Goal: Task Accomplishment & Management: Manage account settings

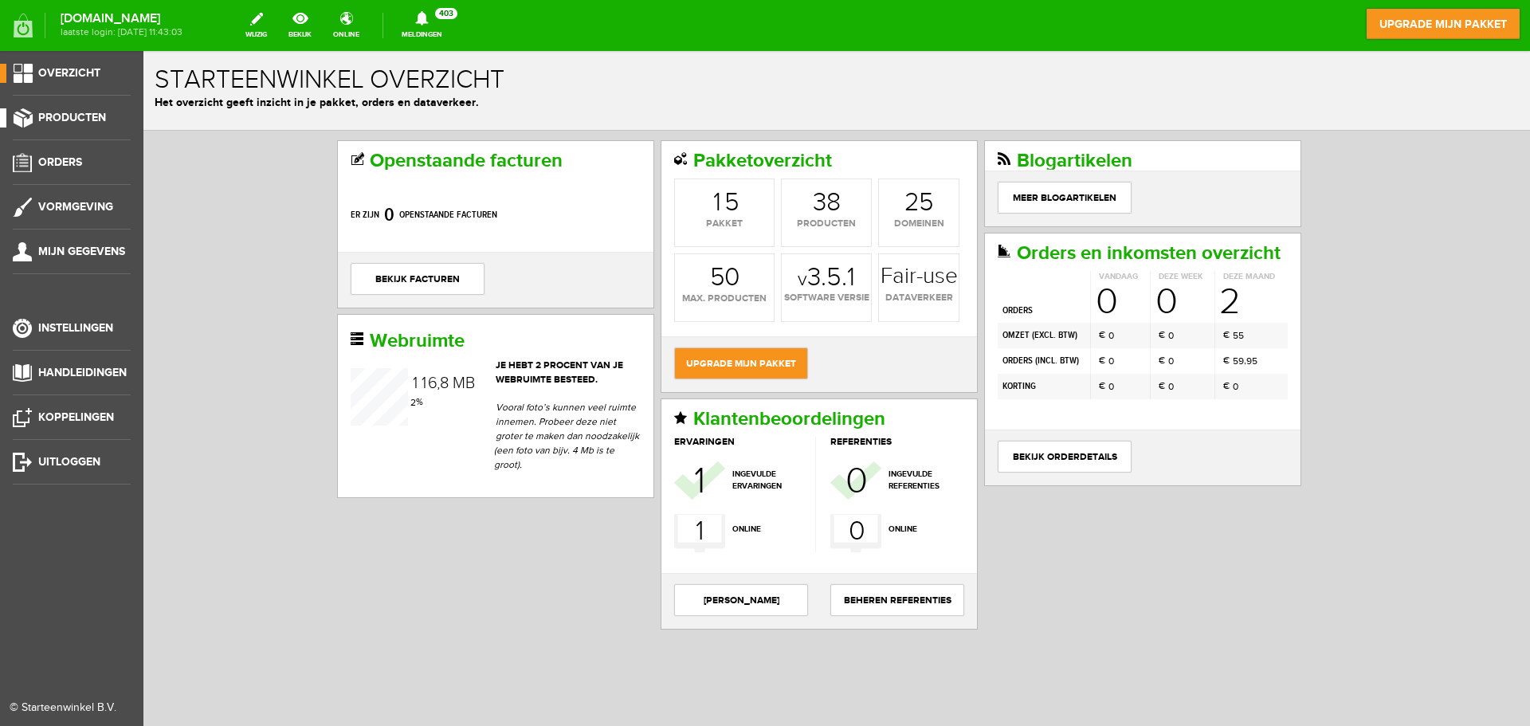
click at [84, 116] on span "Producten" at bounding box center [72, 118] width 68 height 14
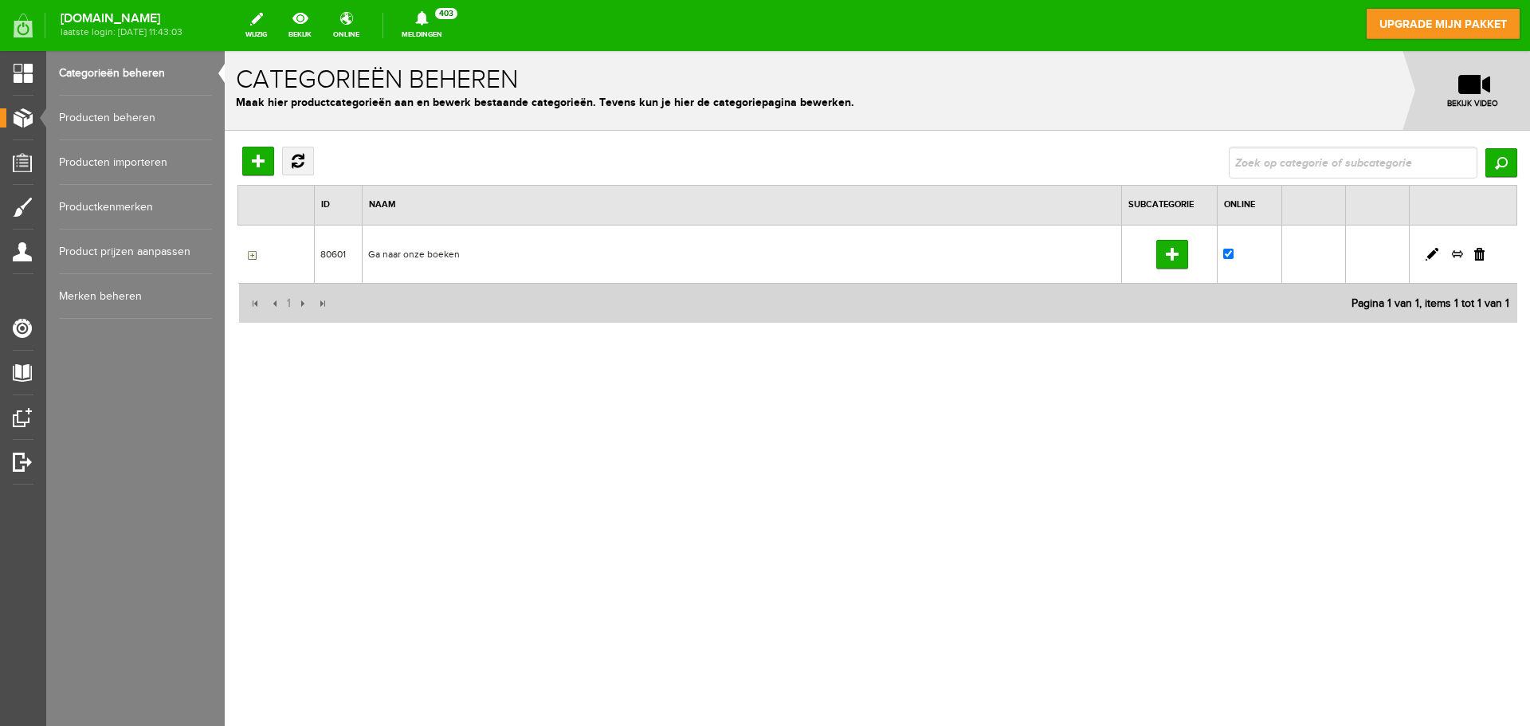
click at [123, 105] on link "Producten beheren" at bounding box center [135, 118] width 153 height 45
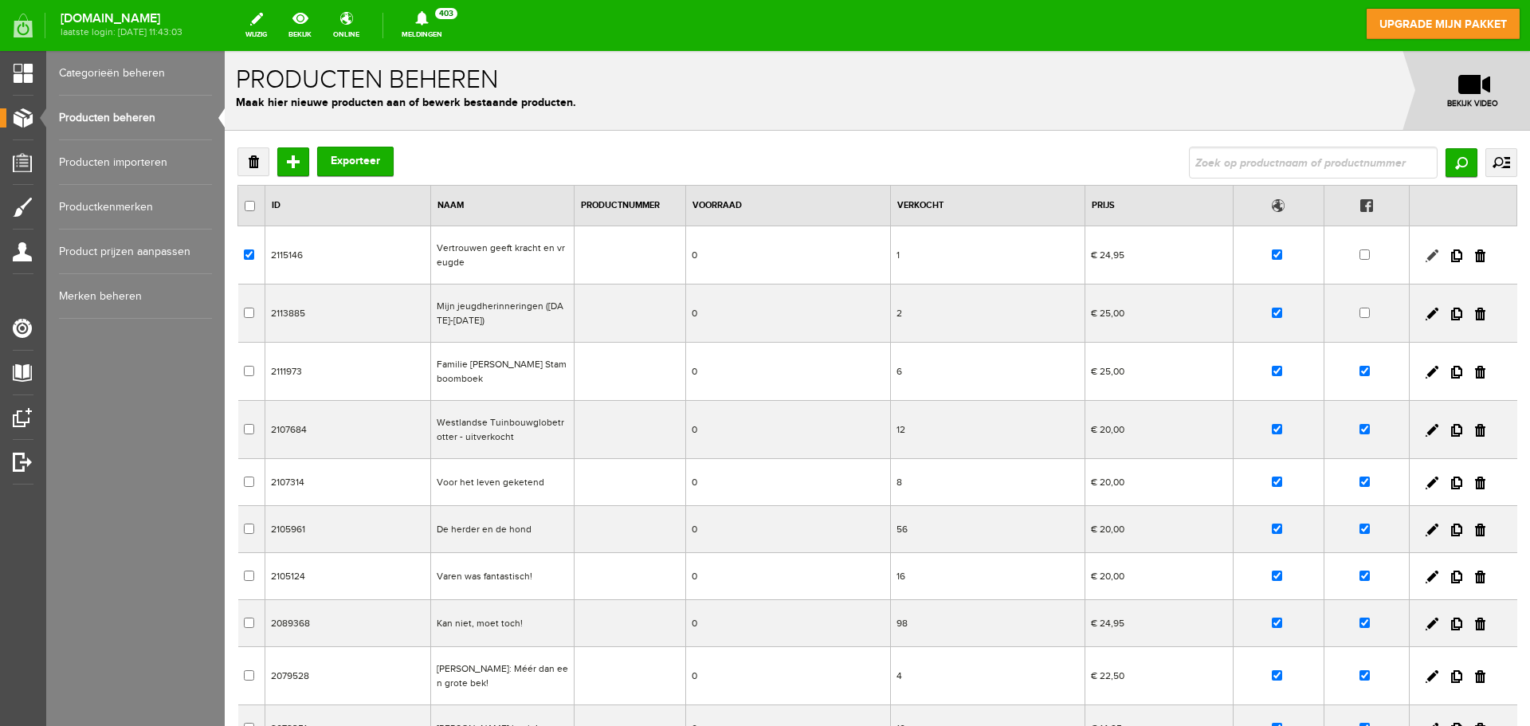
click at [1426, 255] on link at bounding box center [1432, 255] width 13 height 13
checkbox input "true"
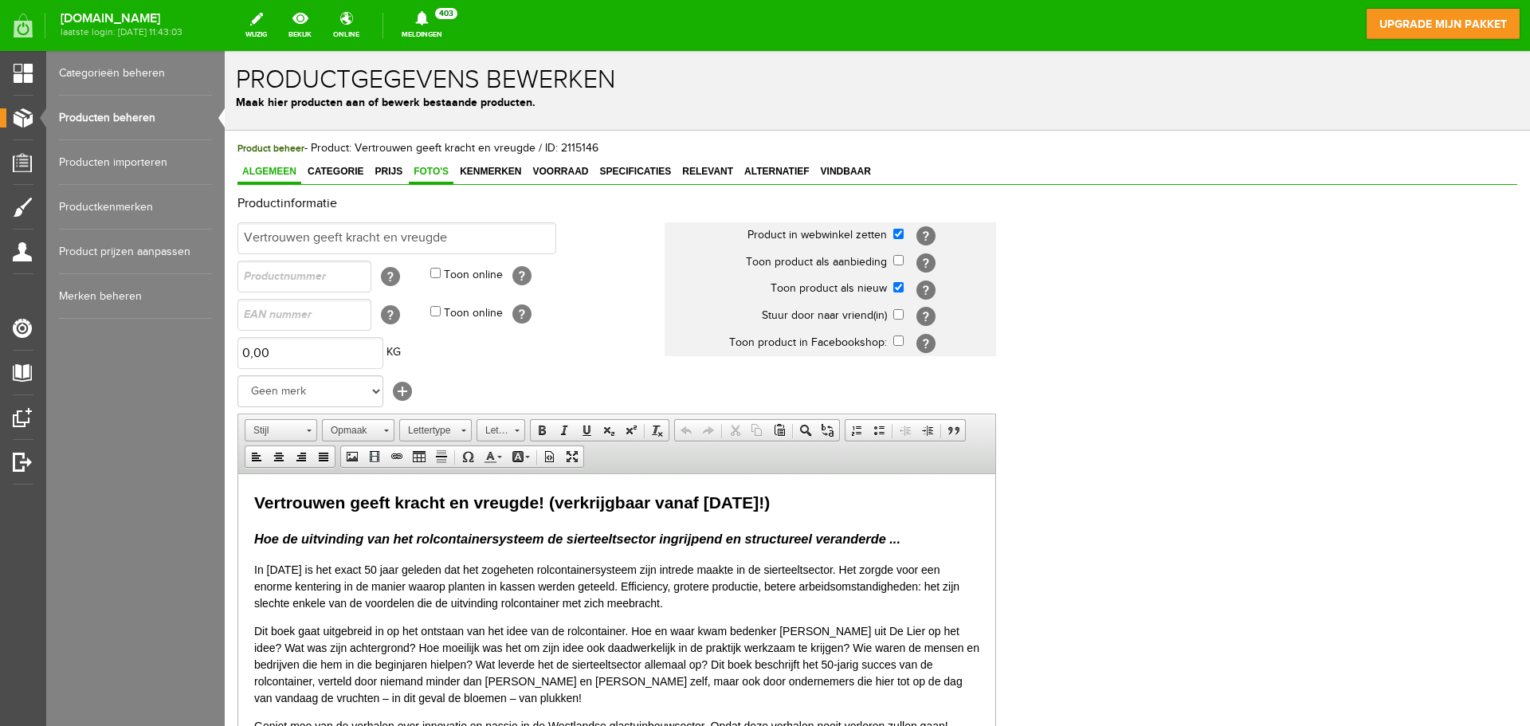
click at [418, 175] on span "Foto's" at bounding box center [431, 171] width 45 height 11
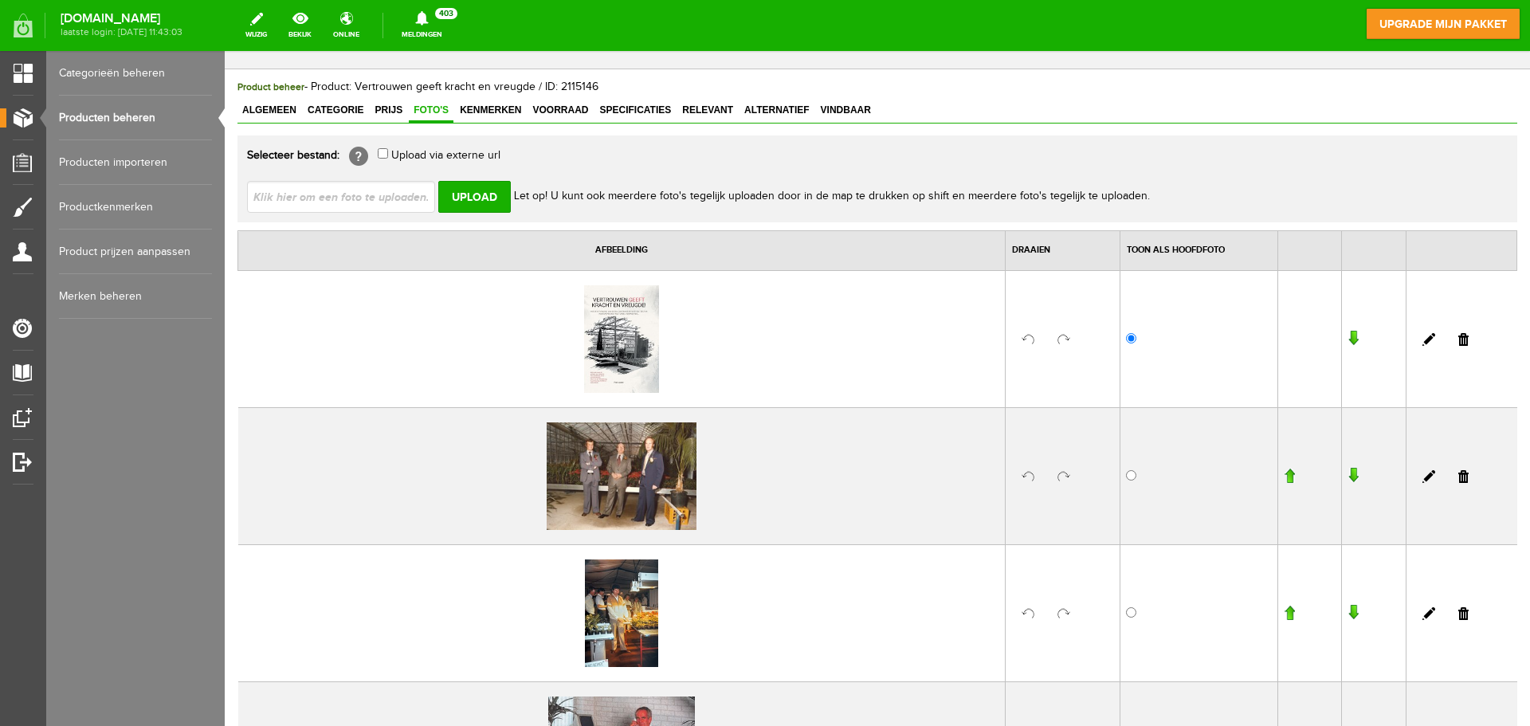
scroll to position [239, 0]
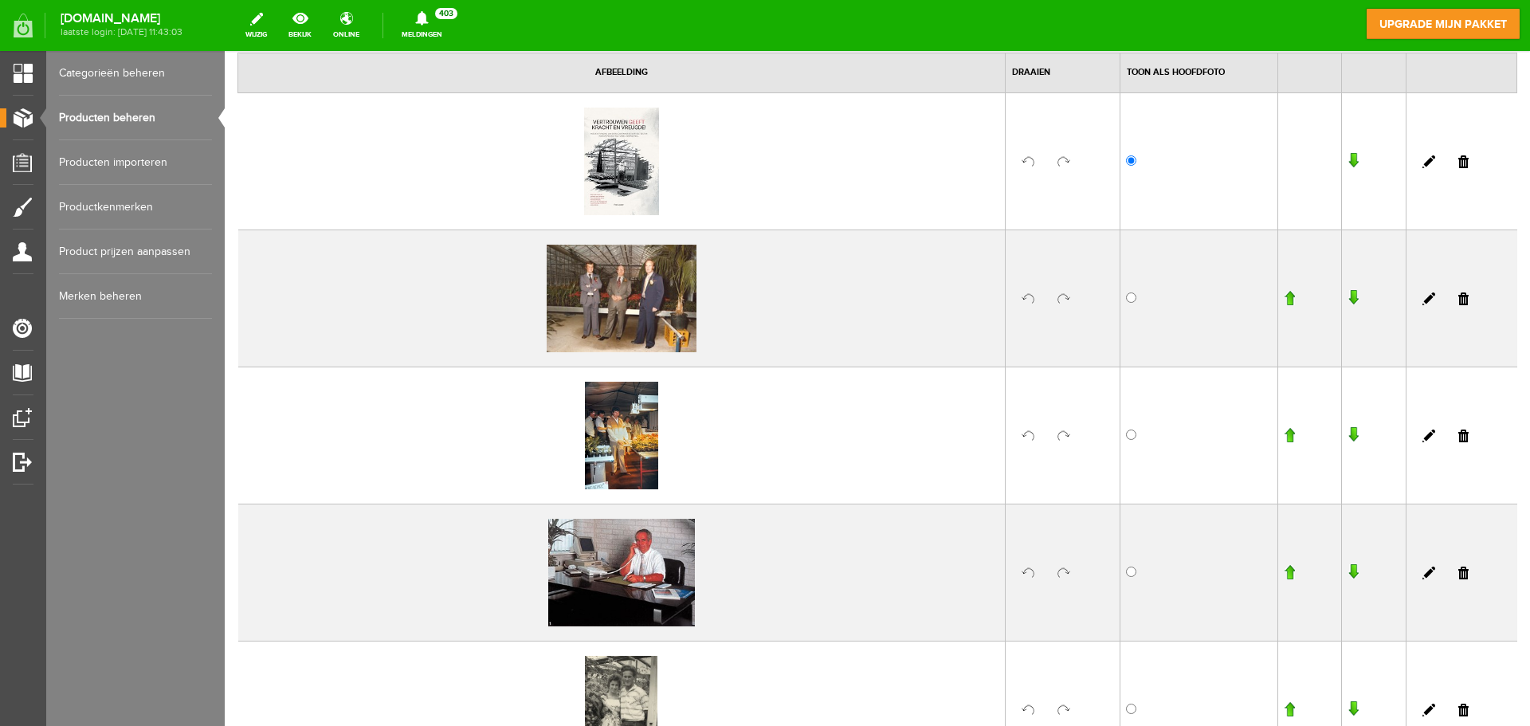
drag, startPoint x: 1453, startPoint y: 298, endPoint x: 825, endPoint y: 53, distance: 674.9
click at [1458, 298] on link at bounding box center [1463, 298] width 10 height 13
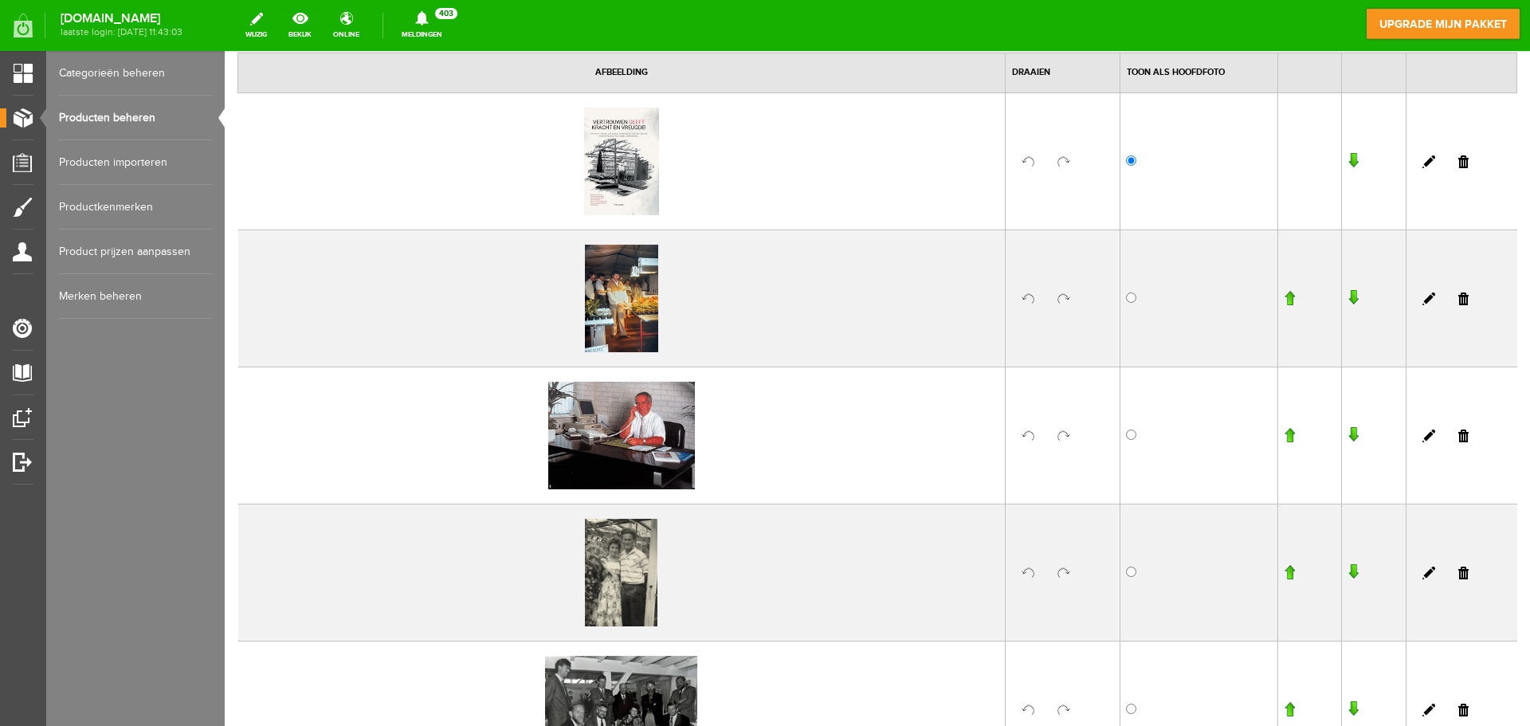
click at [1458, 296] on td at bounding box center [1461, 297] width 111 height 137
drag, startPoint x: 1450, startPoint y: 296, endPoint x: 1041, endPoint y: 99, distance: 454.4
click at [1458, 296] on link at bounding box center [1463, 298] width 10 height 13
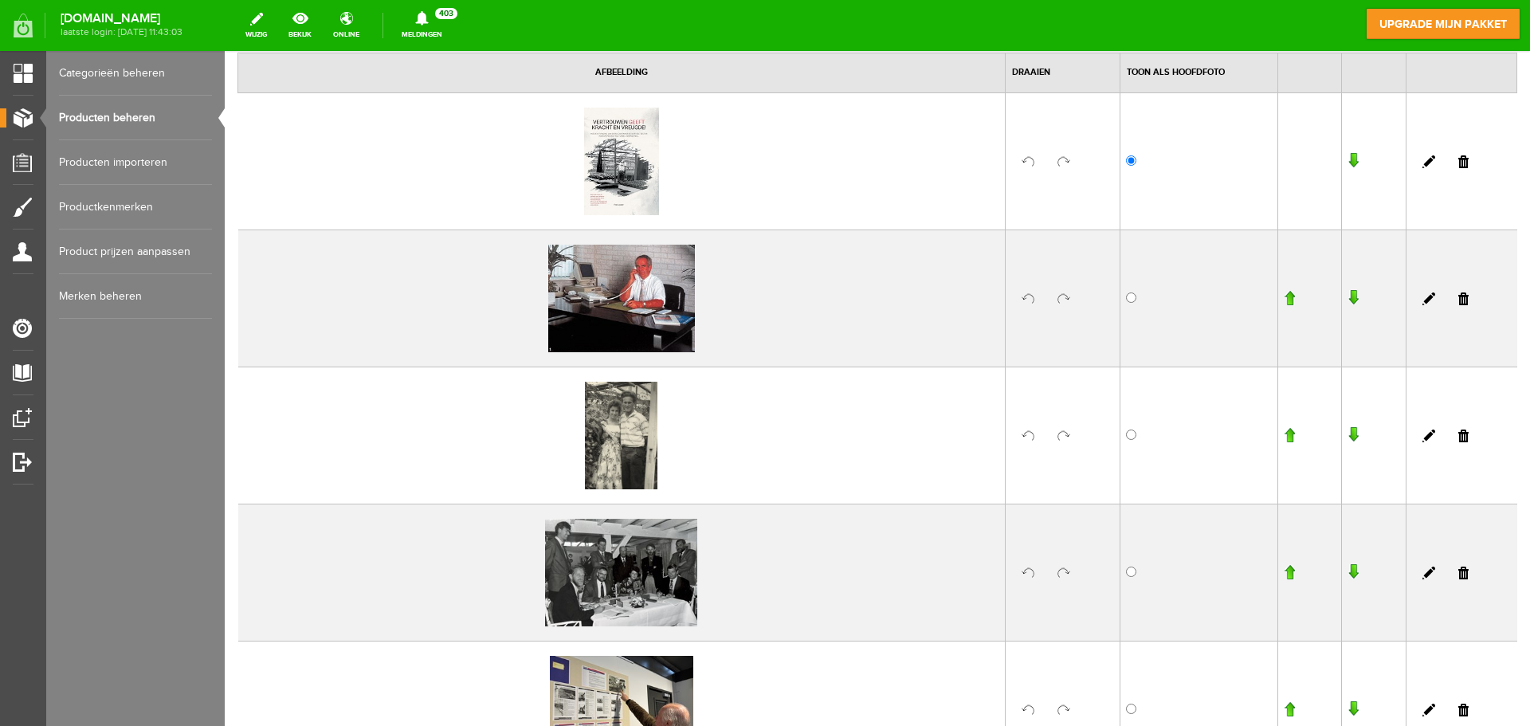
click at [1458, 298] on link at bounding box center [1463, 298] width 10 height 13
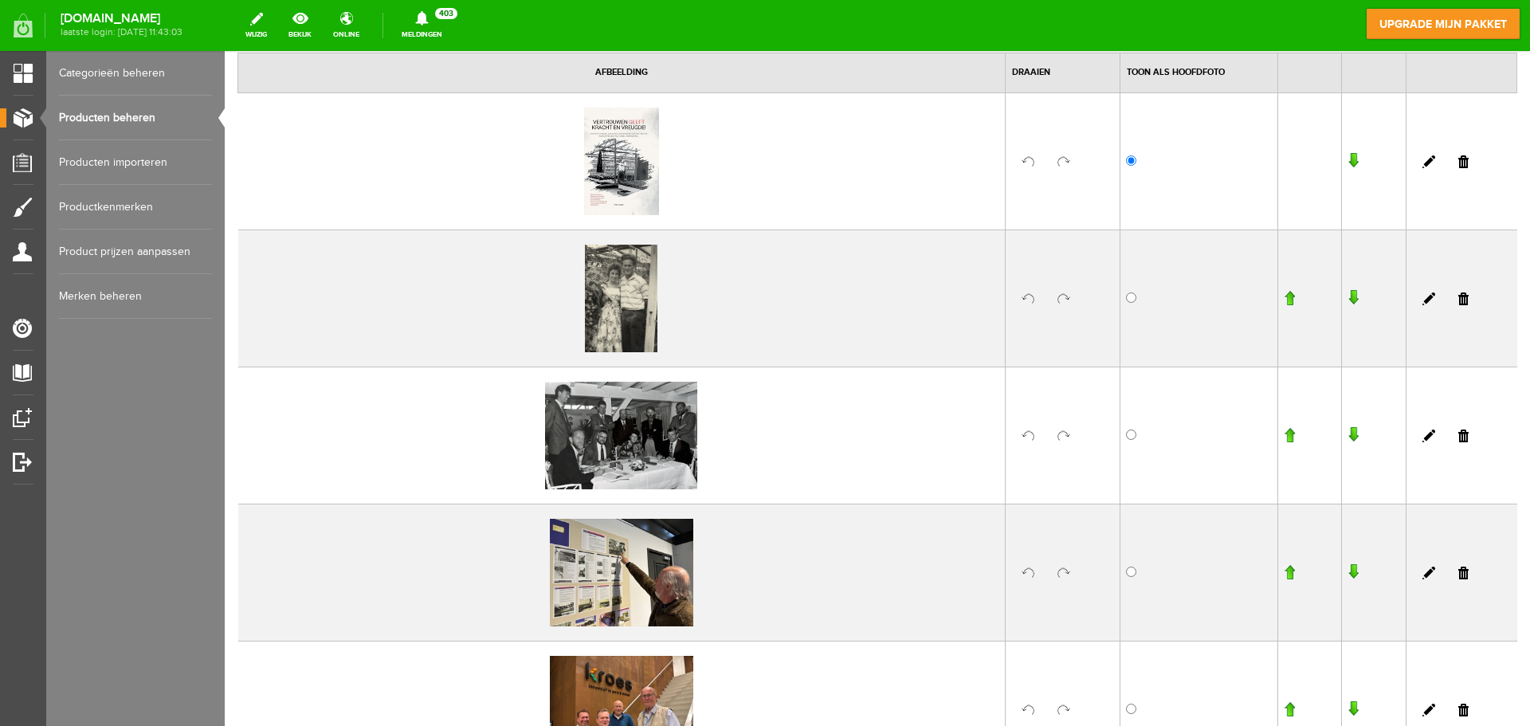
drag, startPoint x: 1453, startPoint y: 294, endPoint x: 1057, endPoint y: 96, distance: 442.6
click at [1458, 294] on link at bounding box center [1463, 298] width 10 height 13
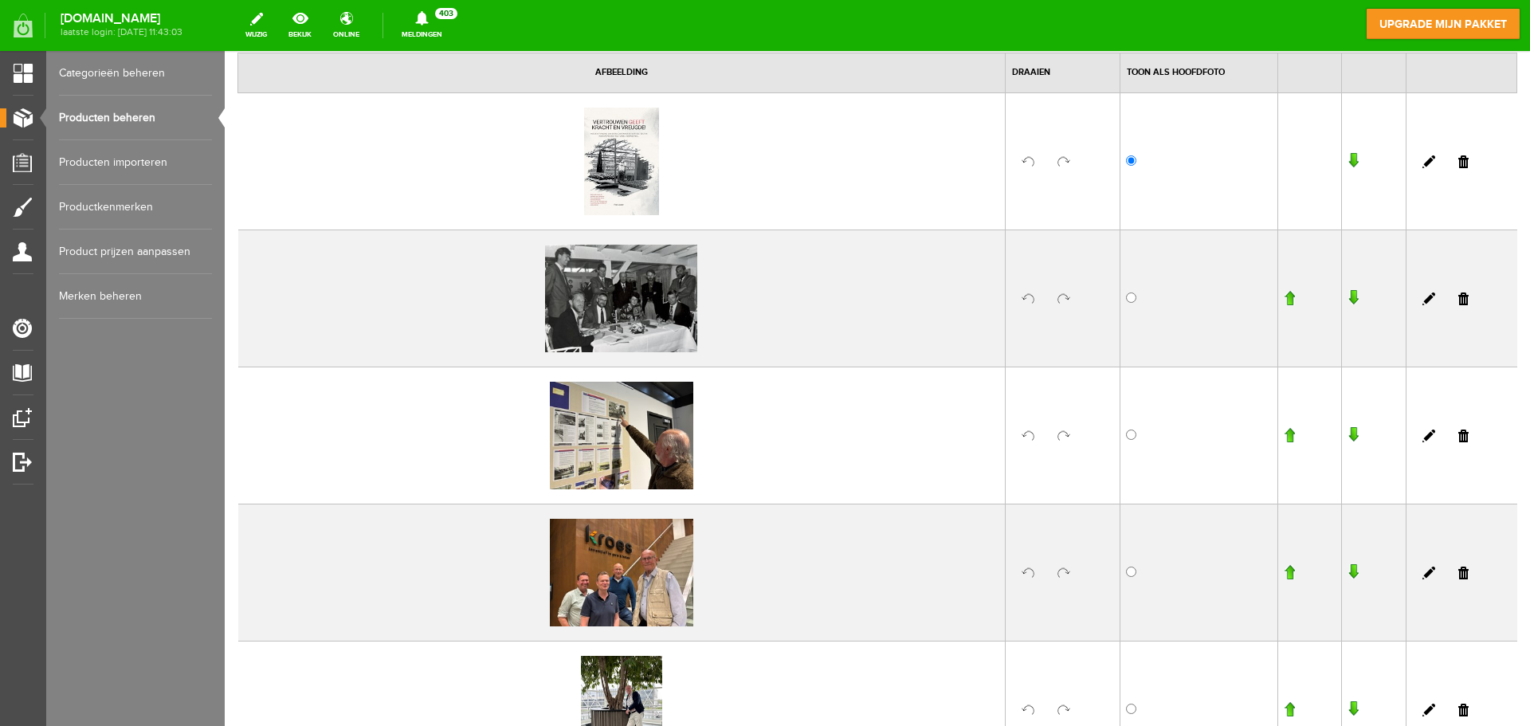
drag, startPoint x: 1454, startPoint y: 298, endPoint x: 1004, endPoint y: 101, distance: 491.4
click at [1458, 298] on link at bounding box center [1463, 298] width 10 height 13
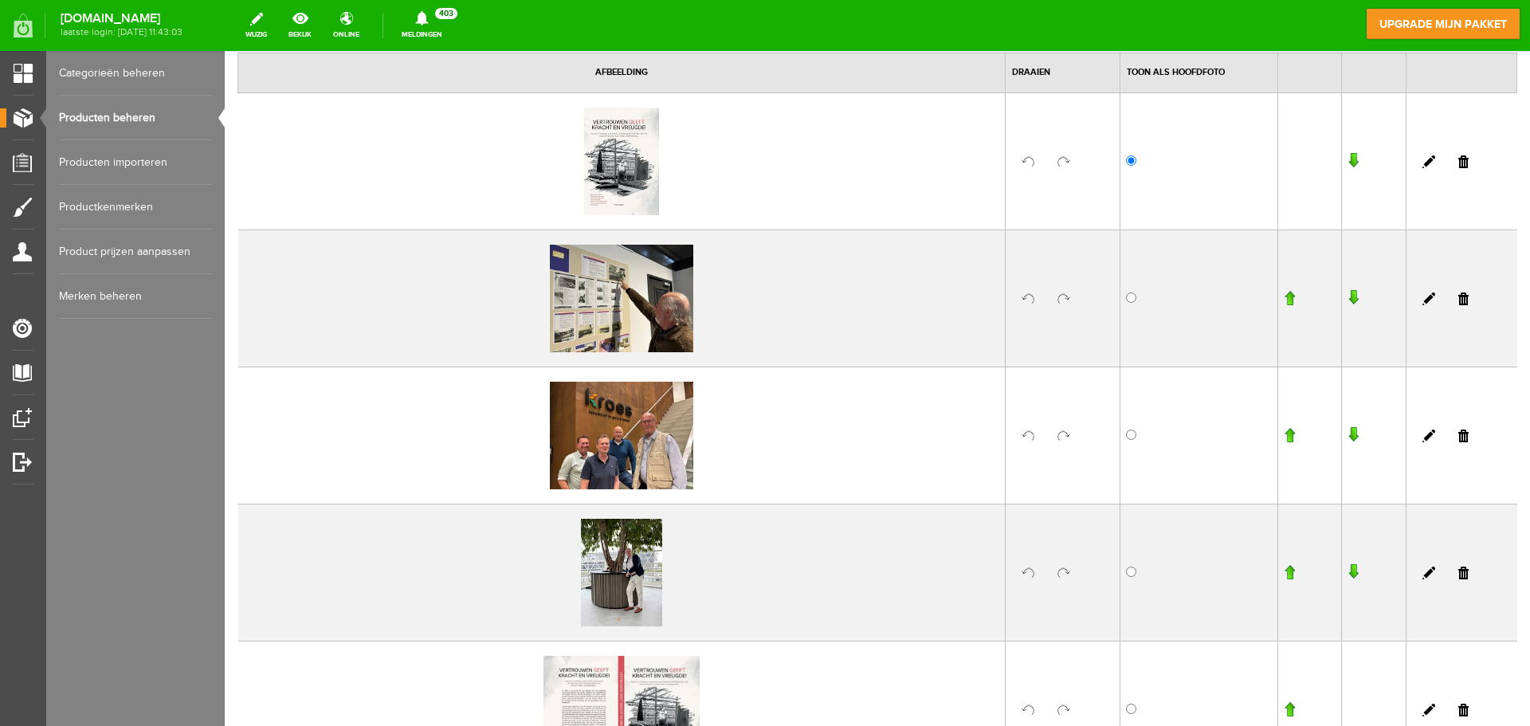
click at [1458, 300] on link at bounding box center [1463, 298] width 10 height 13
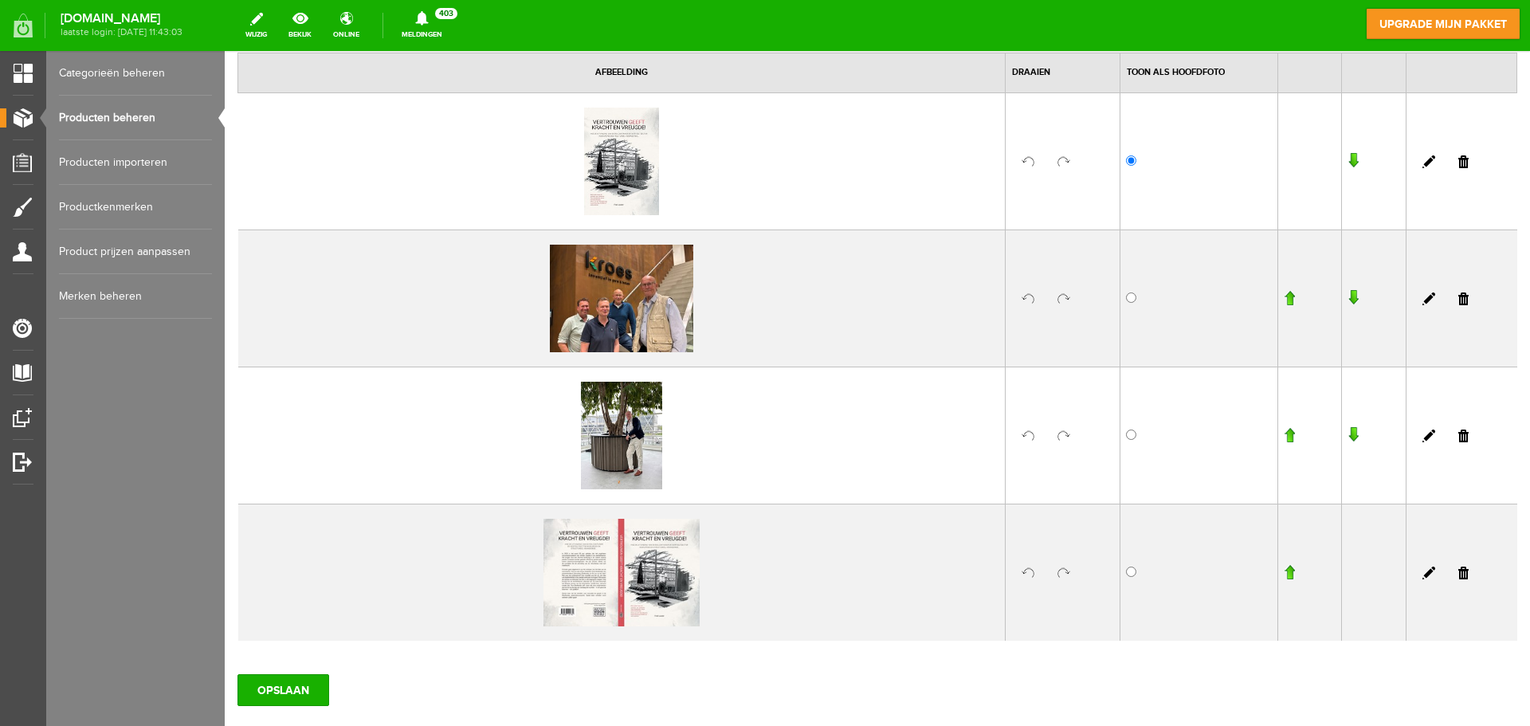
drag, startPoint x: 1452, startPoint y: 300, endPoint x: 1023, endPoint y: 96, distance: 474.8
click at [1458, 300] on link at bounding box center [1463, 298] width 10 height 13
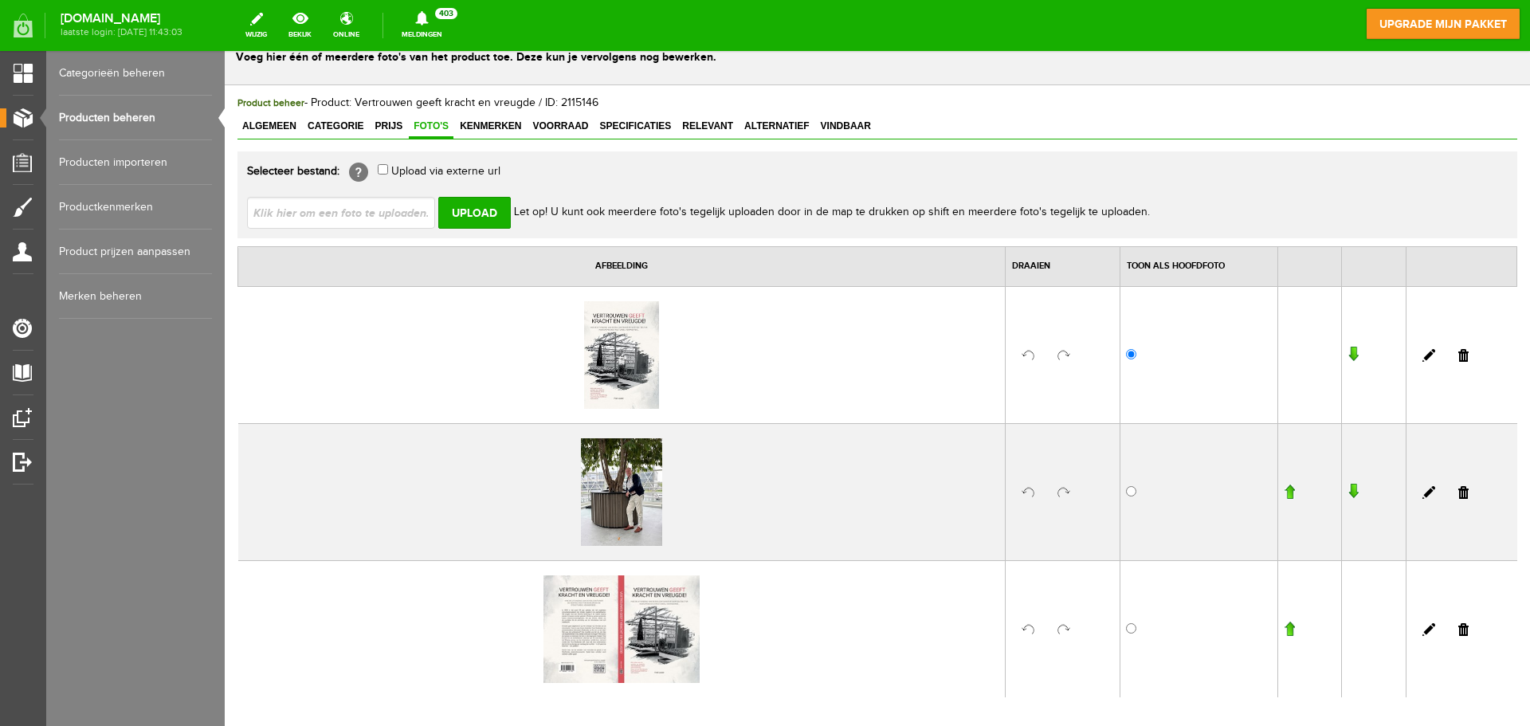
scroll to position [0, 0]
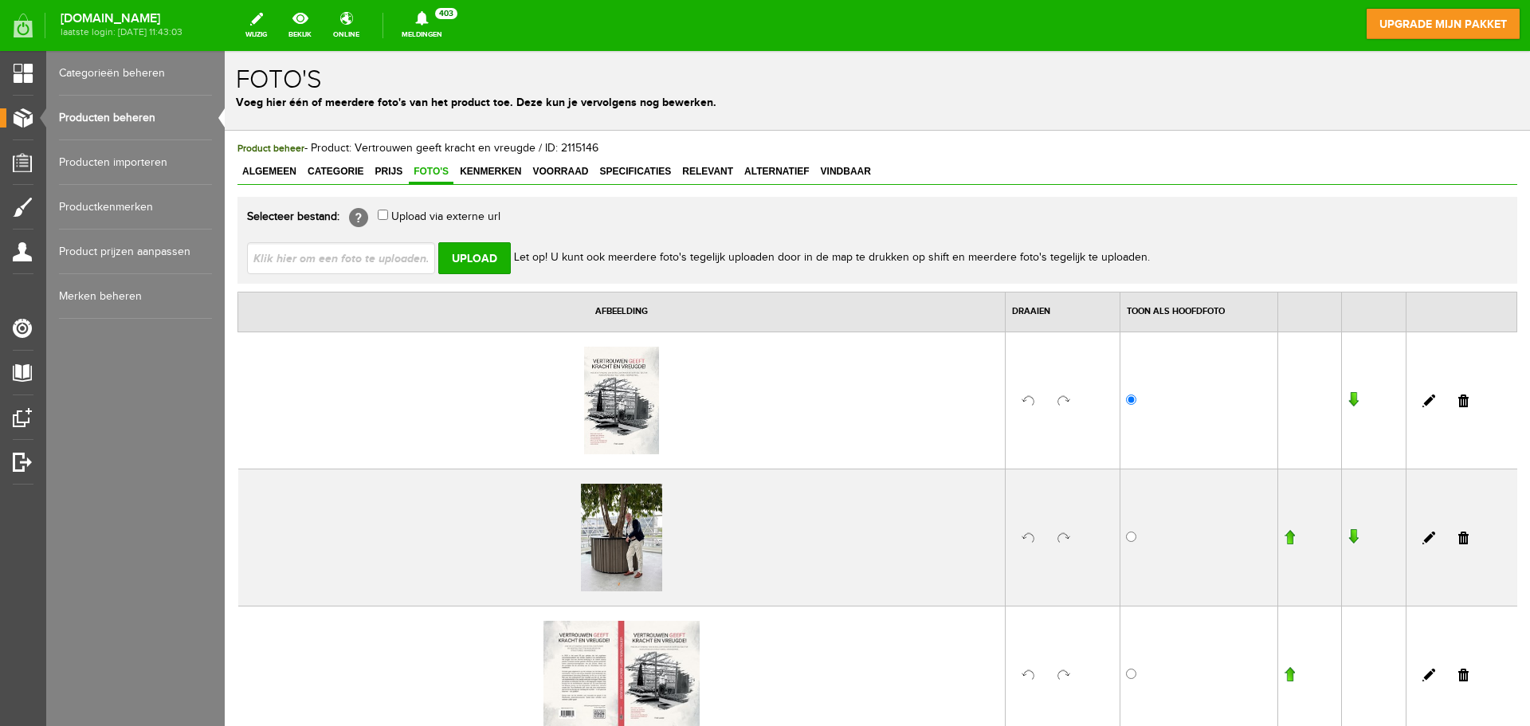
click at [371, 257] on input "file" at bounding box center [347, 257] width 201 height 30
type input "C:\fakepath\IMG_8087.JPG"
type input "IMG_8087.JPG"
click at [473, 253] on input "Upload" at bounding box center [474, 258] width 73 height 32
click at [478, 254] on input "Upload" at bounding box center [474, 258] width 73 height 32
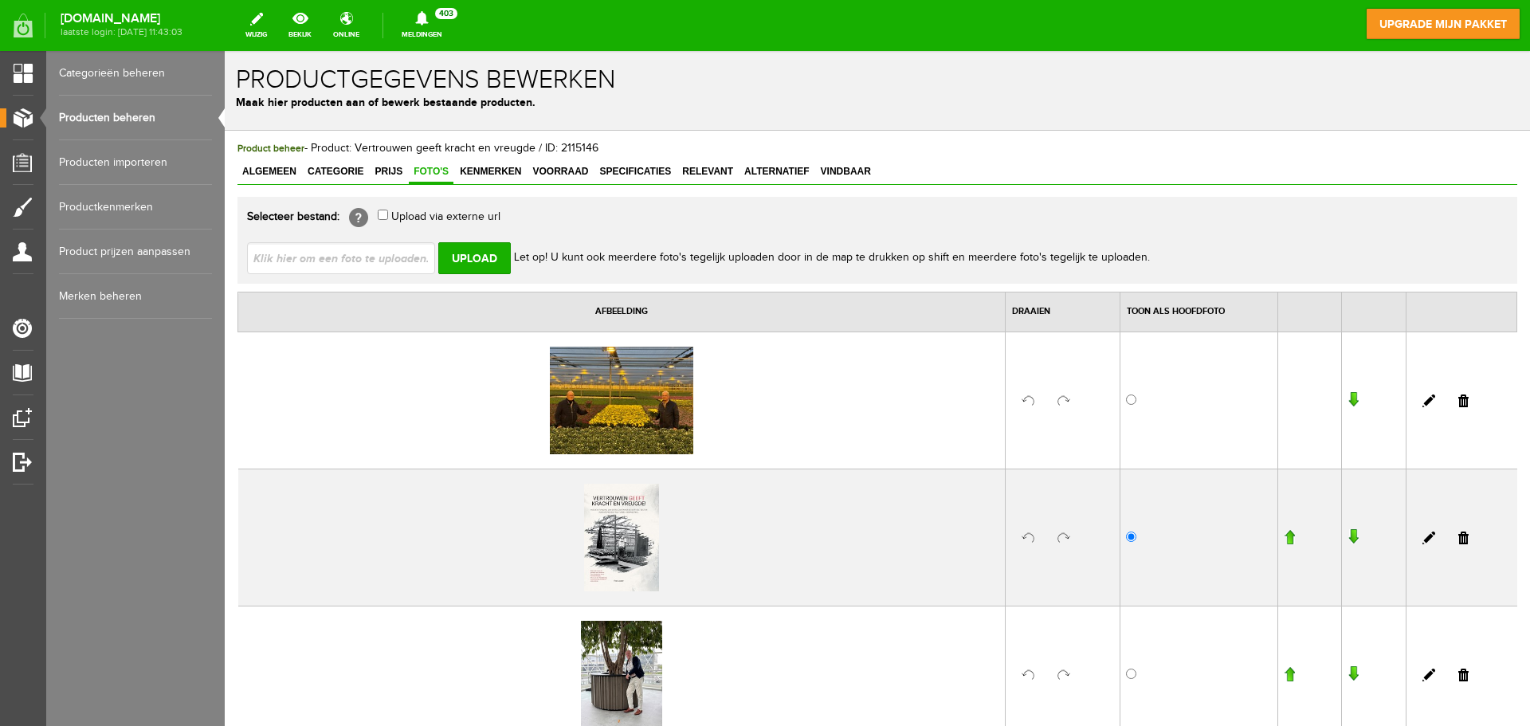
click at [1347, 400] on input "button" at bounding box center [1352, 400] width 11 height 16
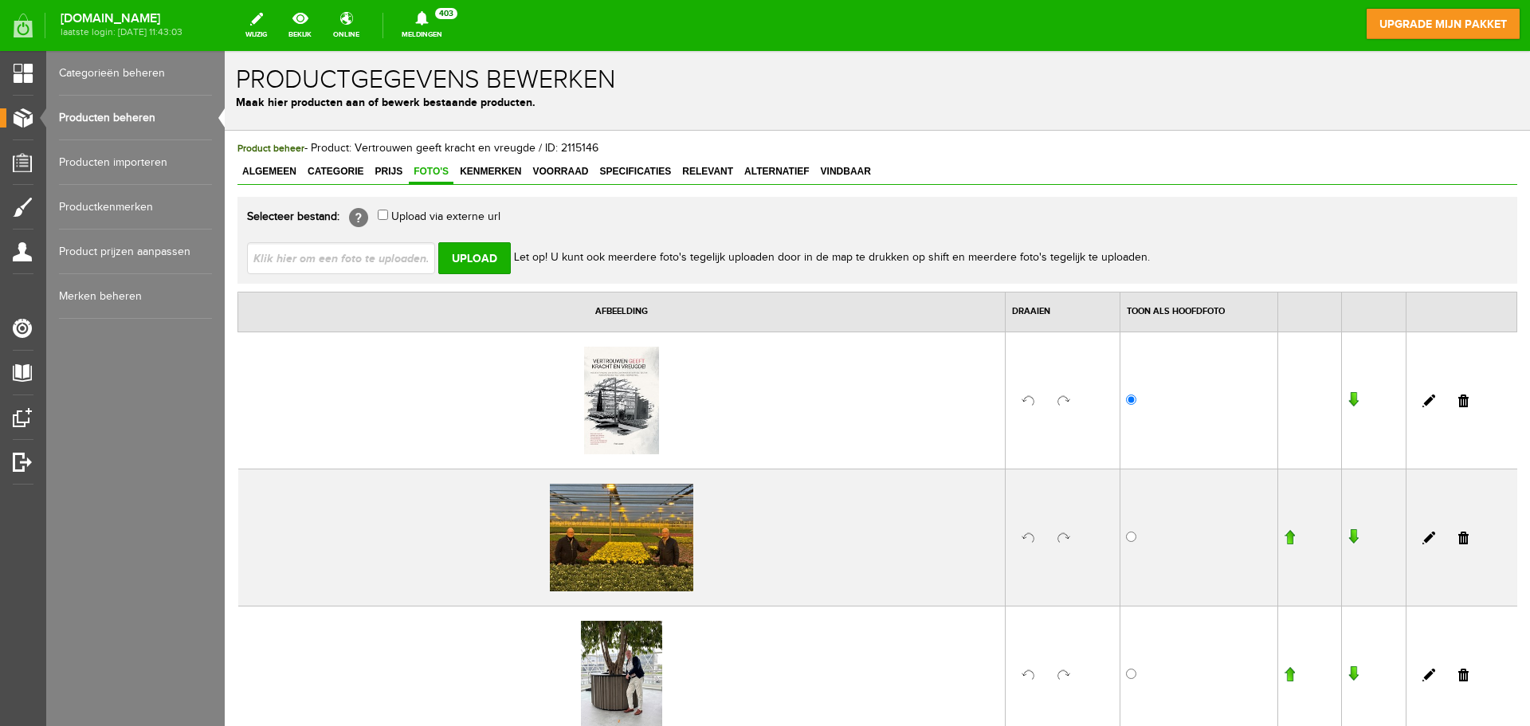
click at [367, 262] on input "file" at bounding box center [347, 257] width 201 height 30
type input "C:\fakepath\IMG_9073.JPG"
type input "IMG_9073.JPG"
click at [456, 254] on input "Upload" at bounding box center [474, 258] width 73 height 32
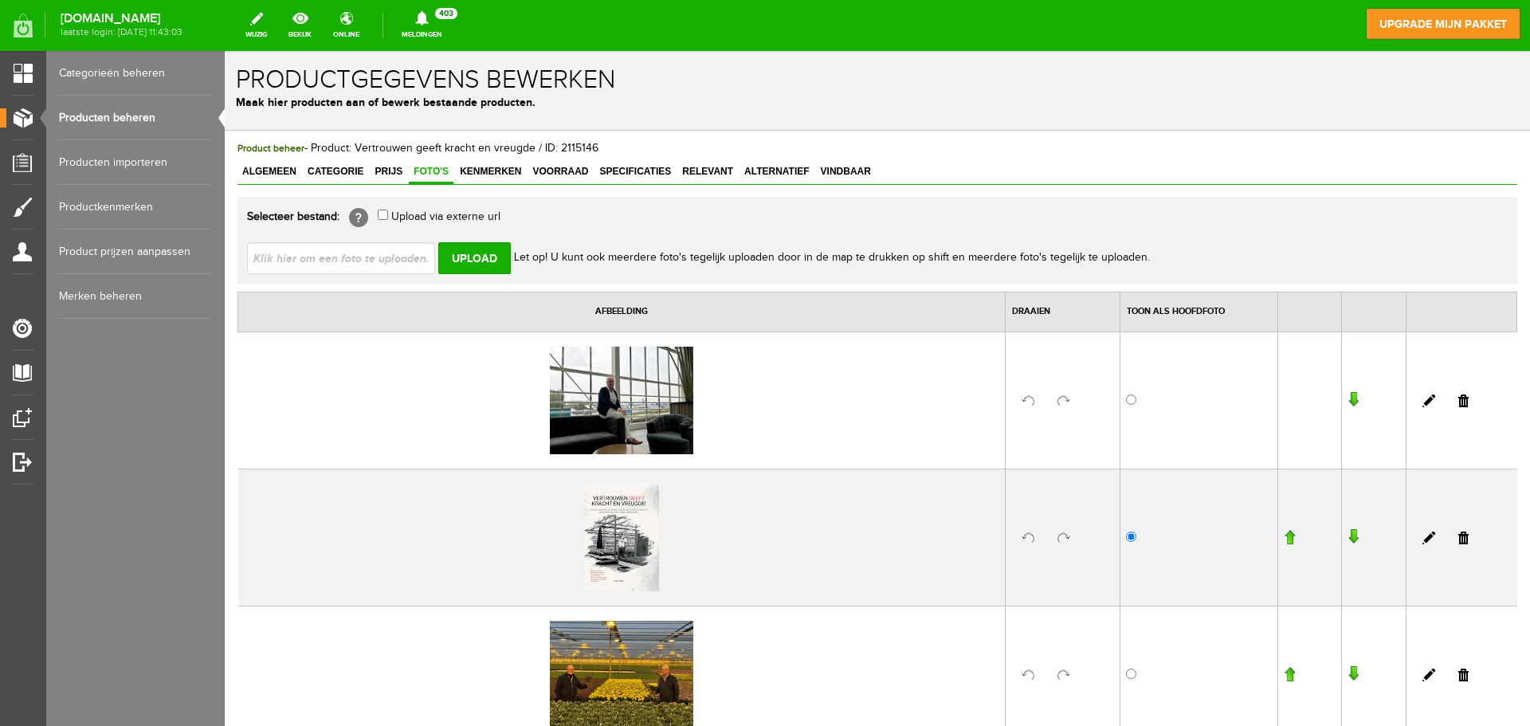
click at [1347, 402] on input "button" at bounding box center [1352, 400] width 11 height 16
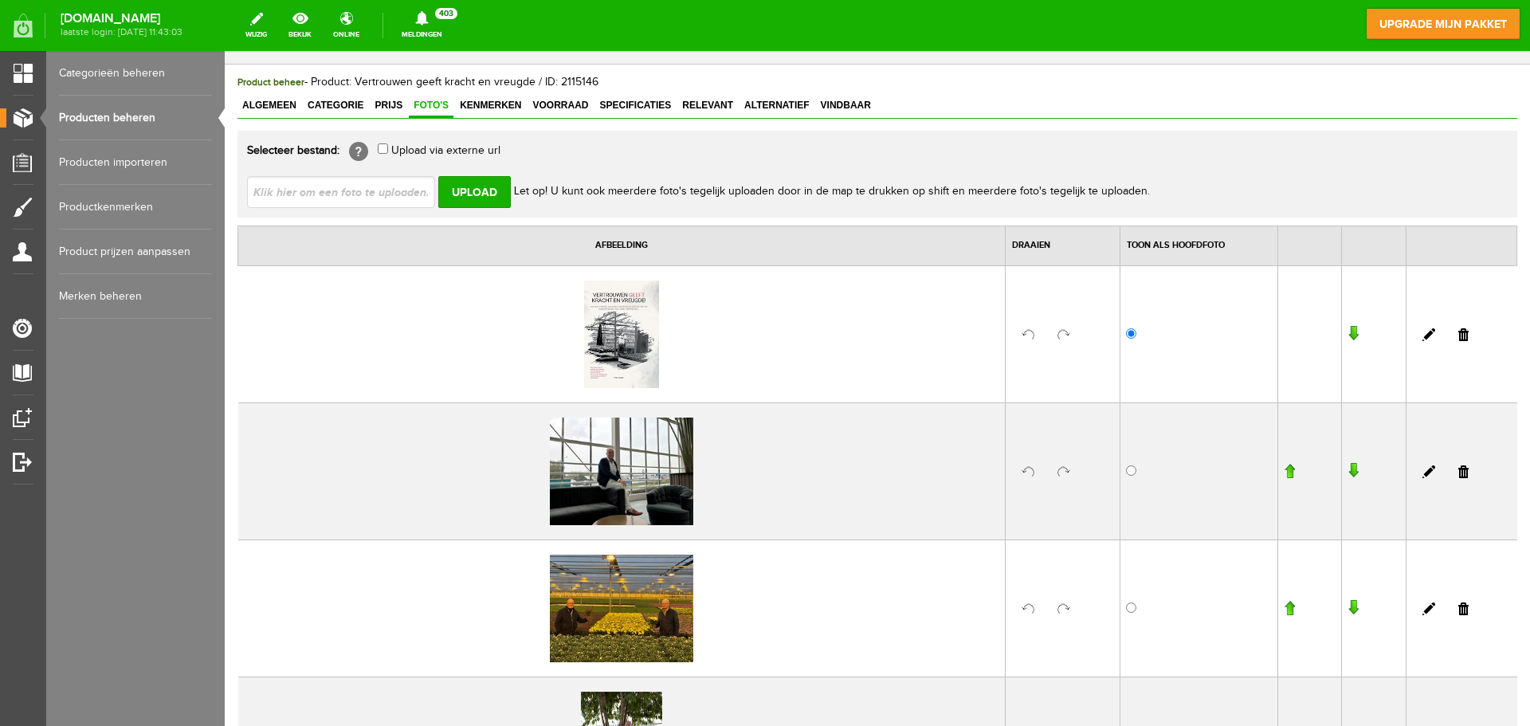
scroll to position [239, 0]
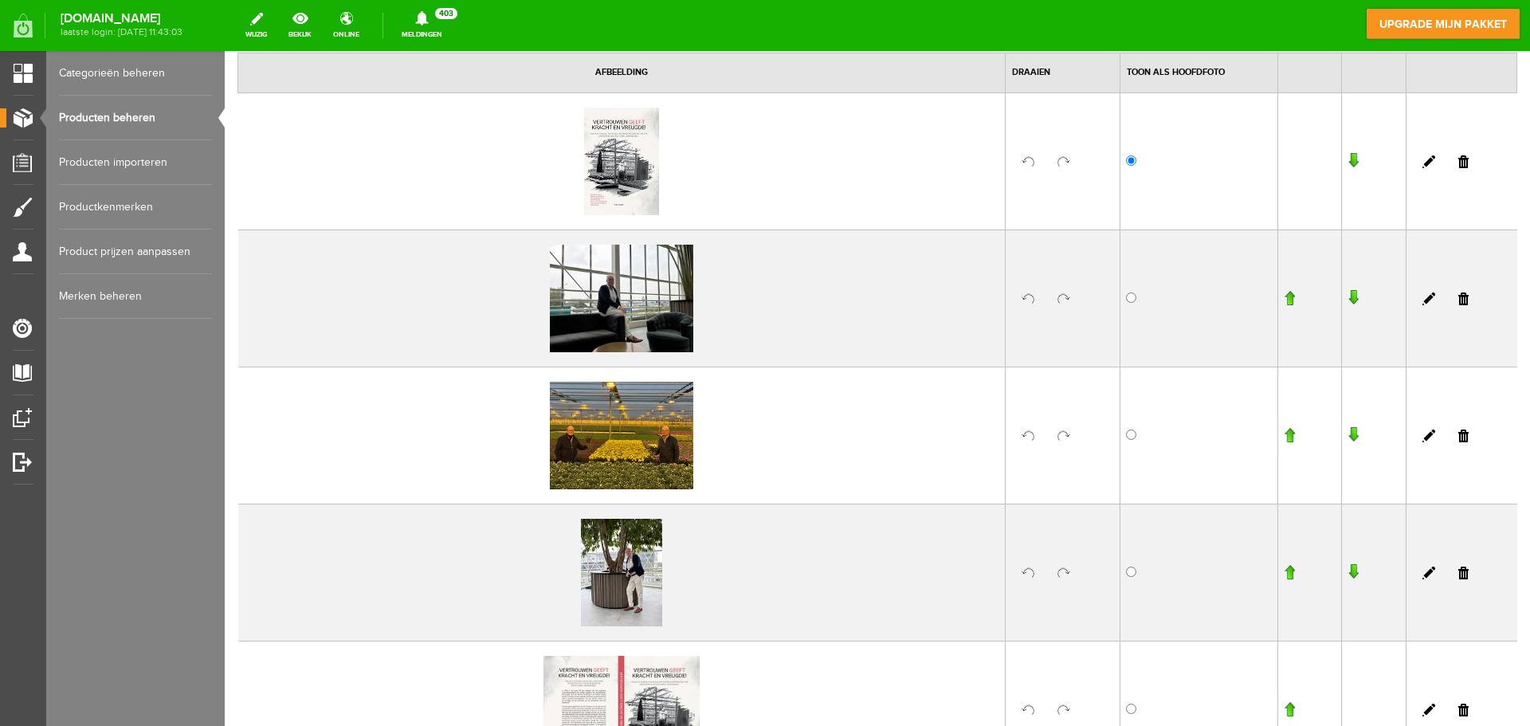
click at [1347, 297] on input "button" at bounding box center [1352, 298] width 11 height 16
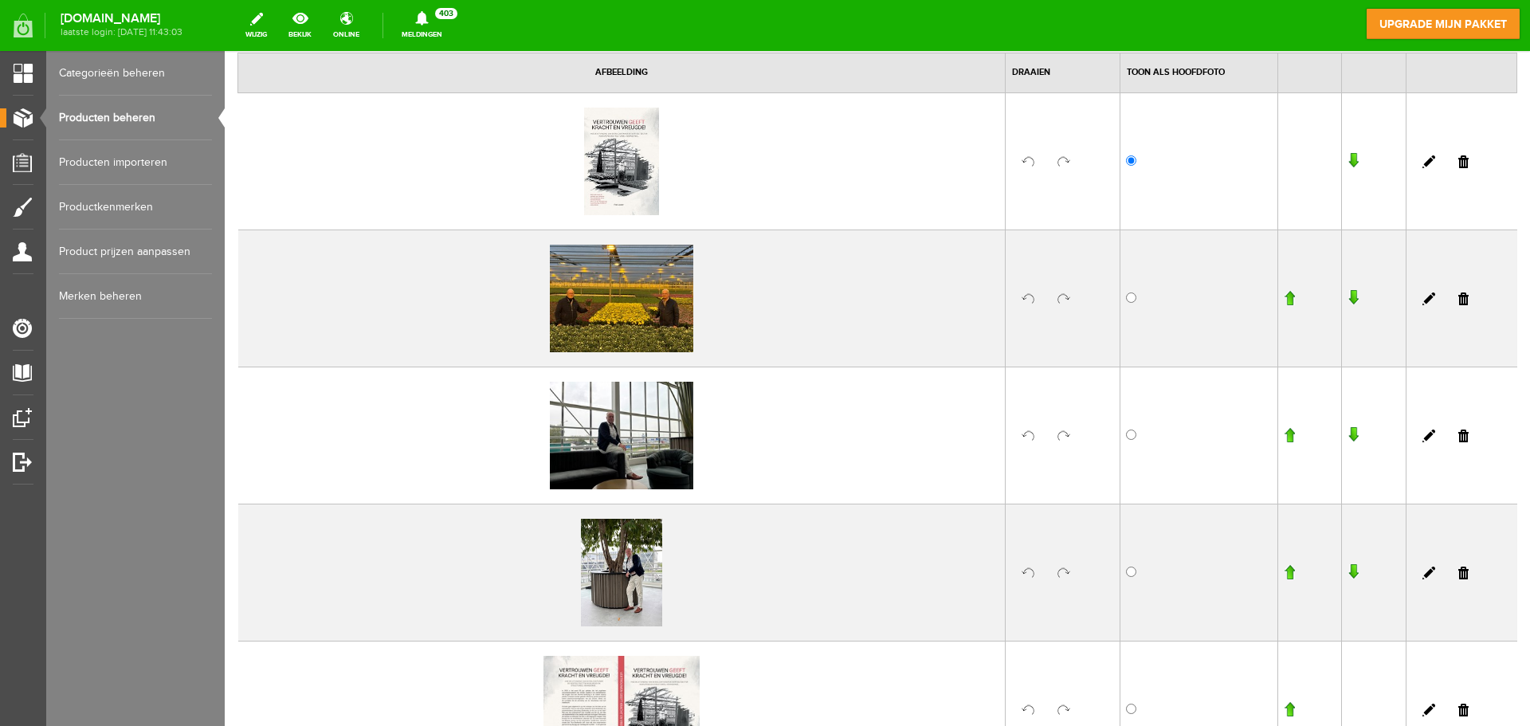
click at [1458, 572] on link at bounding box center [1463, 573] width 10 height 13
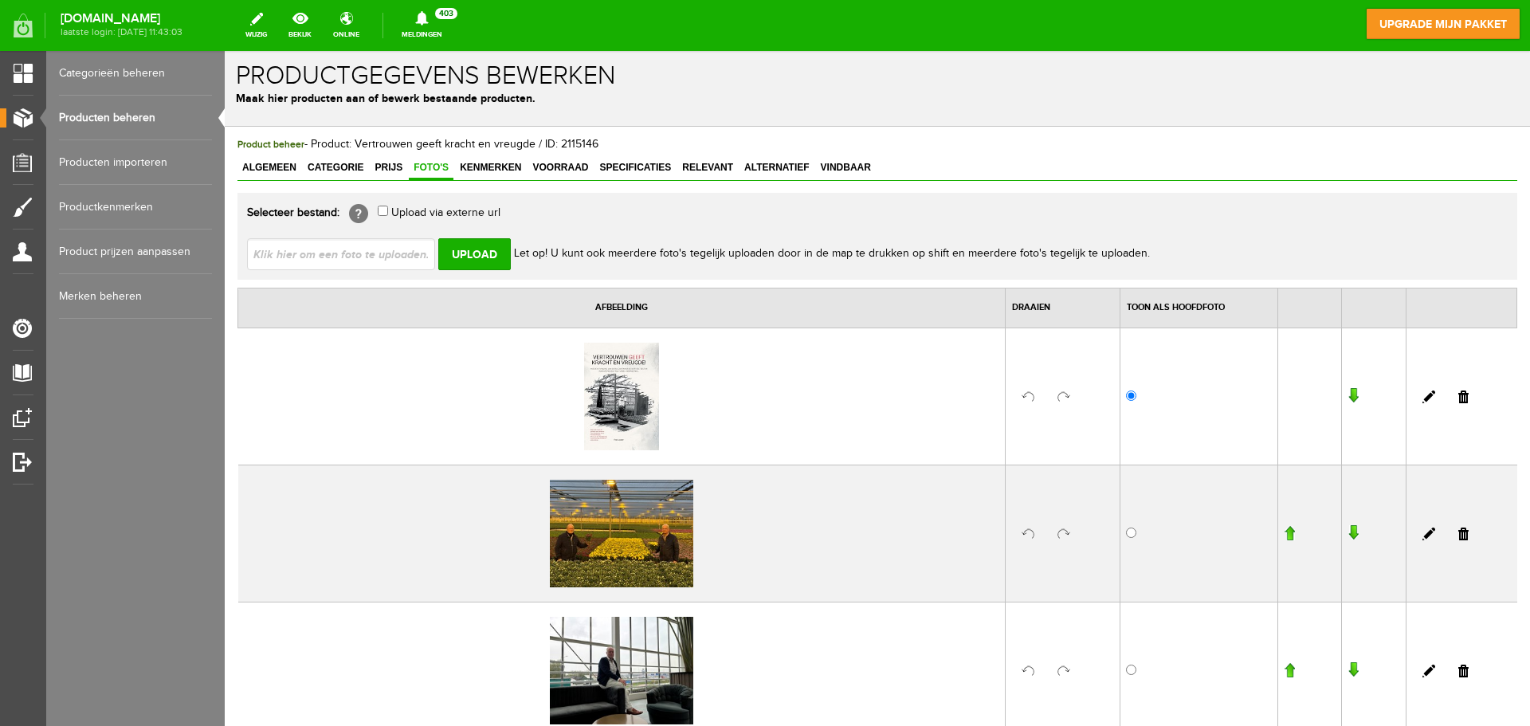
scroll to position [0, 0]
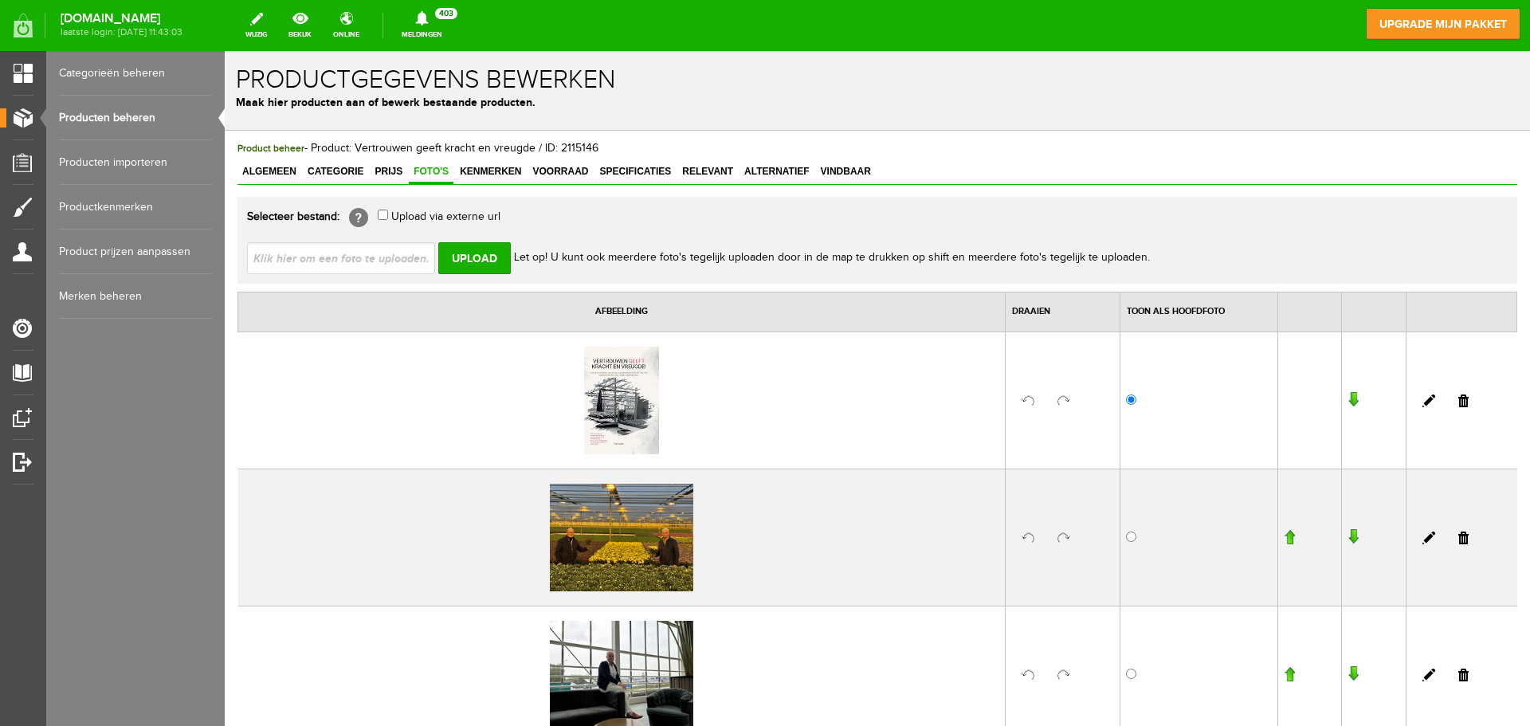
click at [369, 257] on input "file" at bounding box center [347, 257] width 201 height 30
type input "C:\fakepath\Hoofdfoto.jpg"
type input "Hoofdfoto.jpg"
click at [460, 261] on input "Upload" at bounding box center [474, 258] width 73 height 32
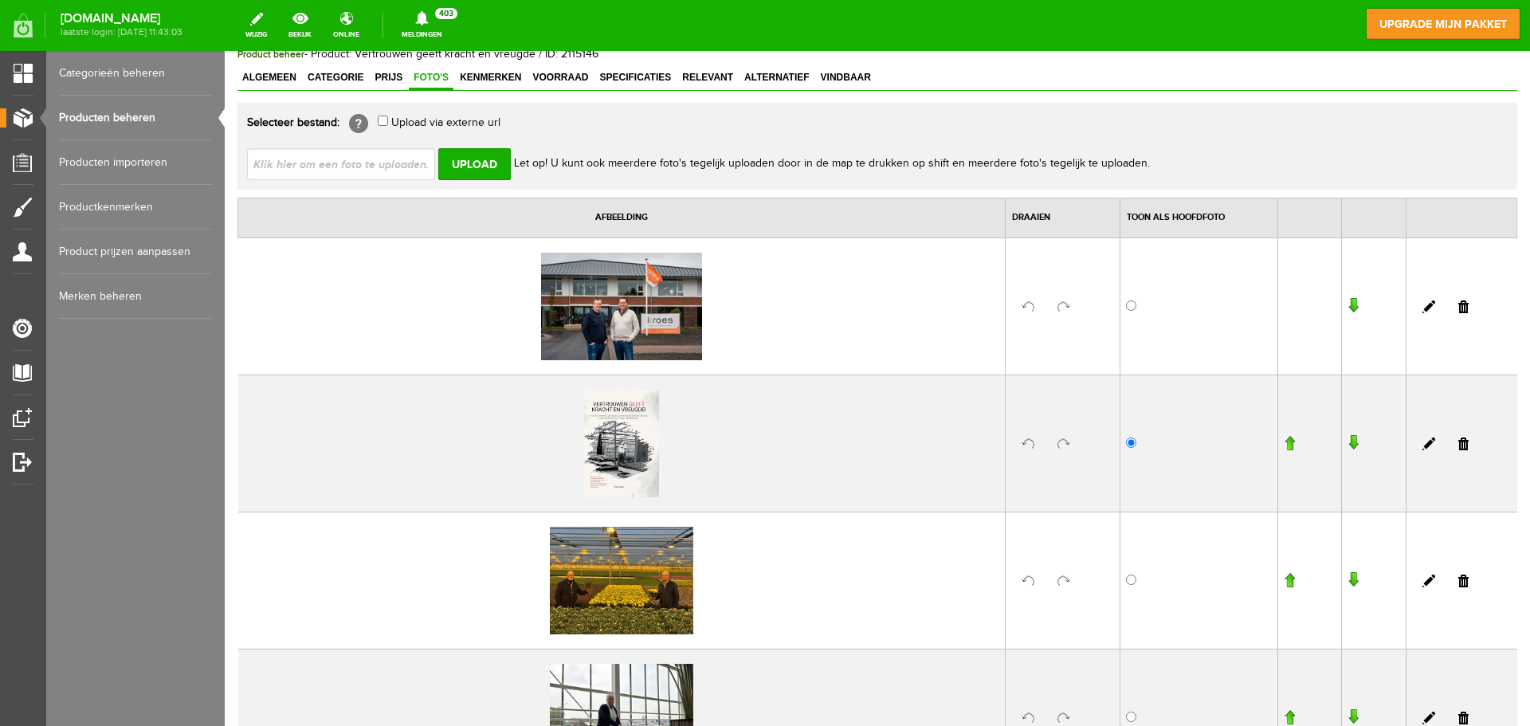
scroll to position [239, 0]
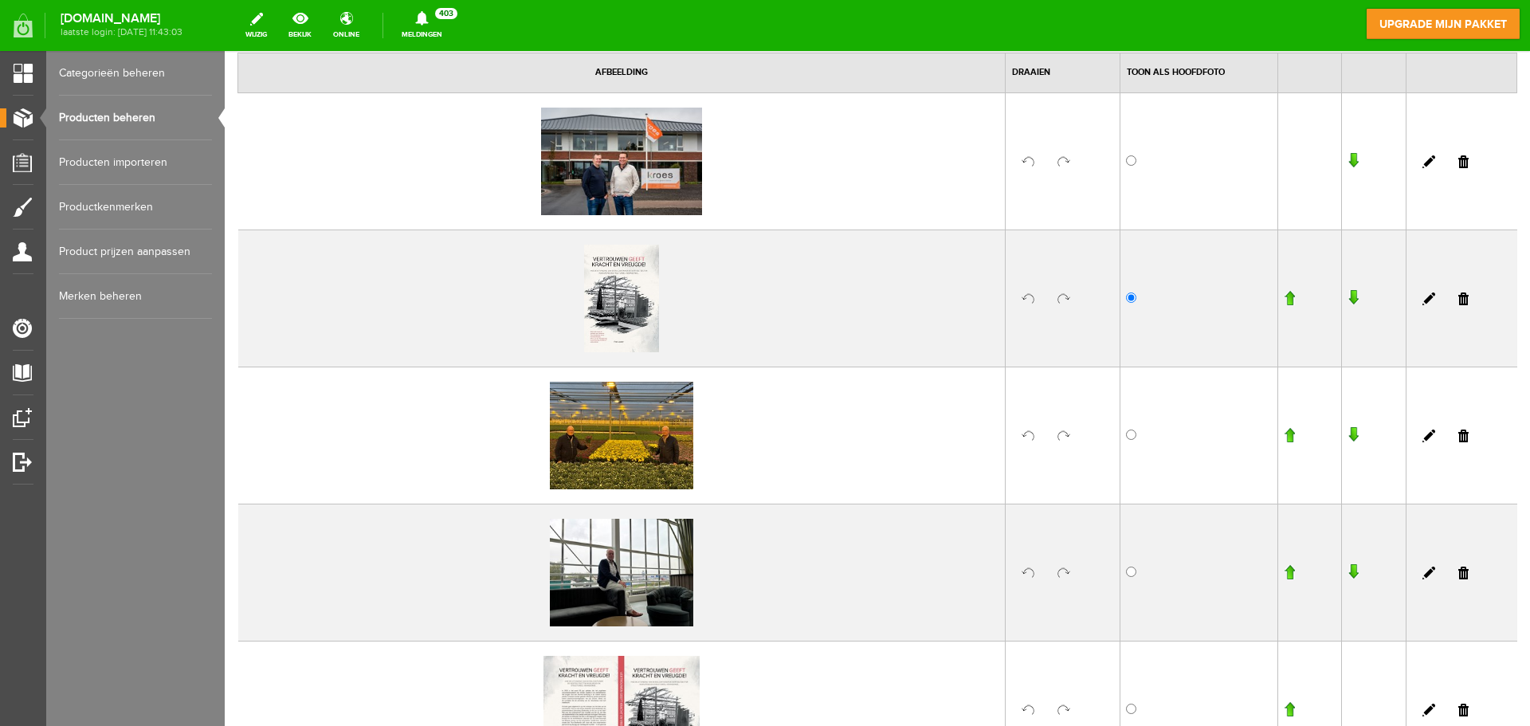
click at [1347, 155] on input "button" at bounding box center [1352, 161] width 11 height 16
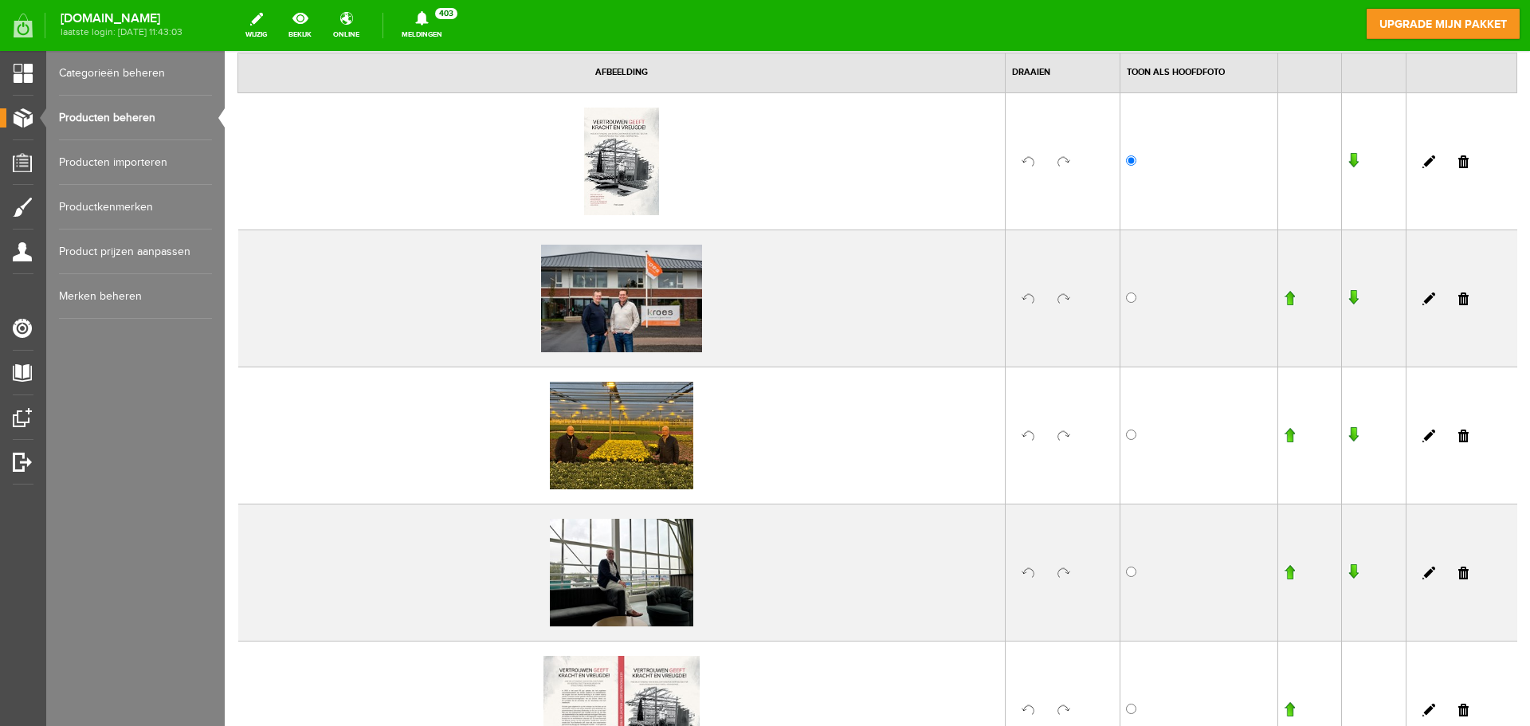
click at [1347, 159] on input "button" at bounding box center [1352, 161] width 11 height 16
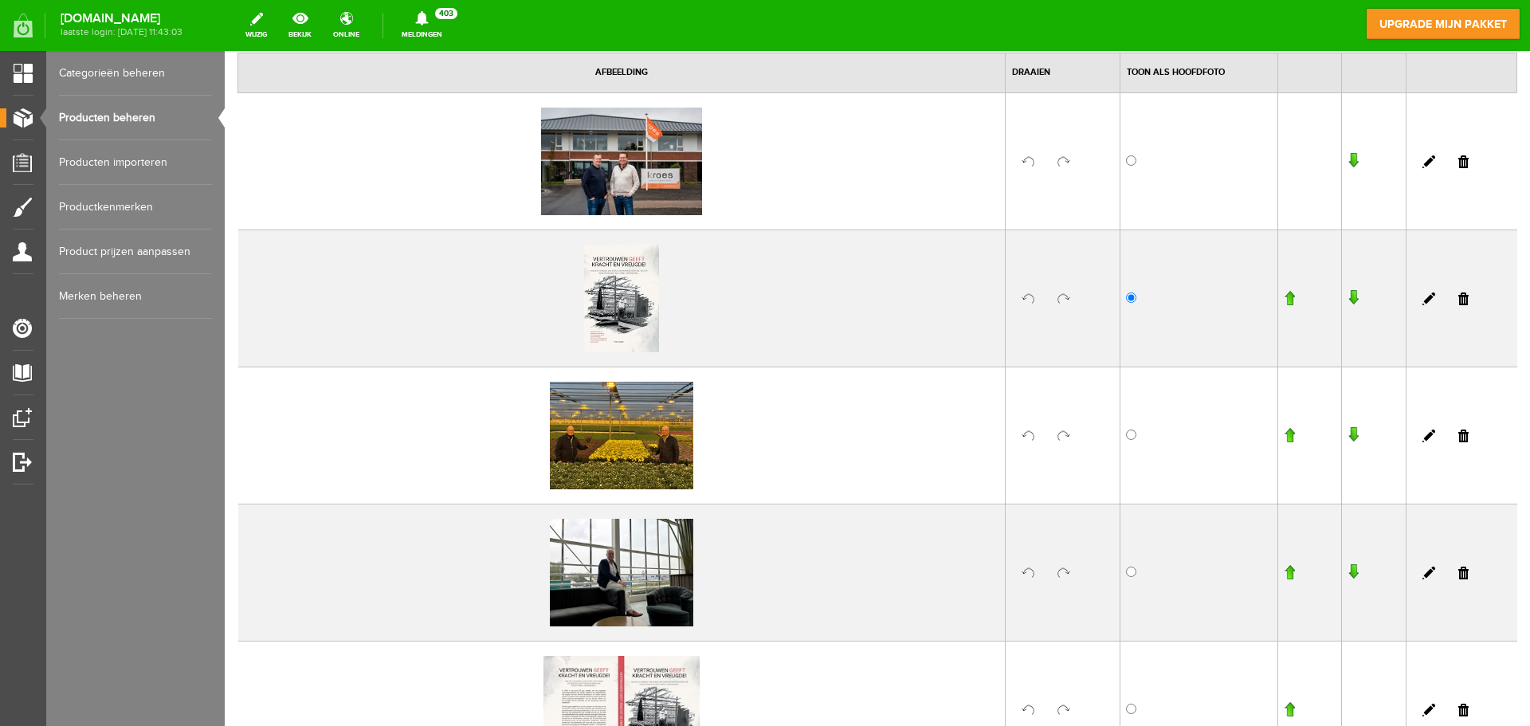
click at [1347, 159] on input "button" at bounding box center [1352, 161] width 11 height 16
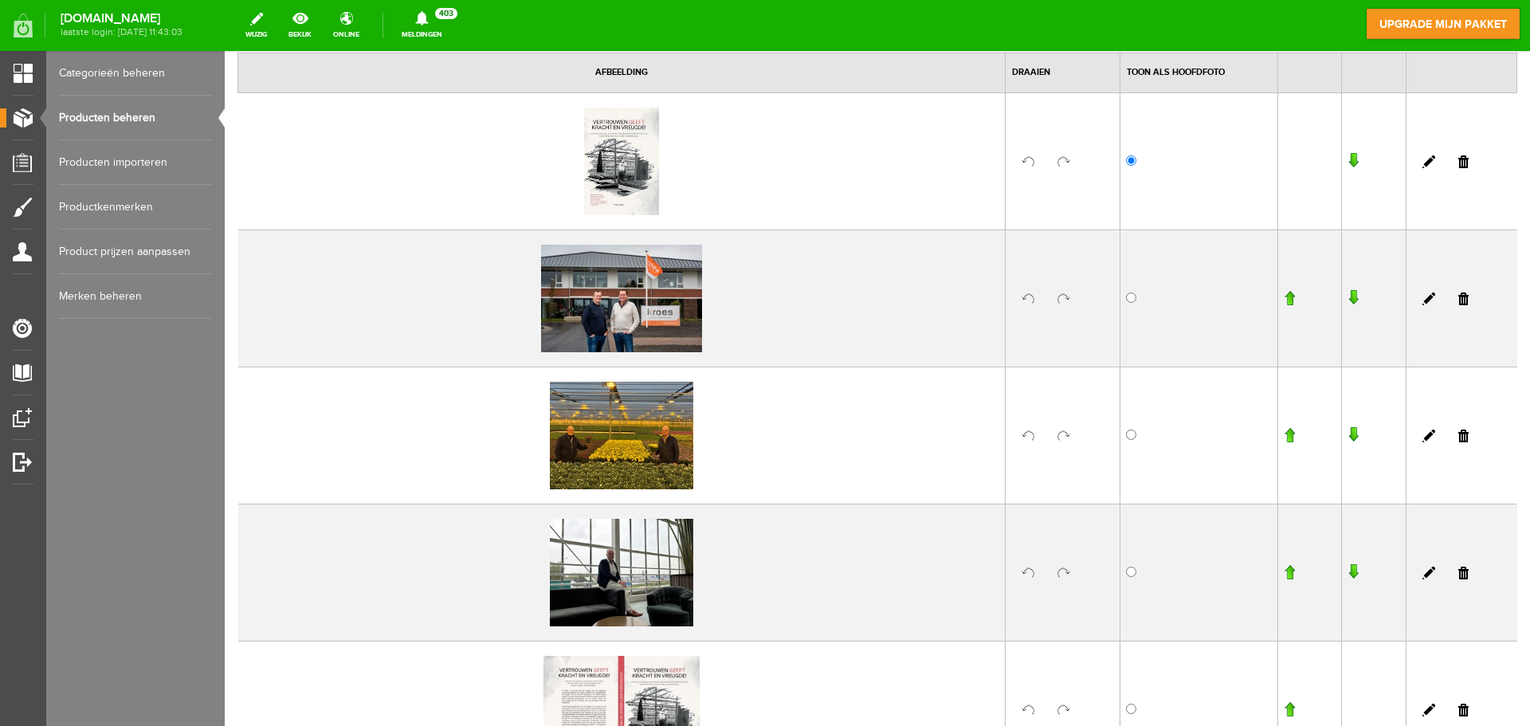
click at [1342, 300] on td at bounding box center [1374, 297] width 64 height 137
click at [1347, 300] on input "button" at bounding box center [1352, 298] width 11 height 16
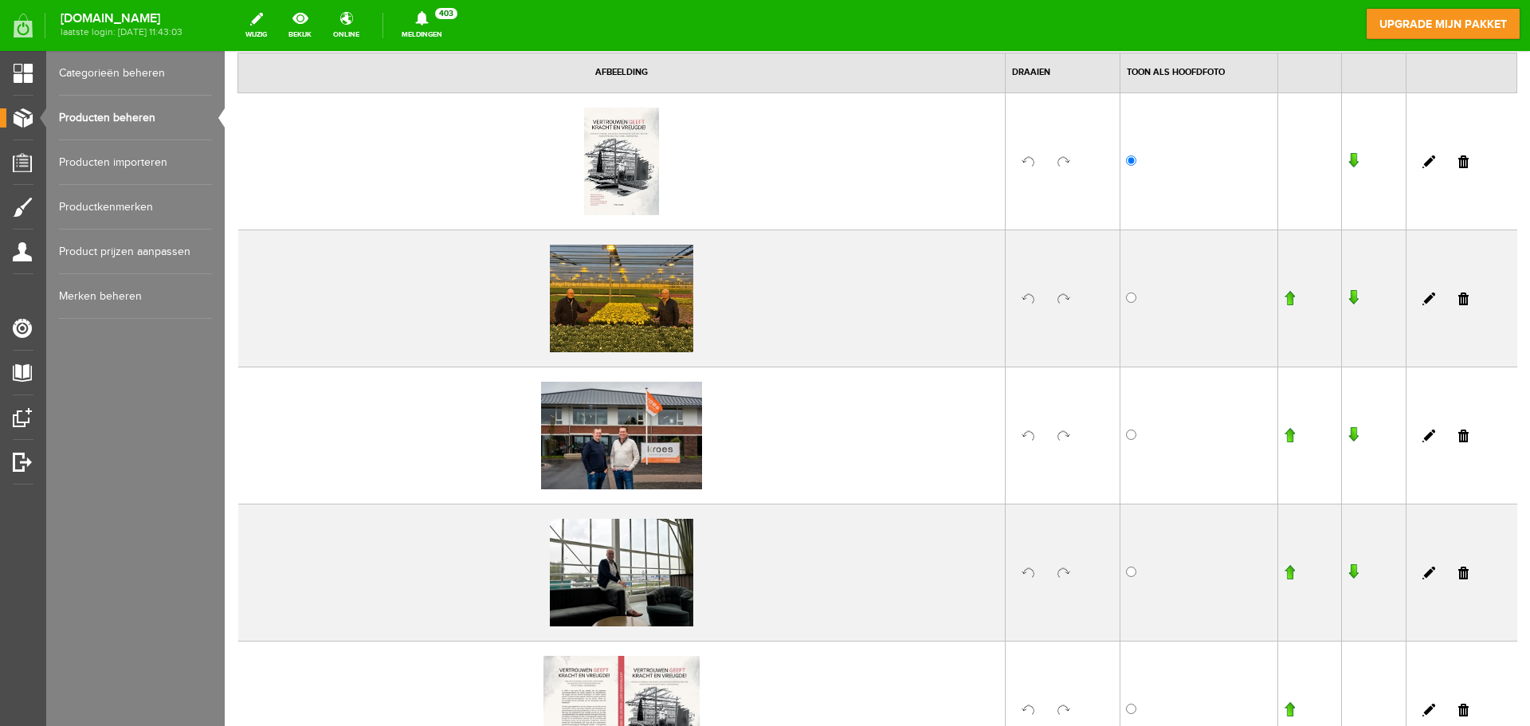
scroll to position [0, 0]
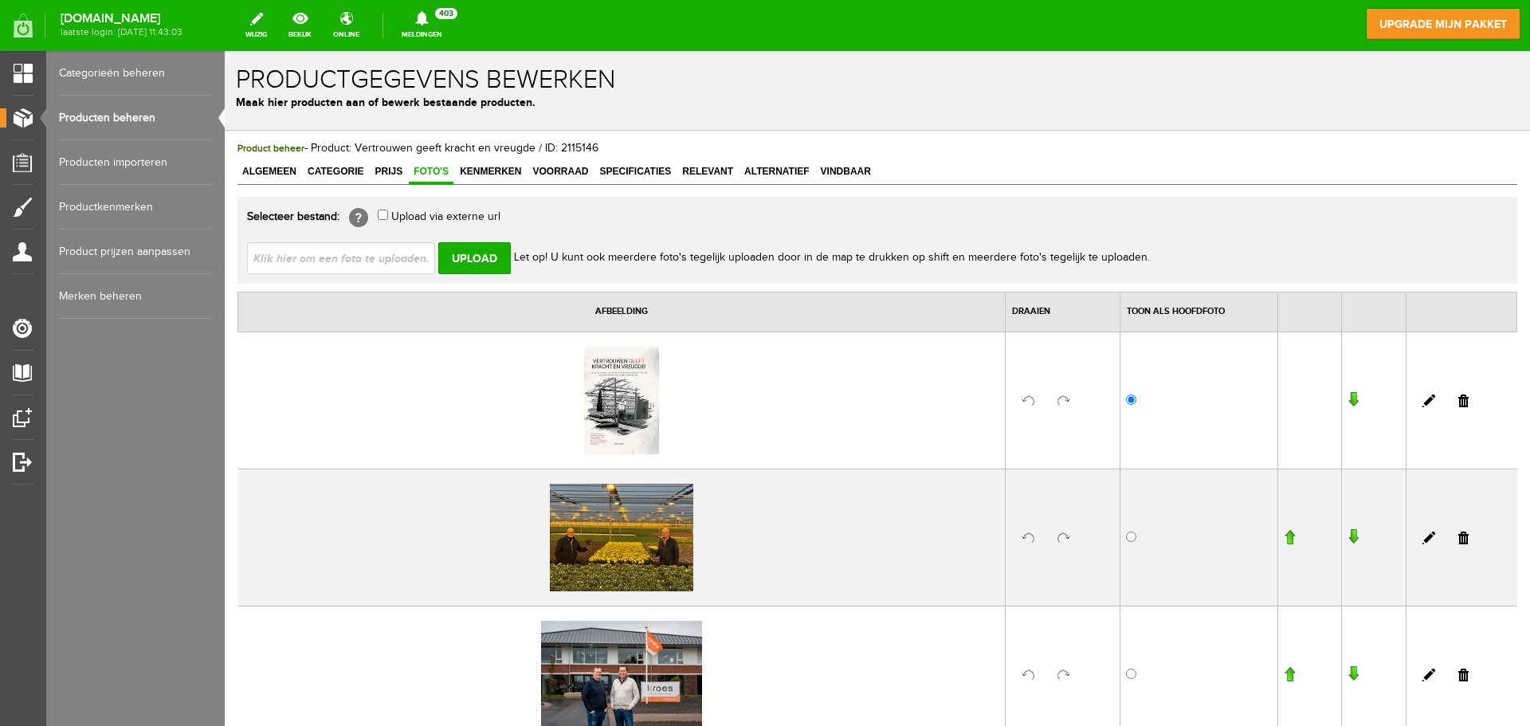
click at [353, 250] on input "file" at bounding box center [347, 257] width 201 height 30
type input "C:\fakepath\Hoofdfoto.jpg"
type input "Hoofdfoto.jpg"
click at [471, 260] on input "Upload" at bounding box center [474, 258] width 73 height 32
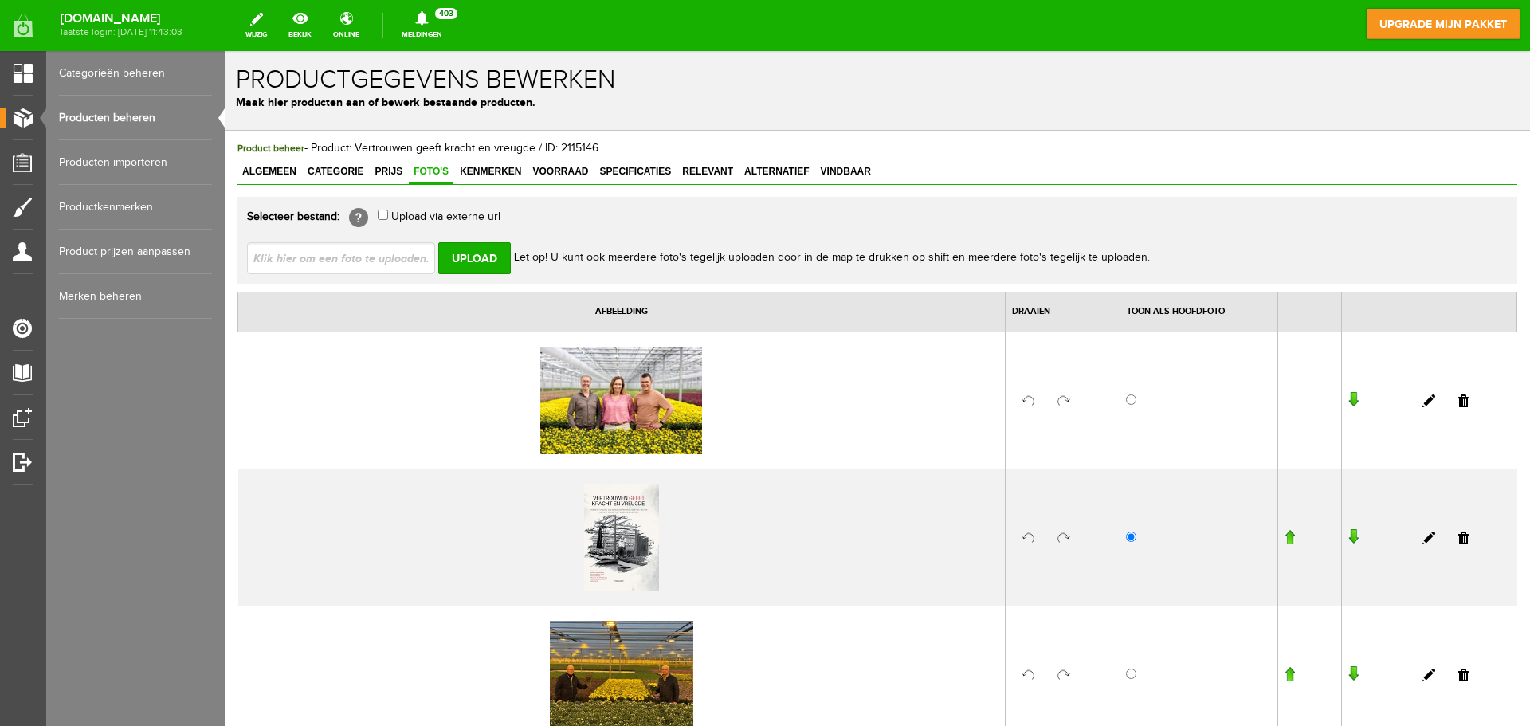
click at [1347, 394] on input "button" at bounding box center [1352, 400] width 11 height 16
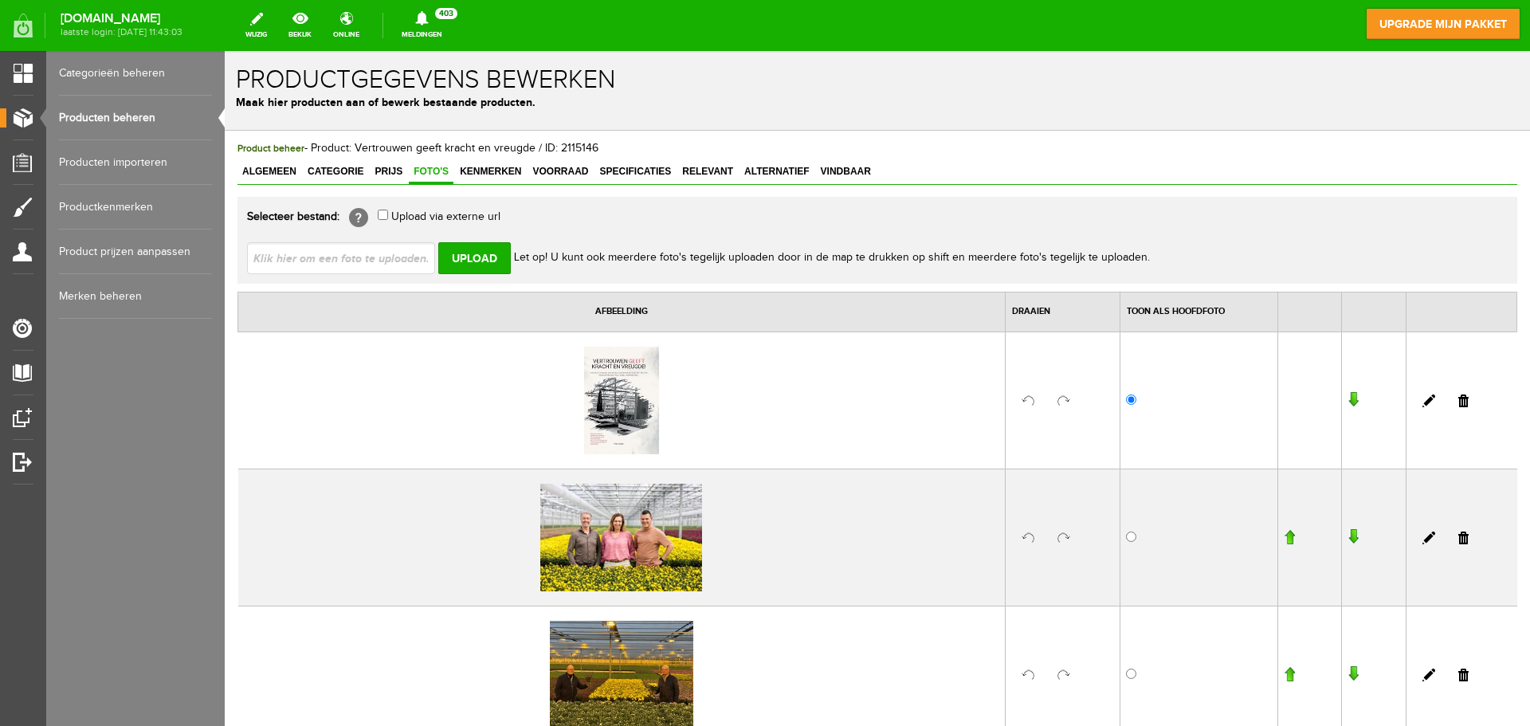
click at [1347, 533] on input "button" at bounding box center [1352, 537] width 11 height 16
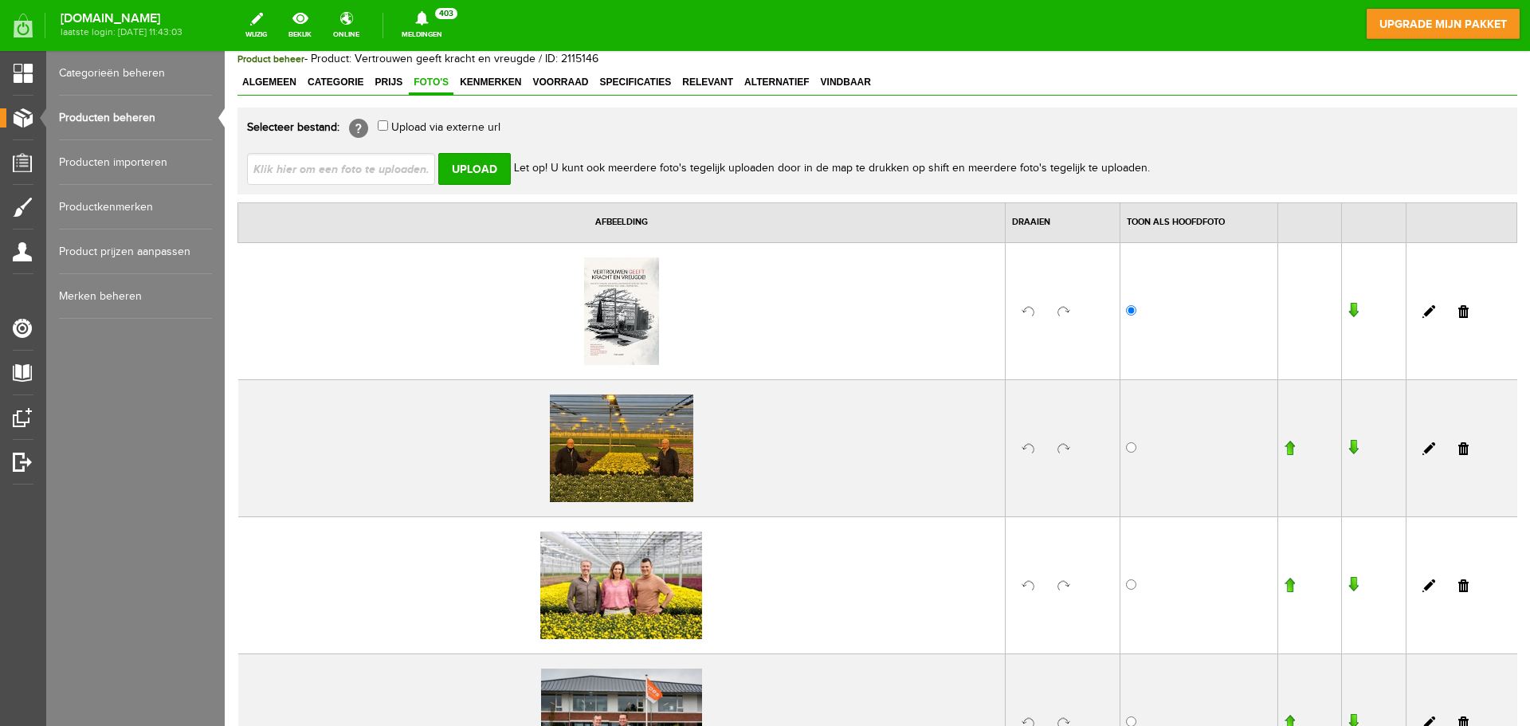
scroll to position [80, 0]
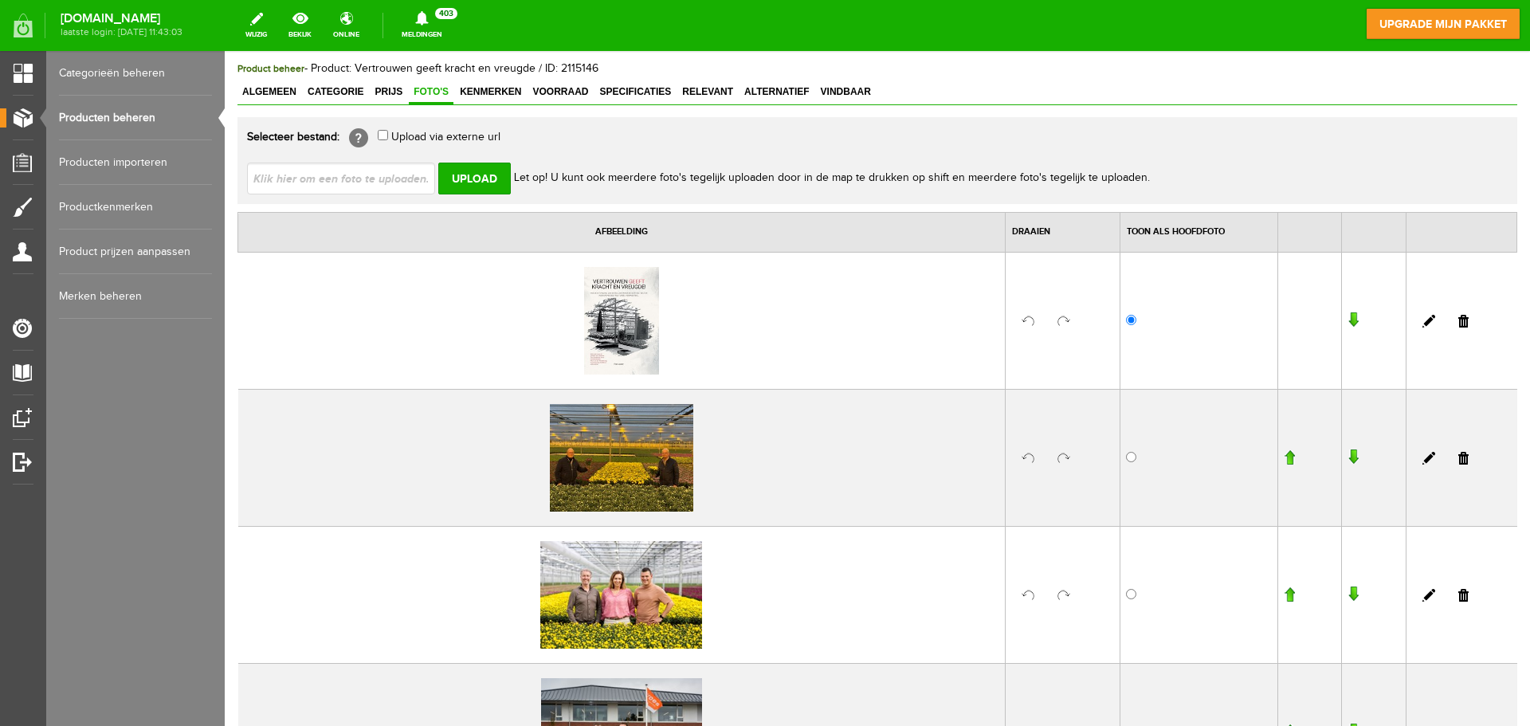
click at [362, 178] on input "file" at bounding box center [347, 178] width 201 height 30
type input "C:\fakepath\2.JPG"
type input "2.JPG"
click at [459, 180] on input "Upload" at bounding box center [474, 179] width 73 height 32
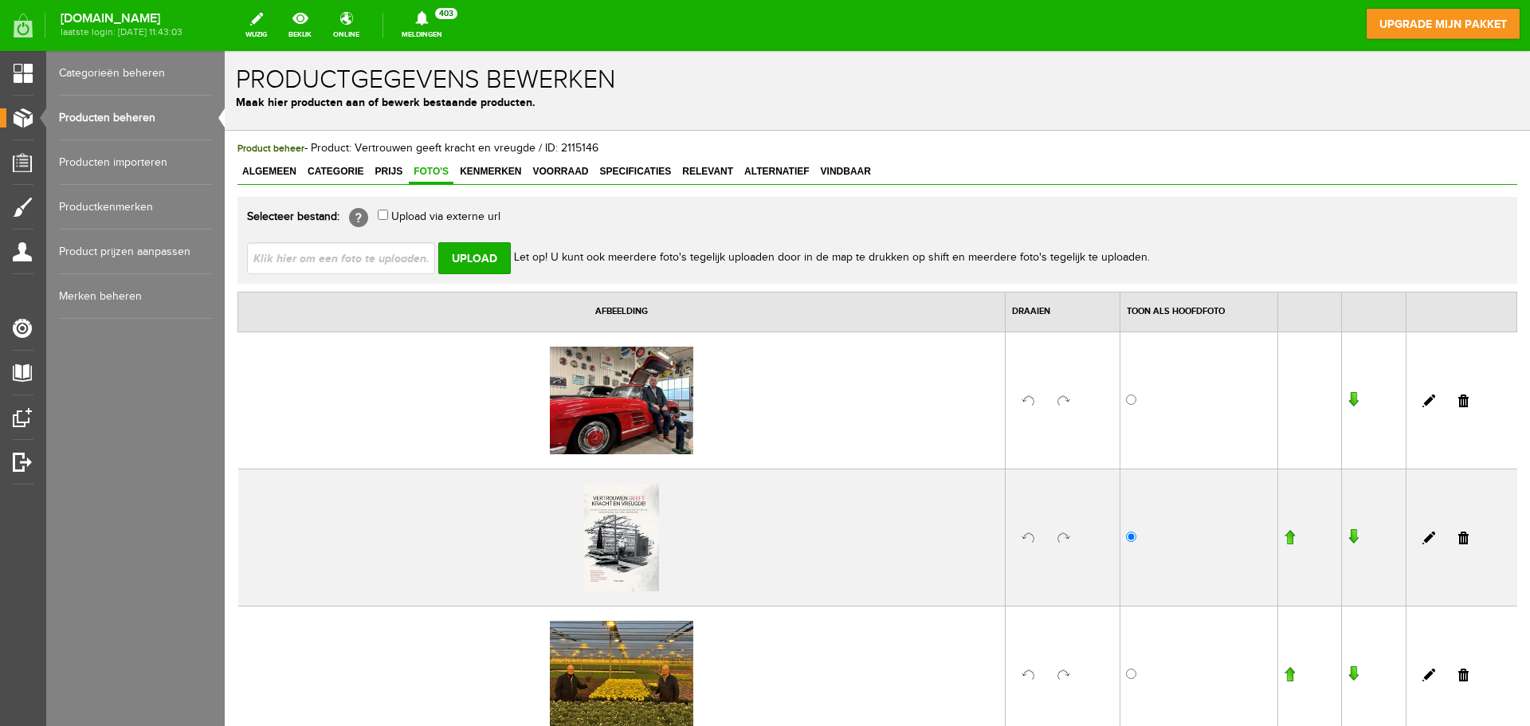
scroll to position [0, 0]
click at [1347, 394] on input "button" at bounding box center [1352, 400] width 11 height 16
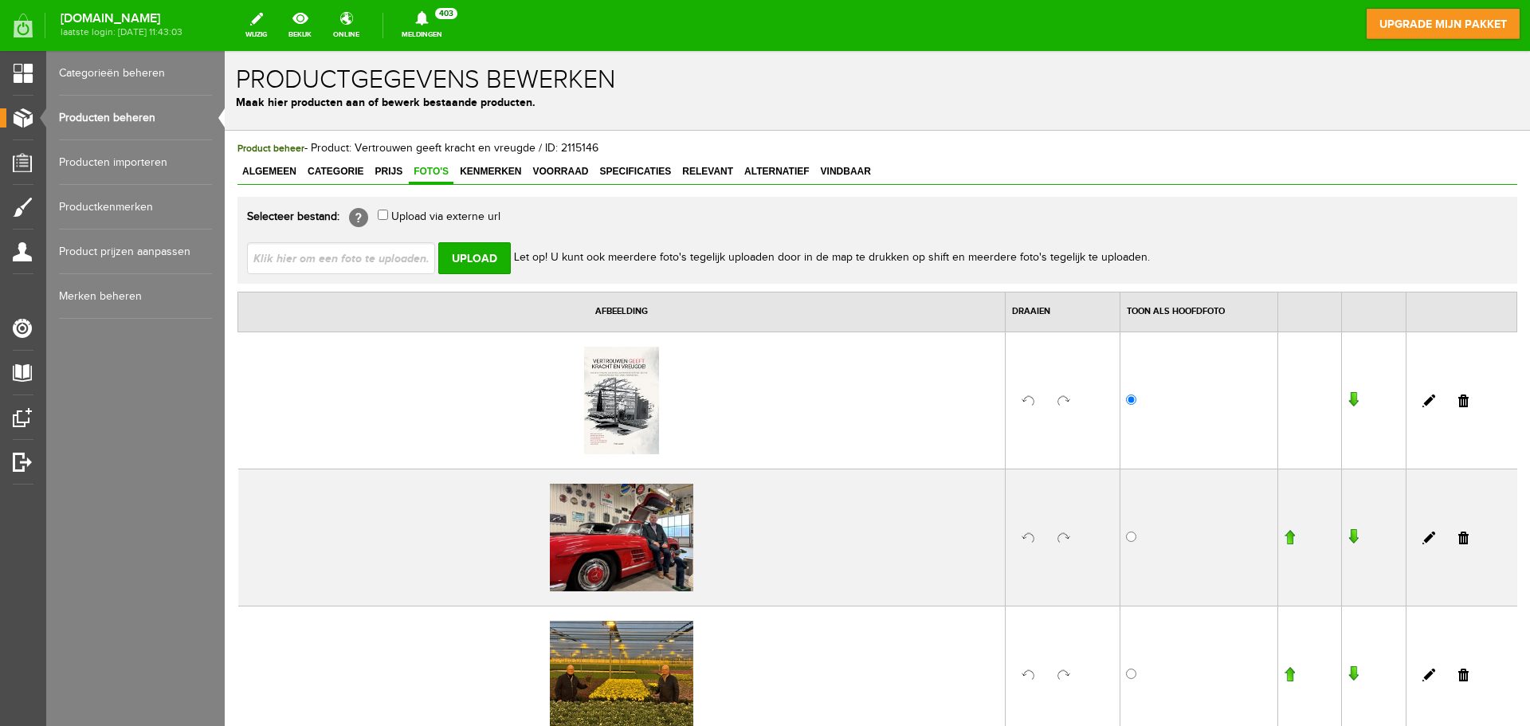
click at [1347, 537] on input "button" at bounding box center [1352, 537] width 11 height 16
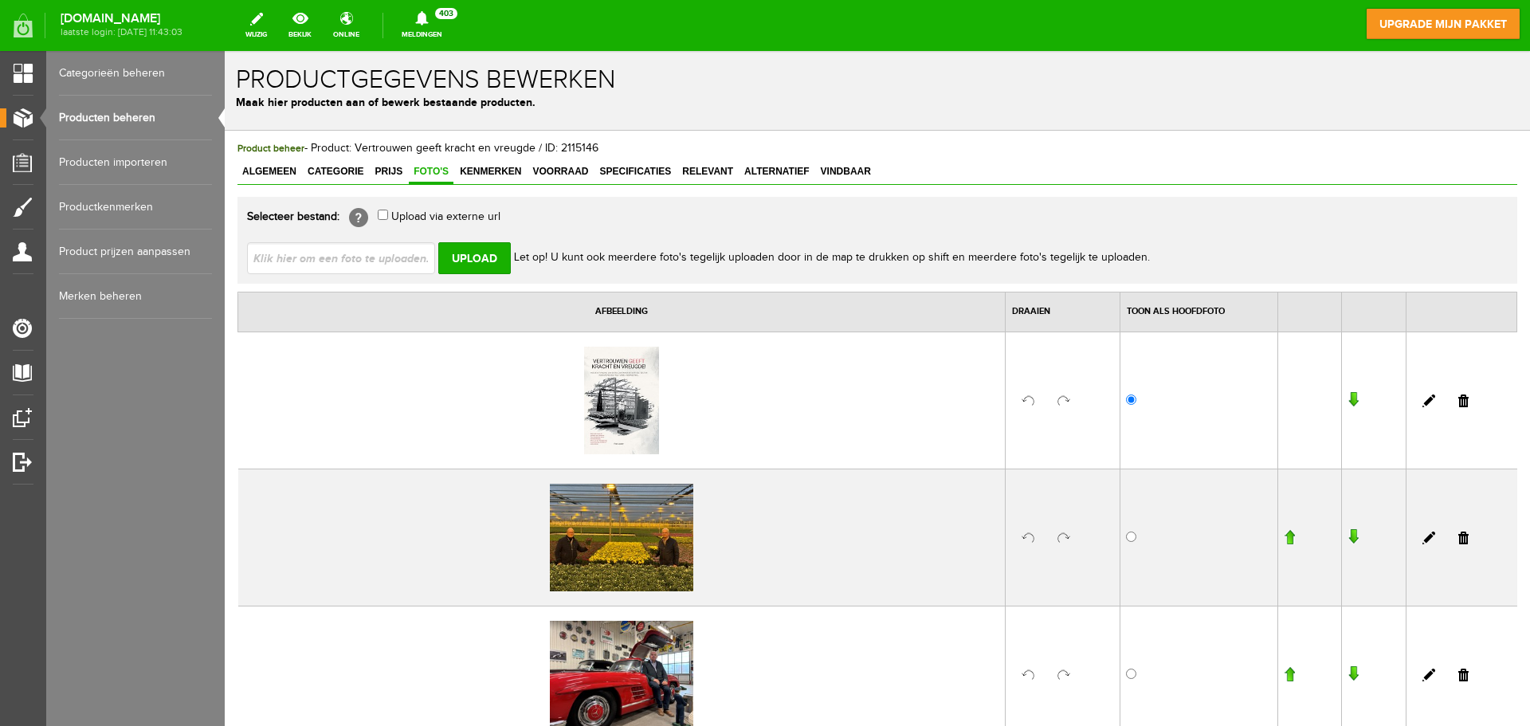
click at [359, 257] on input "file" at bounding box center [347, 257] width 201 height 30
type input "C:\fakepath\1.JPG"
type input "1.JPG"
click at [488, 265] on input "Upload" at bounding box center [474, 258] width 73 height 32
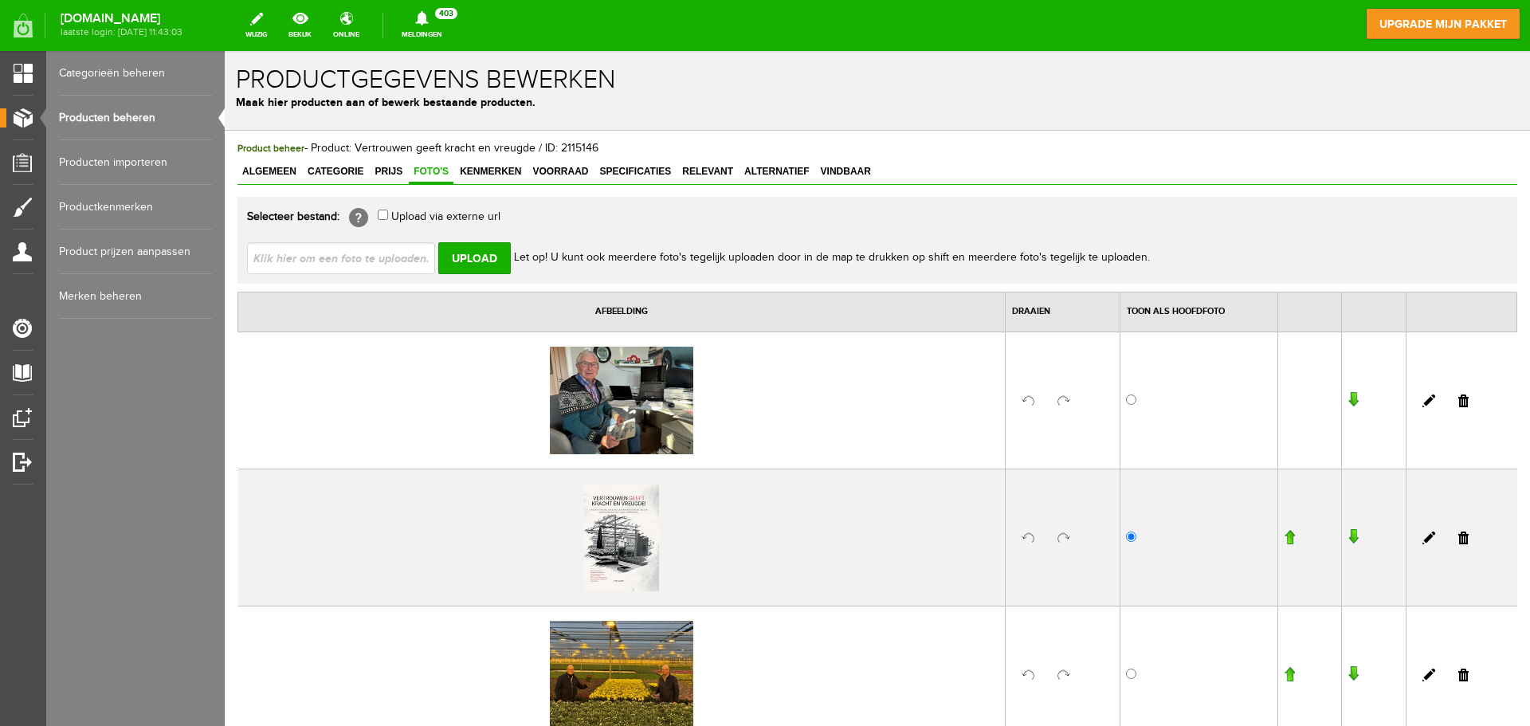
click at [1347, 404] on input "button" at bounding box center [1352, 400] width 11 height 16
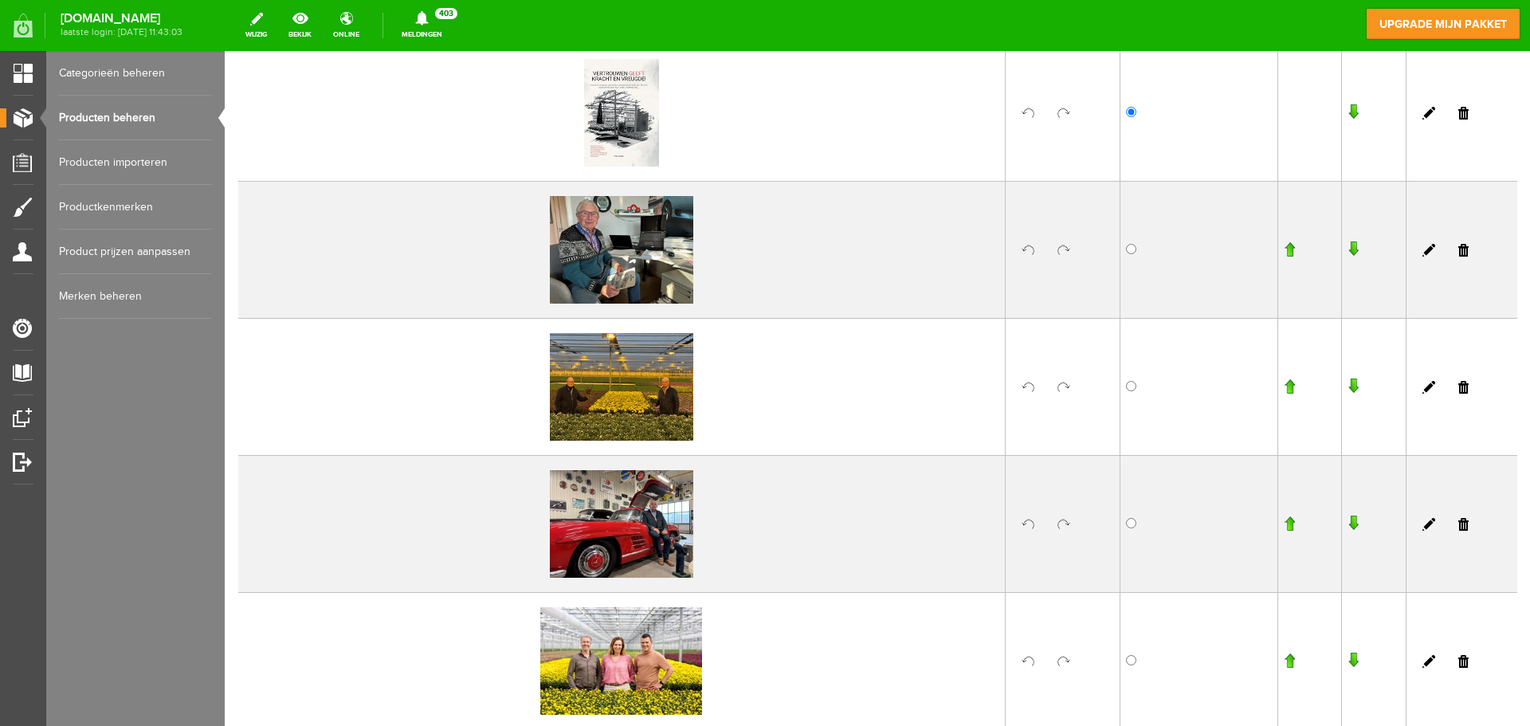
scroll to position [319, 0]
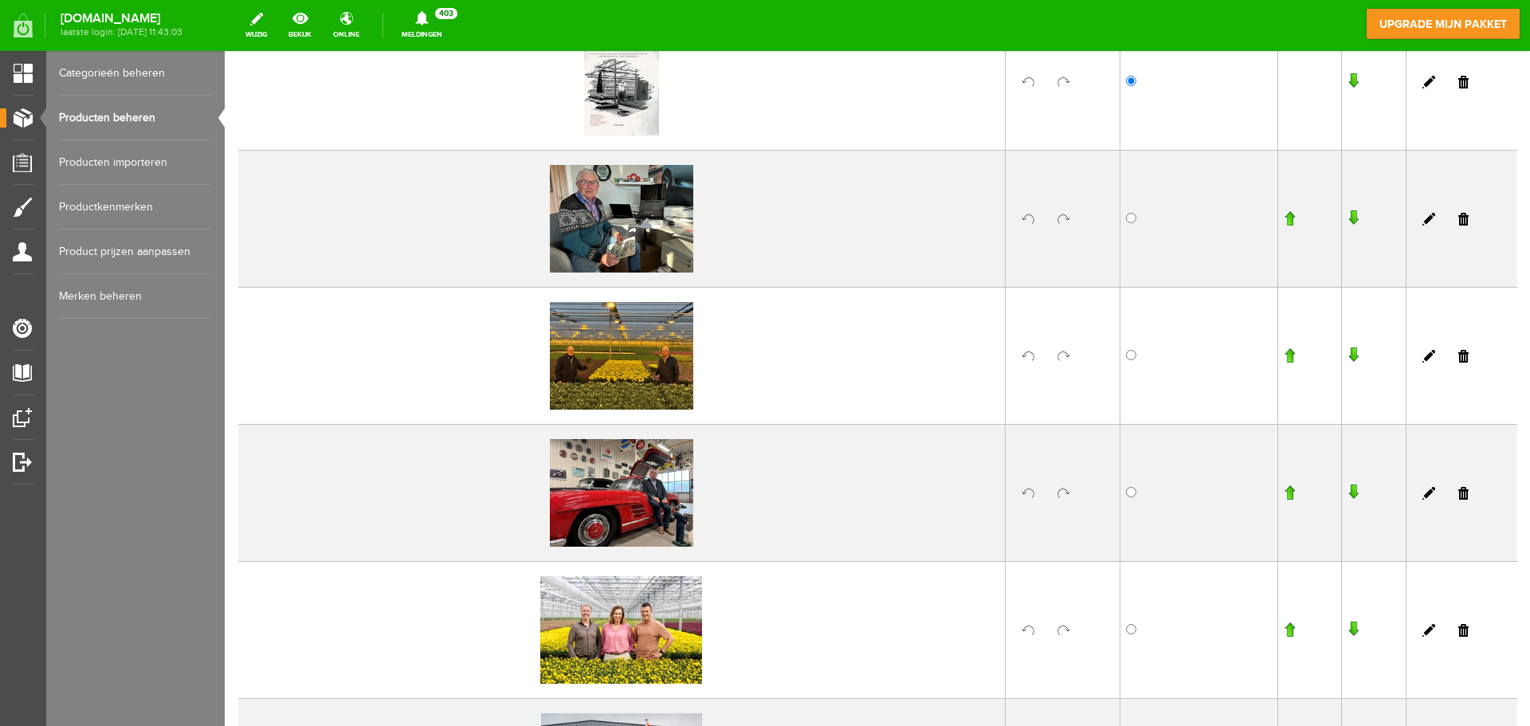
click at [1347, 219] on input "button" at bounding box center [1352, 218] width 11 height 16
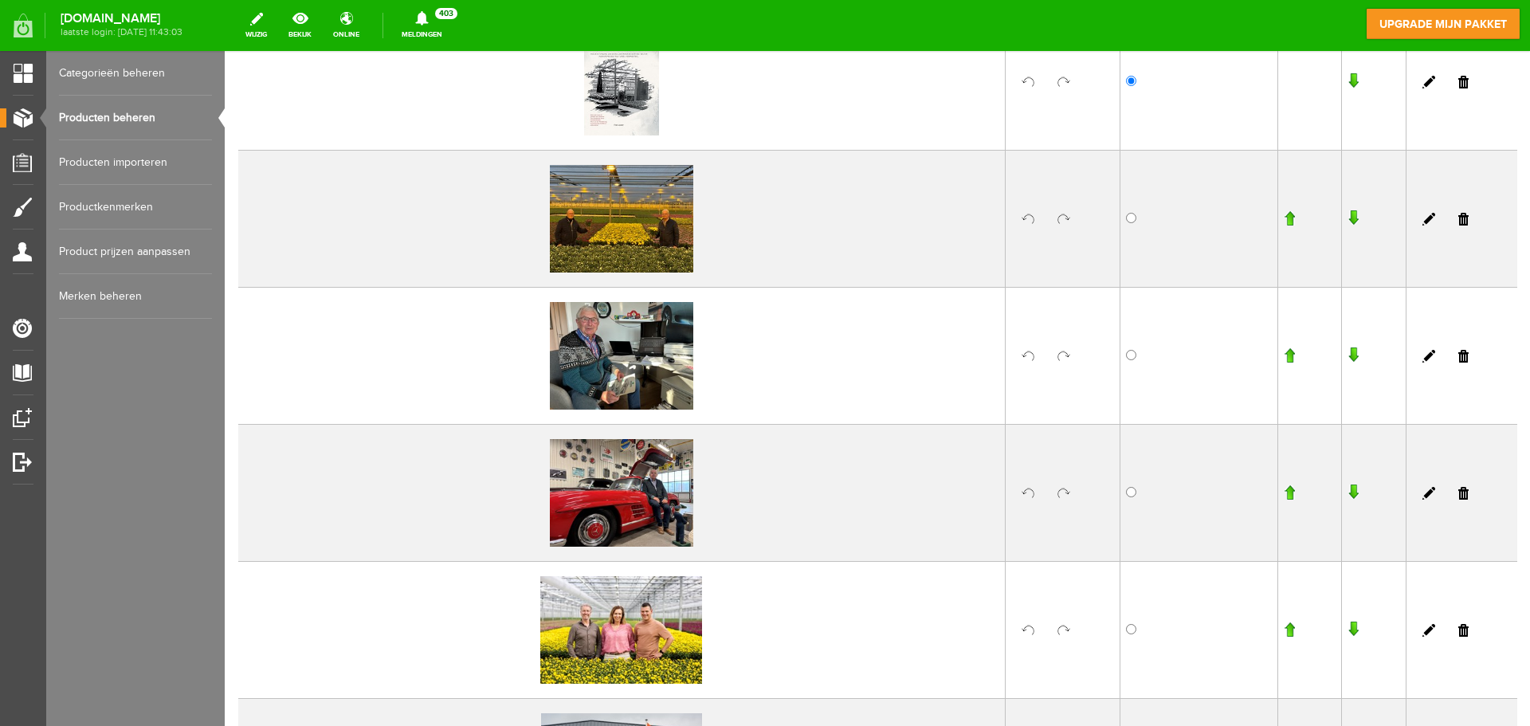
click at [1347, 351] on input "button" at bounding box center [1352, 355] width 11 height 16
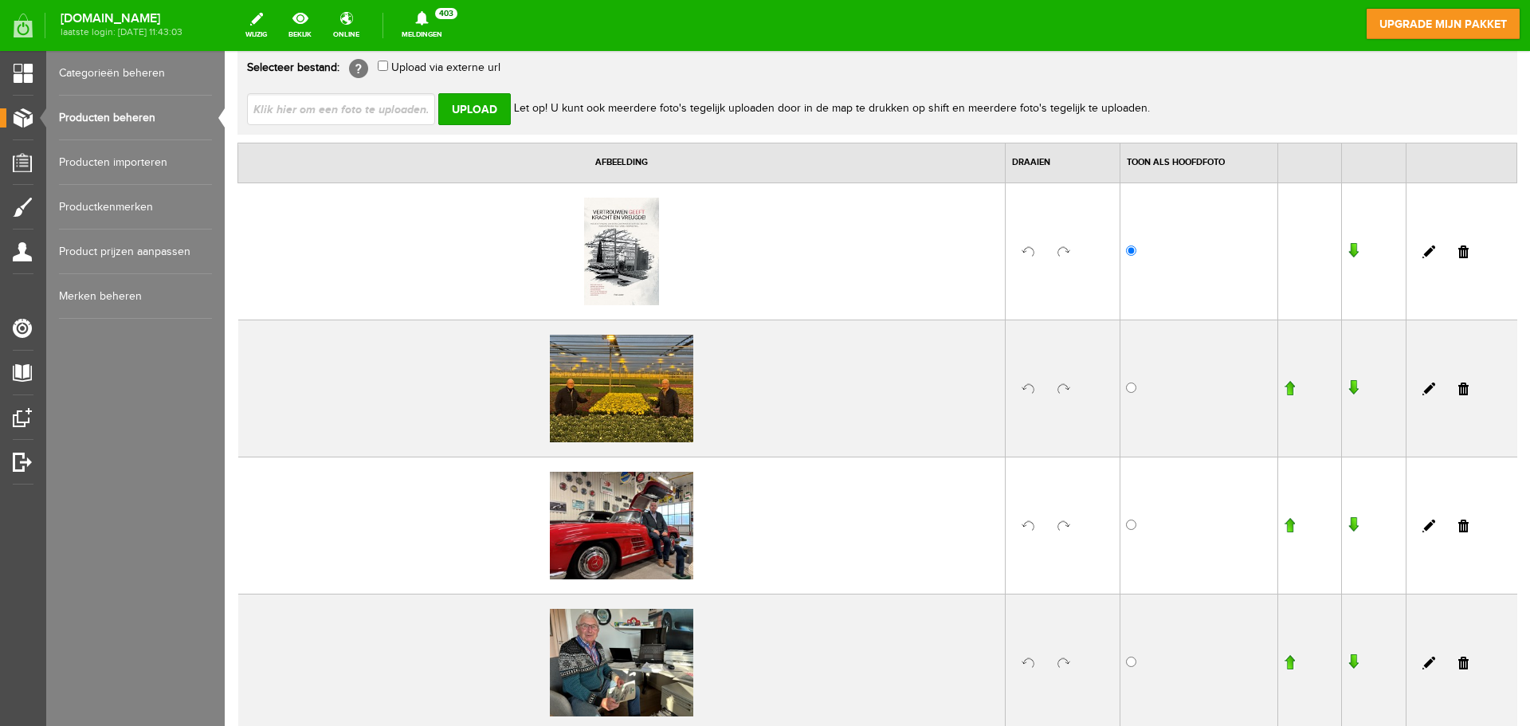
scroll to position [0, 0]
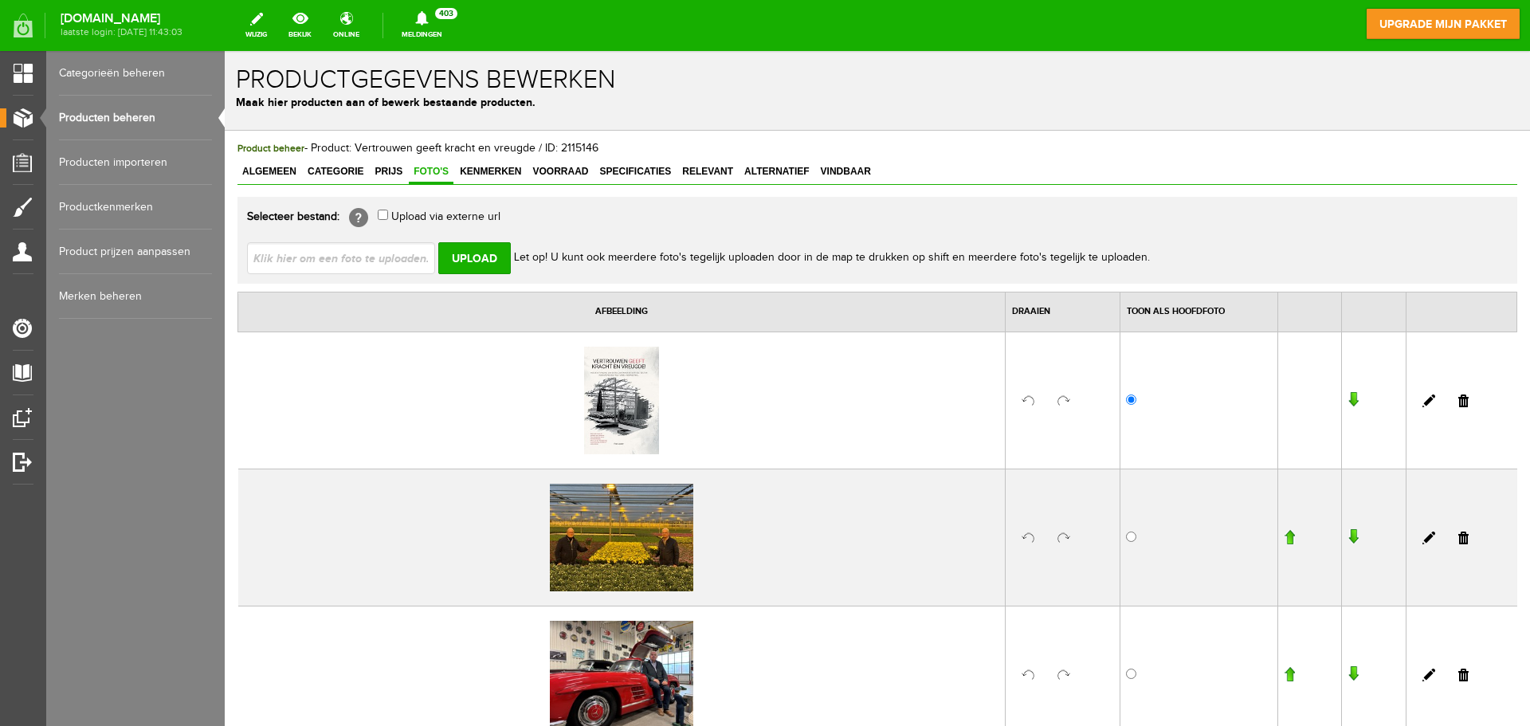
click at [378, 252] on input "file" at bounding box center [347, 257] width 201 height 30
type input "C:\fakepath\0 Hoofdoto.JPG"
type input "0 Hoofdoto.JPG"
click at [477, 257] on input "Upload" at bounding box center [474, 258] width 73 height 32
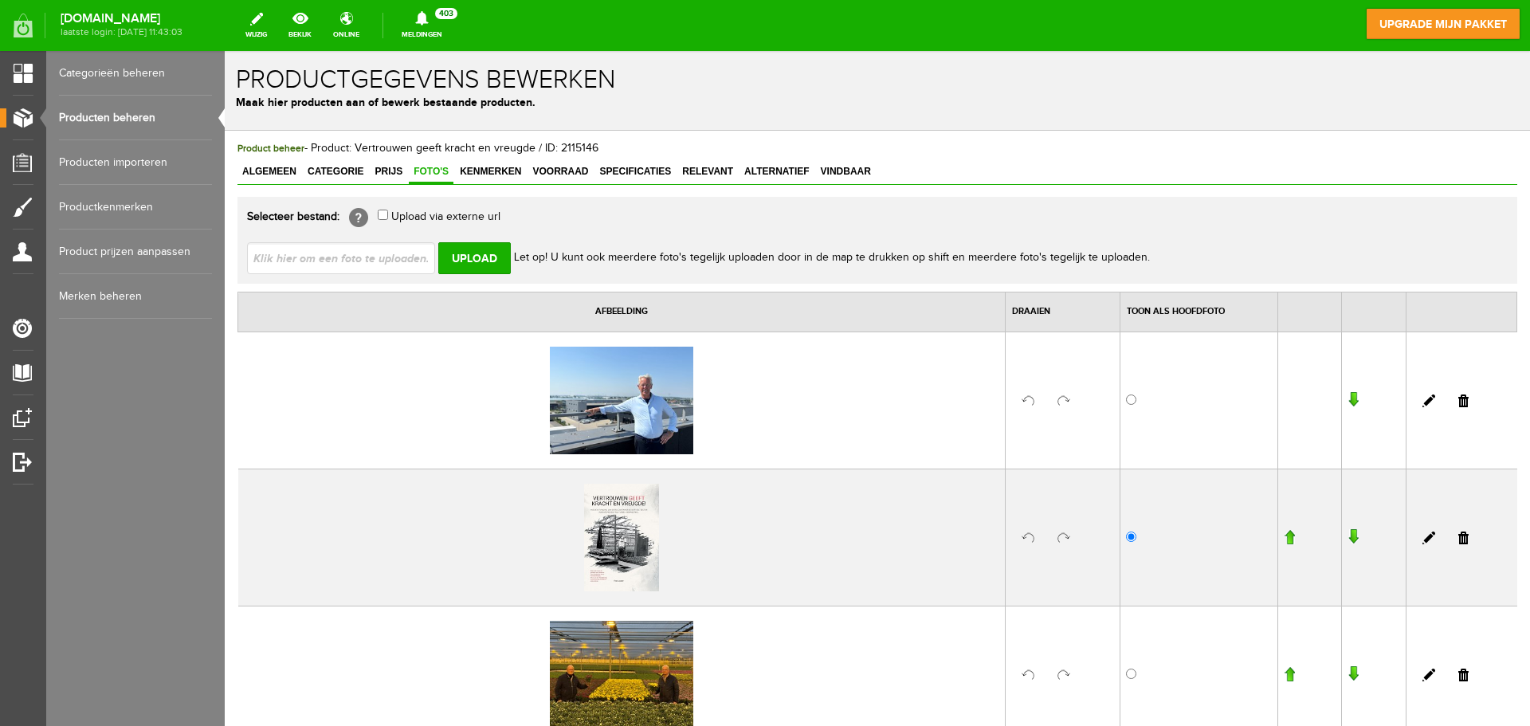
click at [1347, 402] on input "button" at bounding box center [1352, 400] width 11 height 16
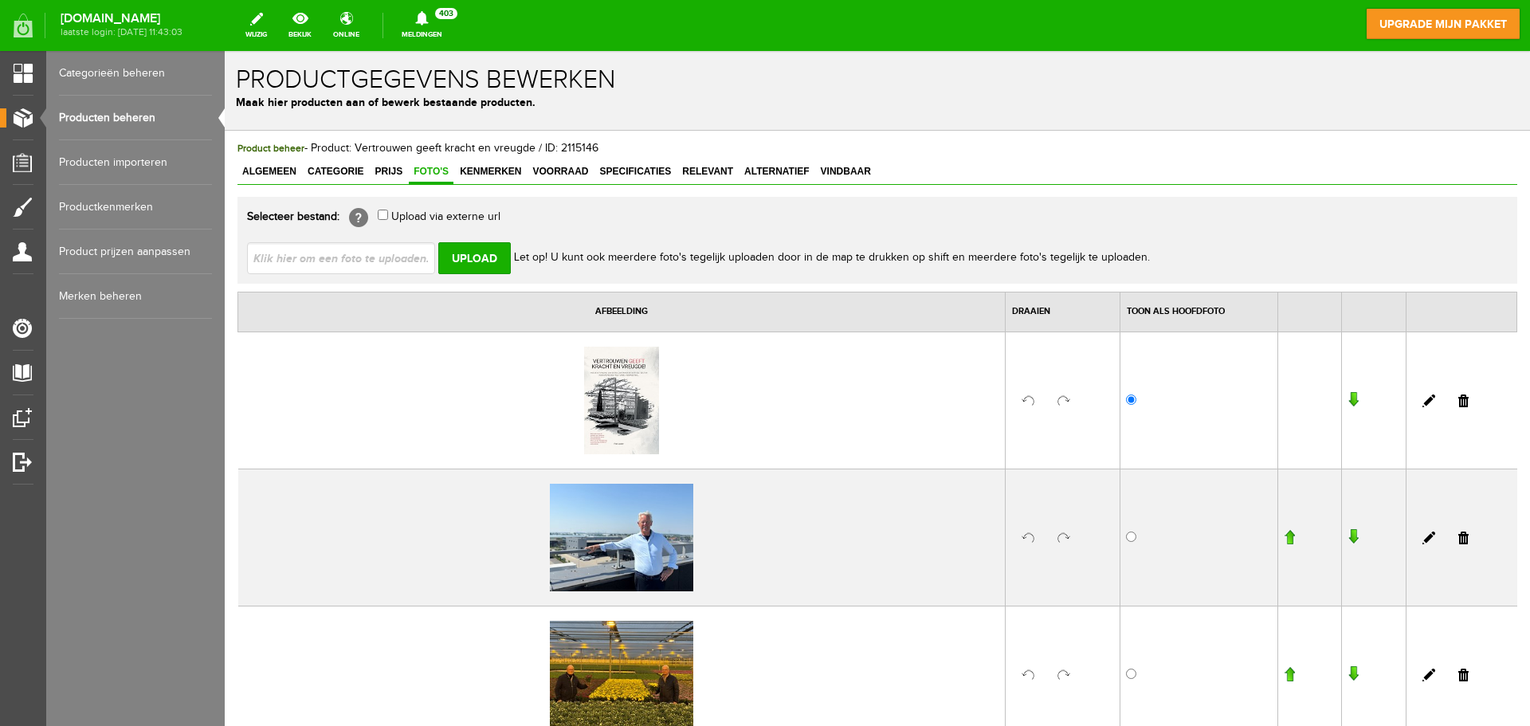
click at [1347, 400] on input "button" at bounding box center [1352, 400] width 11 height 16
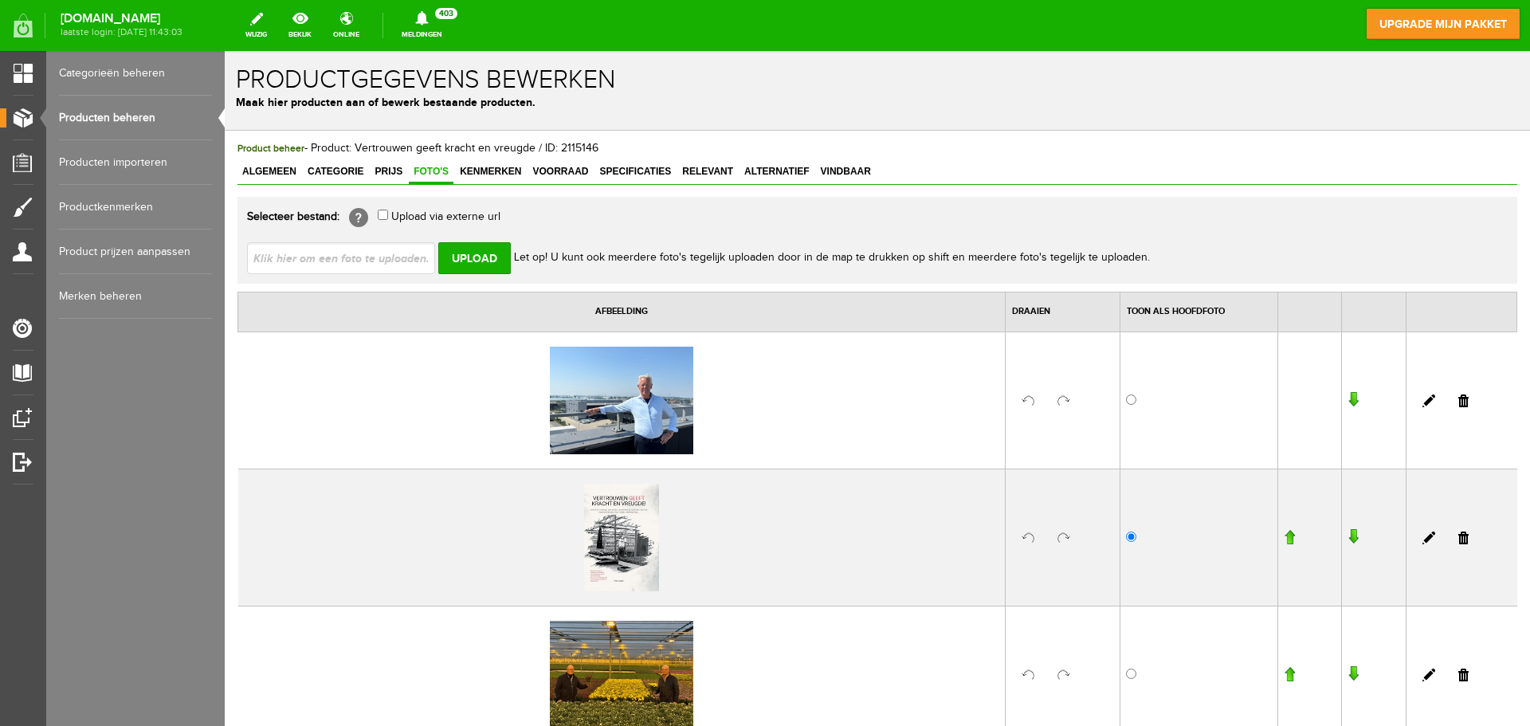
click at [1347, 400] on input "button" at bounding box center [1352, 400] width 11 height 16
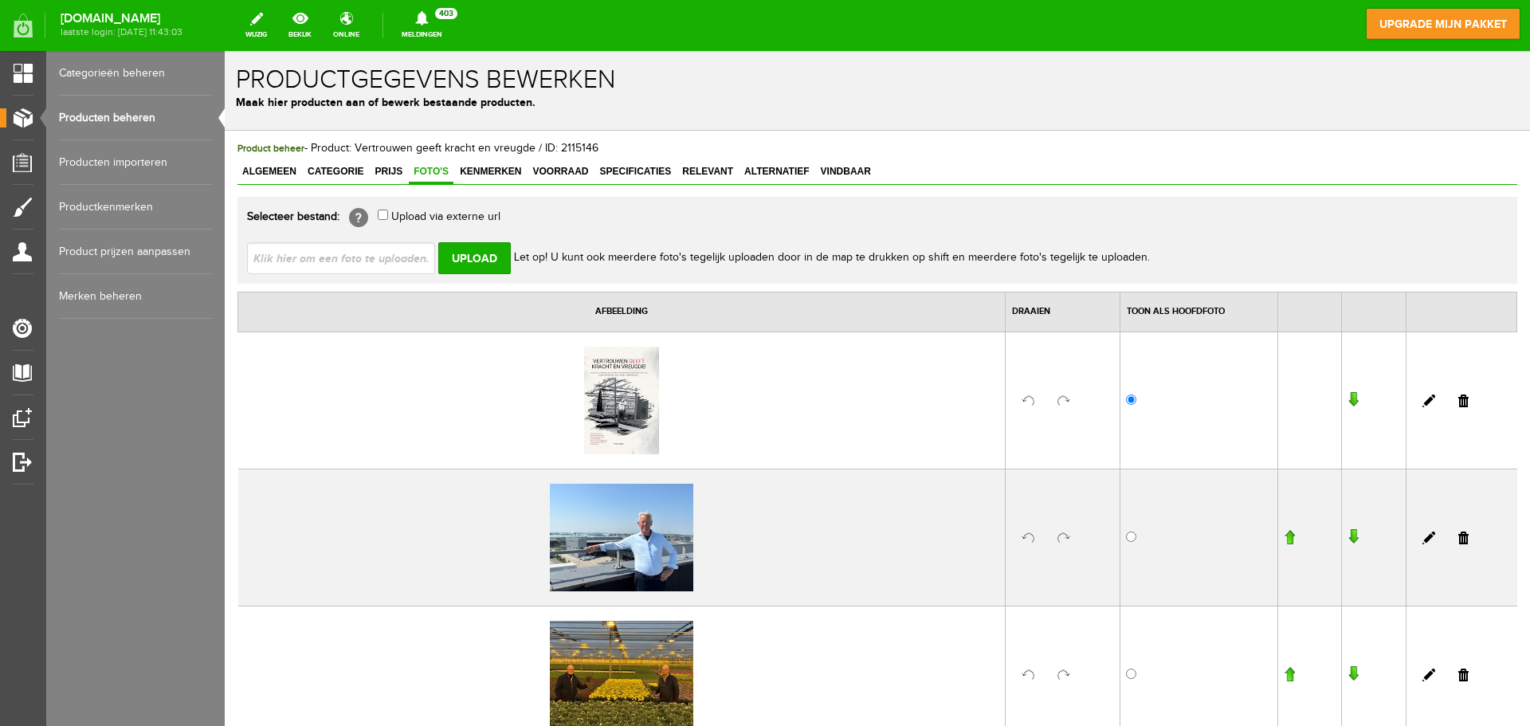
click at [1347, 529] on input "button" at bounding box center [1352, 537] width 11 height 16
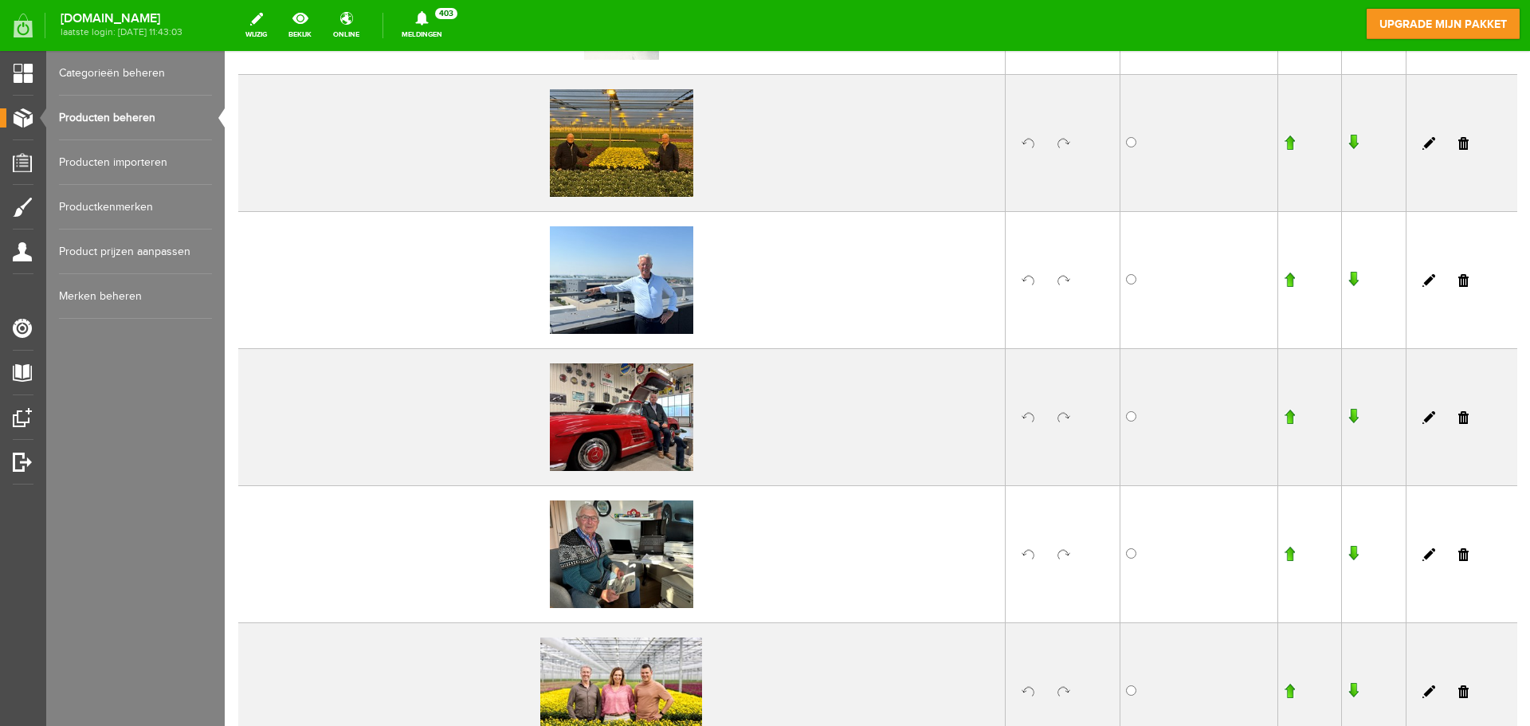
scroll to position [398, 0]
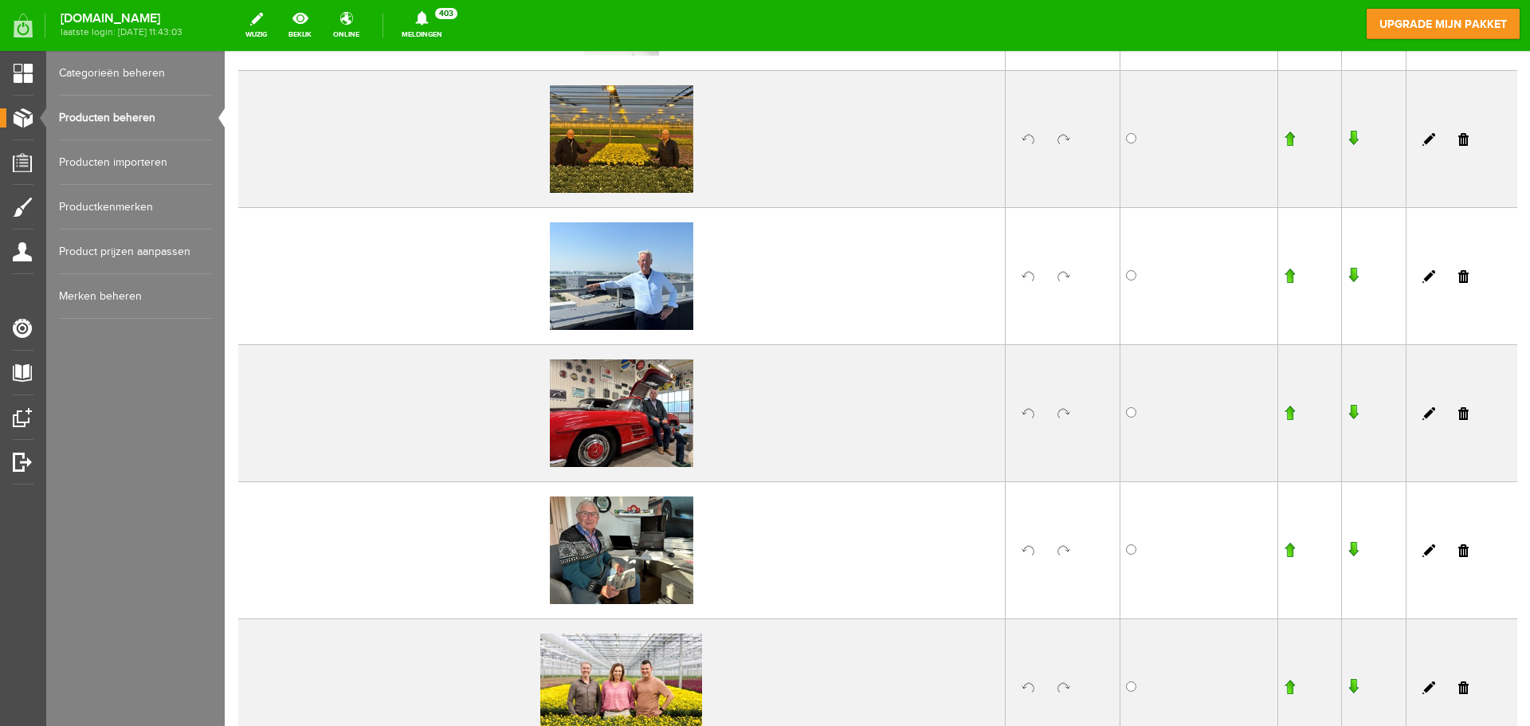
click at [1347, 277] on input "button" at bounding box center [1352, 276] width 11 height 16
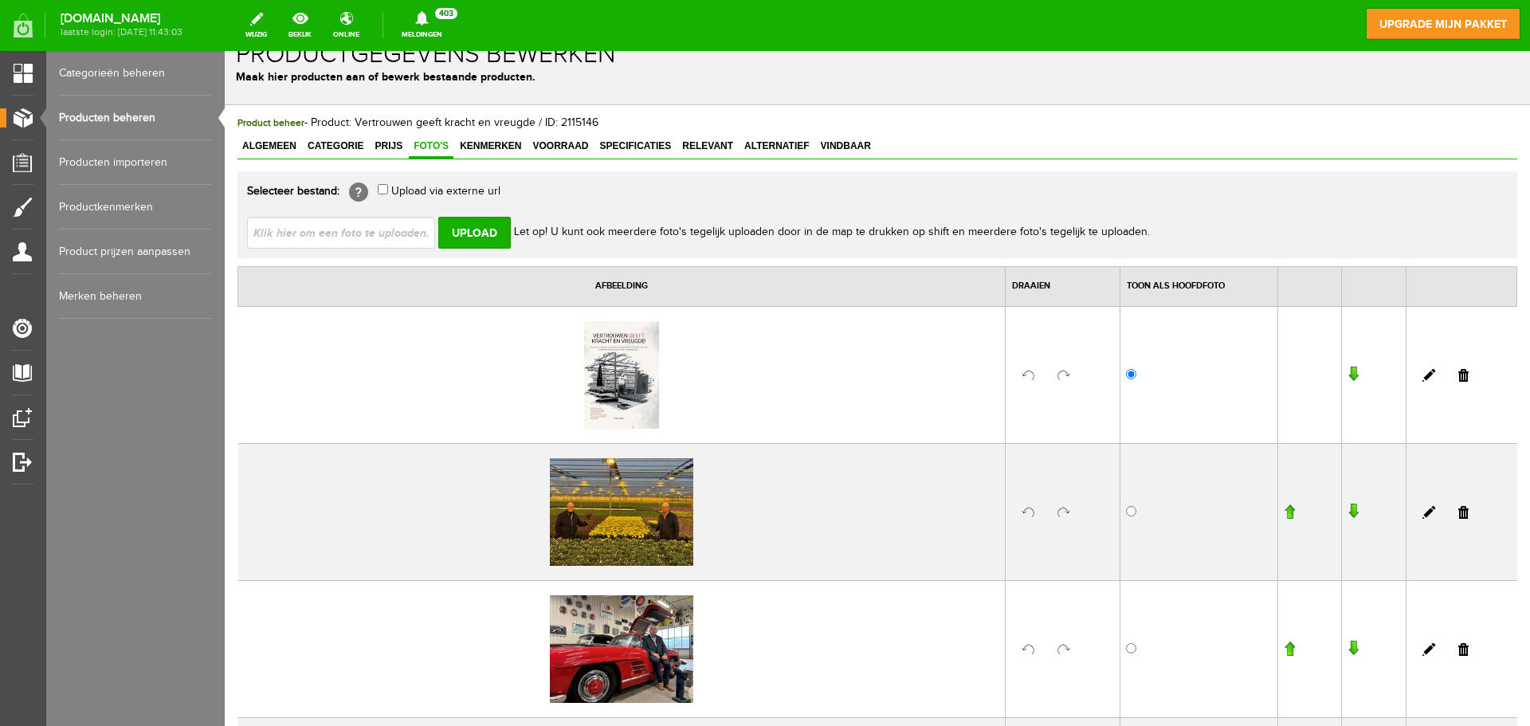
scroll to position [0, 0]
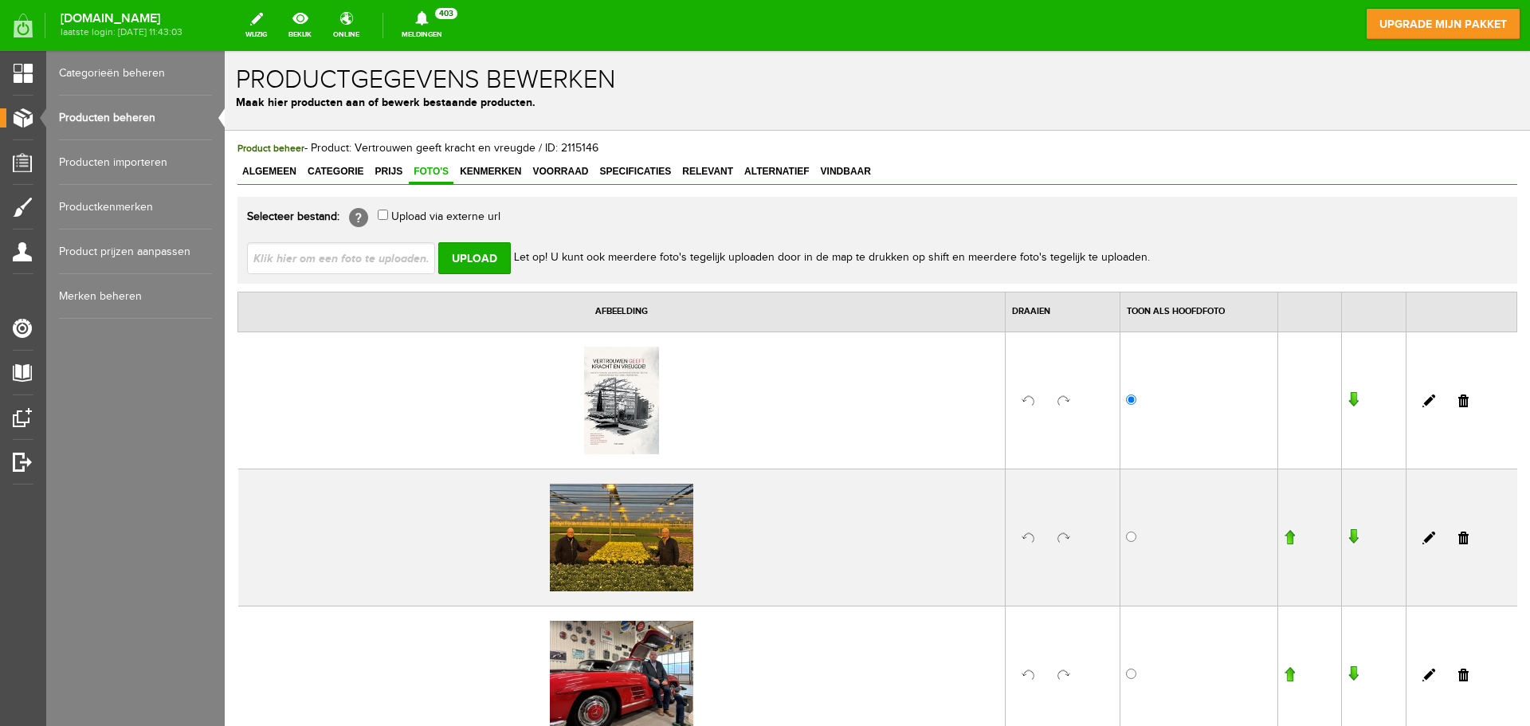
click at [323, 259] on input "file" at bounding box center [347, 257] width 201 height 30
type input "C:\fakepath\IMG_8889.JPG"
type input "IMG_8889.JPG"
click at [473, 247] on input "Upload" at bounding box center [474, 258] width 73 height 32
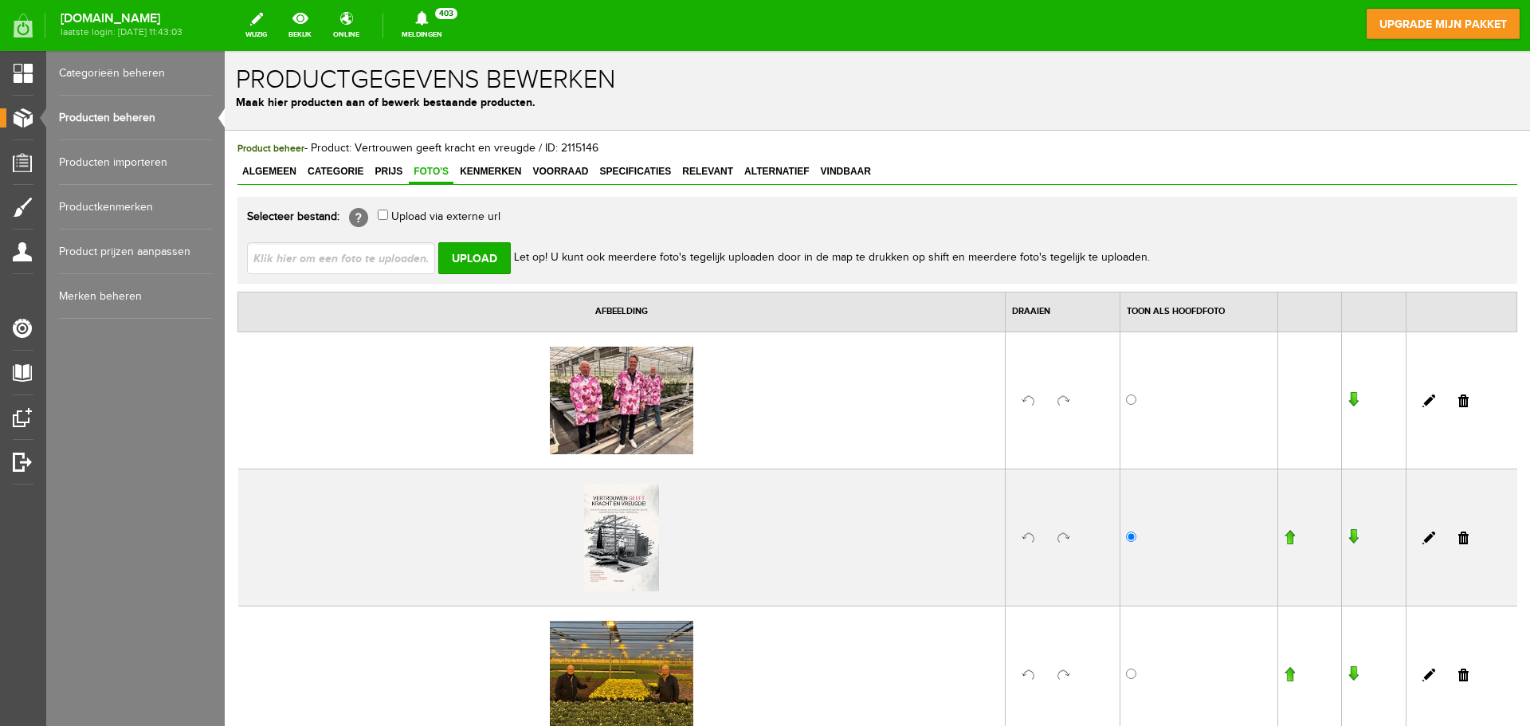
click at [1347, 403] on input "button" at bounding box center [1352, 400] width 11 height 16
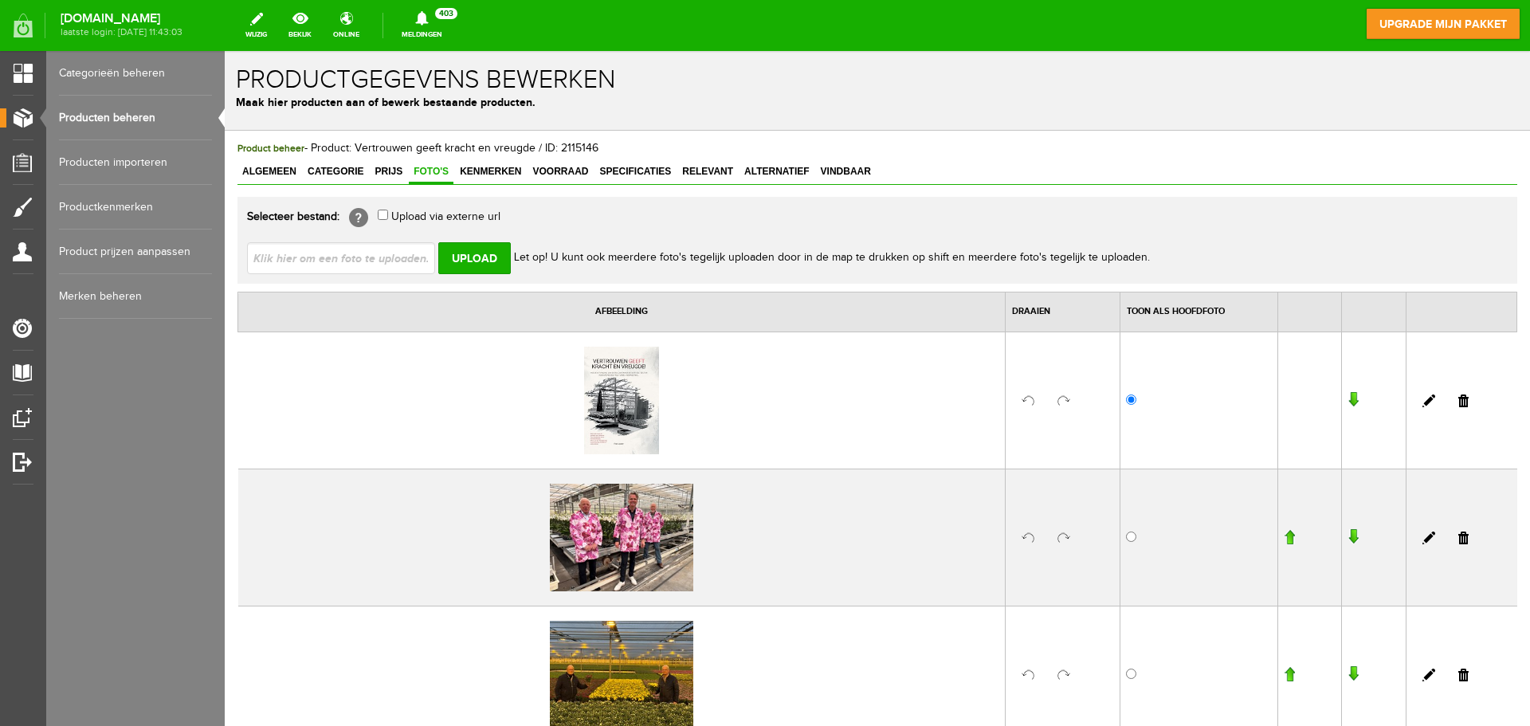
click at [1347, 535] on input "button" at bounding box center [1352, 537] width 11 height 16
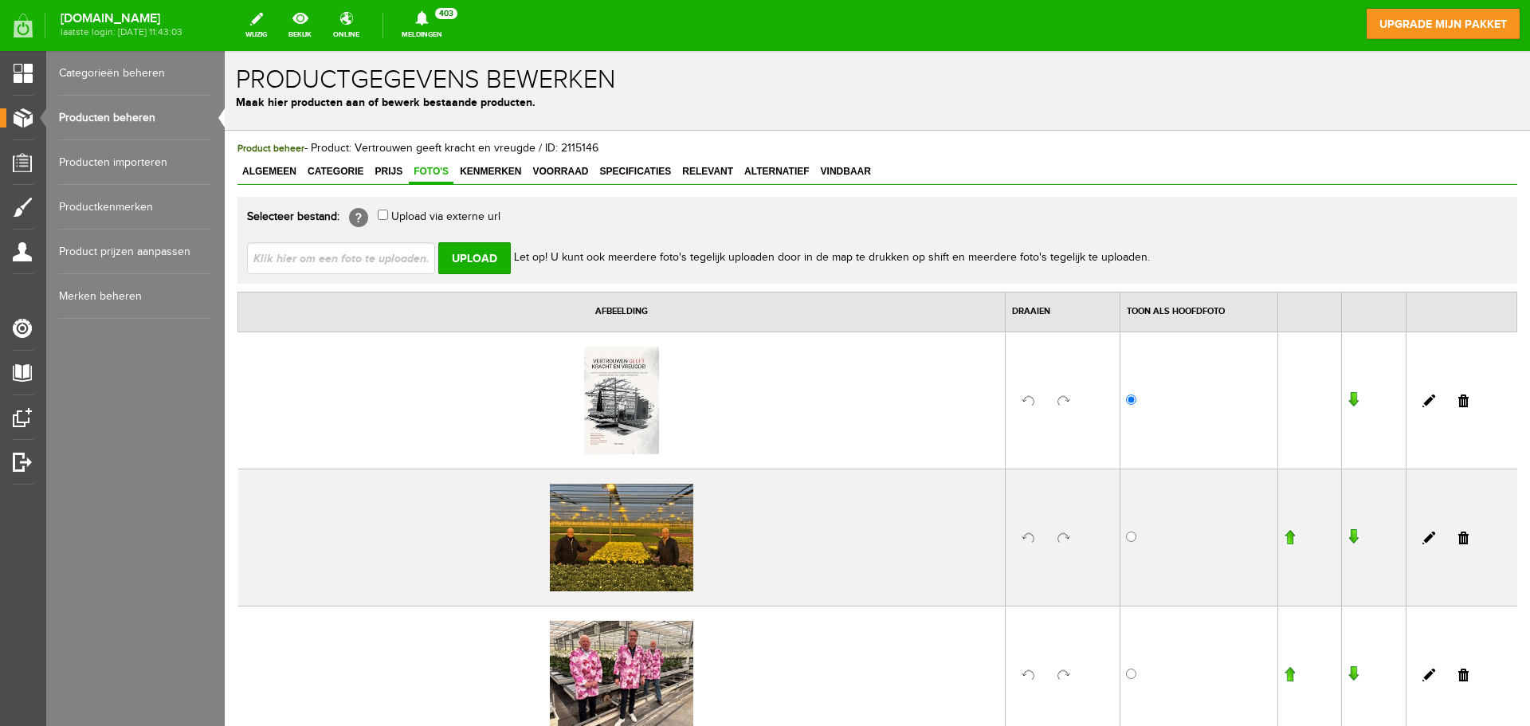
click at [365, 261] on input "file" at bounding box center [347, 257] width 201 height 30
type input "C:\fakepath\[PERSON_NAME] gesneden.JPG"
type input "[PERSON_NAME] gesneden.JPG"
click at [471, 258] on input "Upload" at bounding box center [474, 258] width 73 height 32
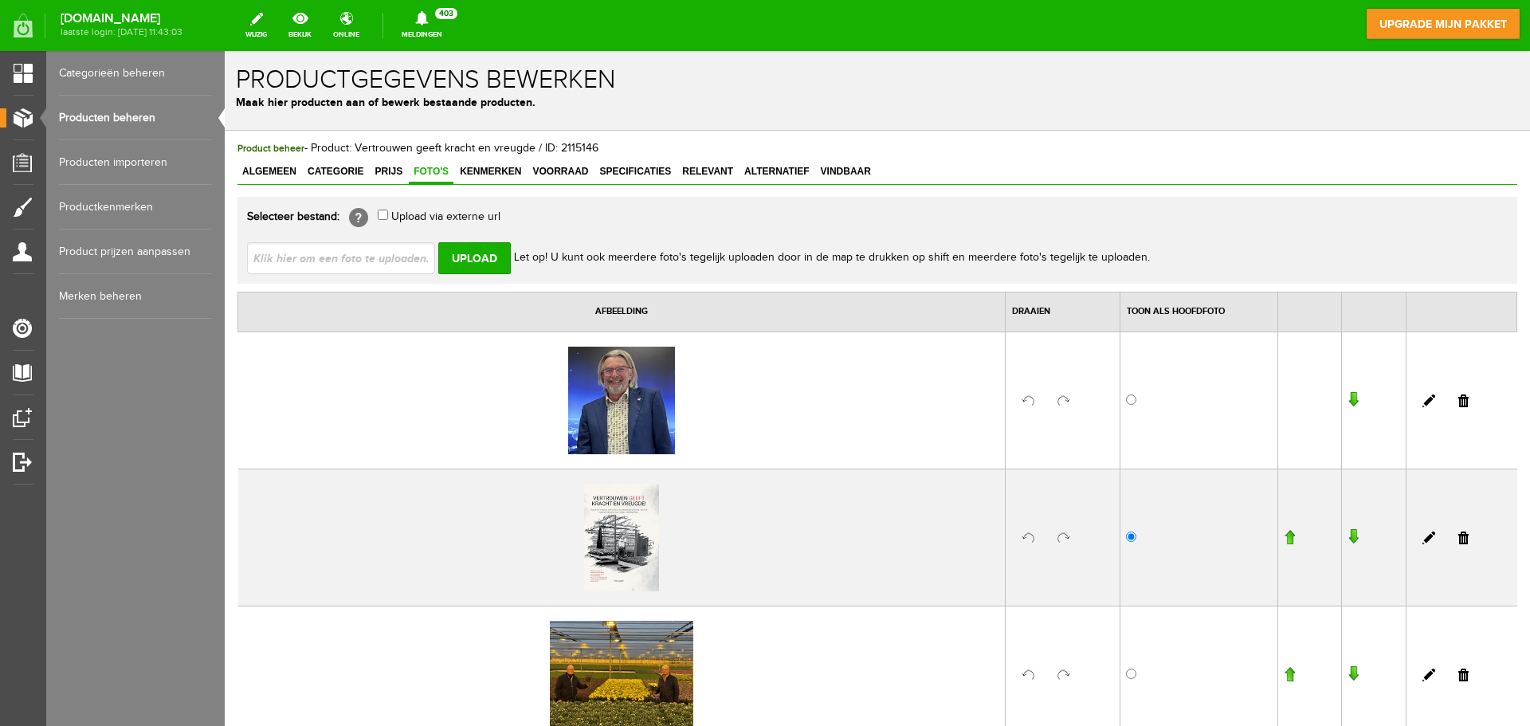
click at [1347, 399] on input "button" at bounding box center [1352, 400] width 11 height 16
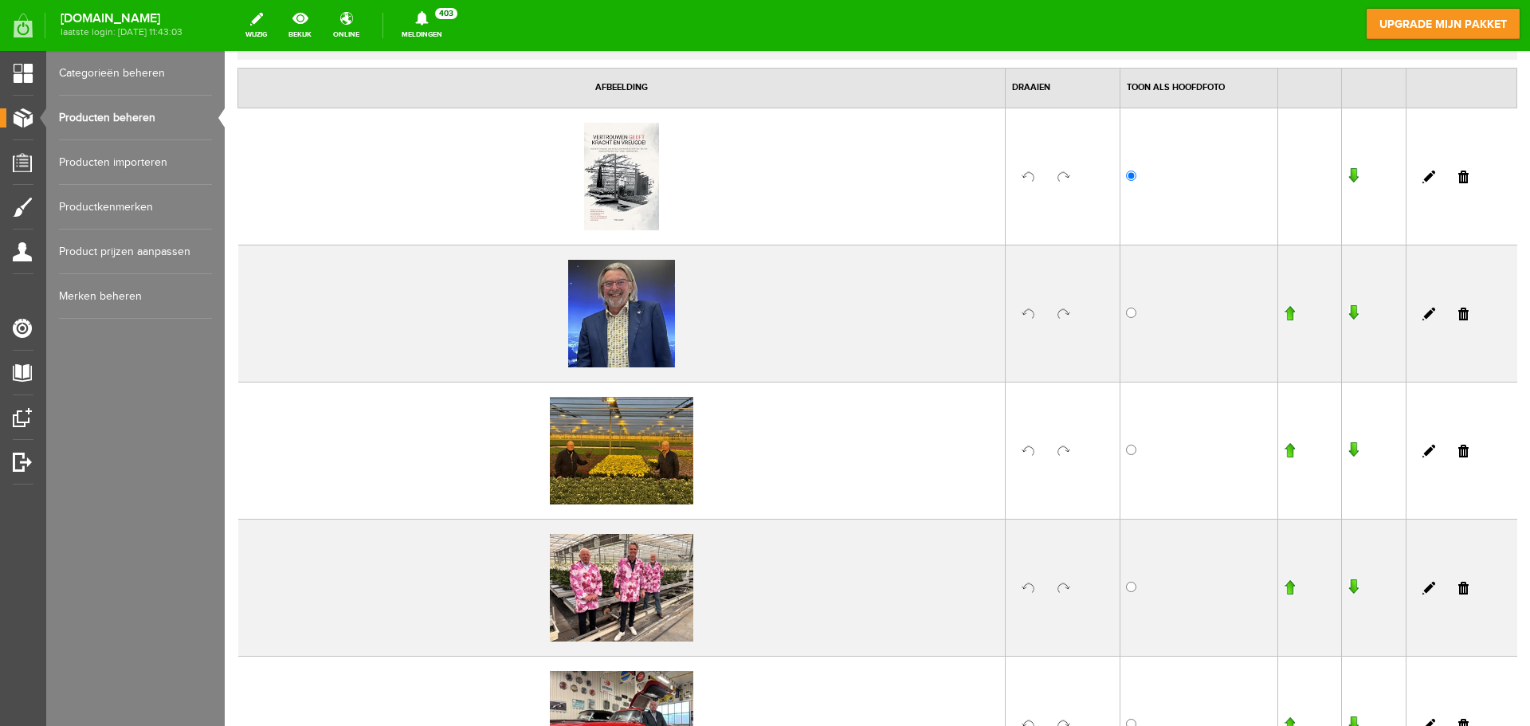
scroll to position [239, 0]
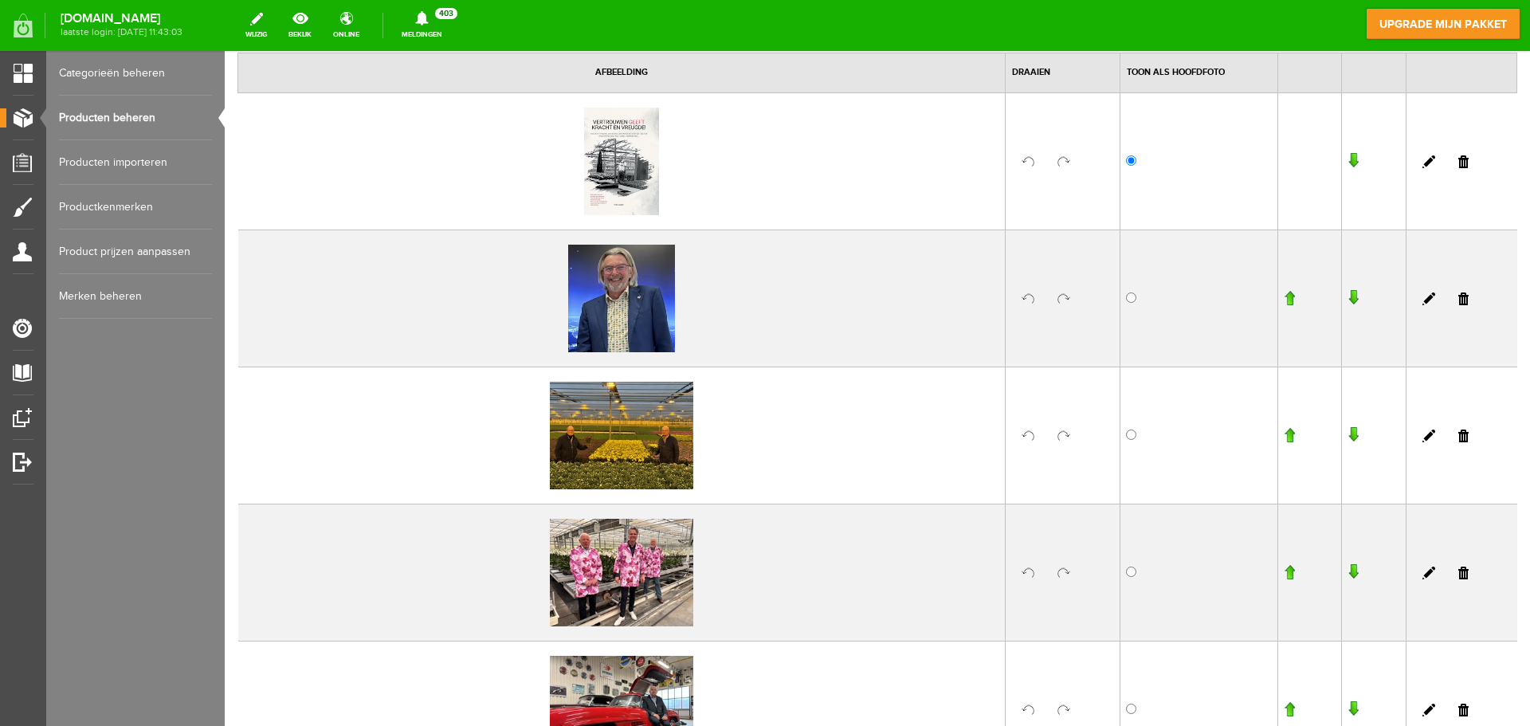
click at [1347, 296] on input "button" at bounding box center [1352, 298] width 11 height 16
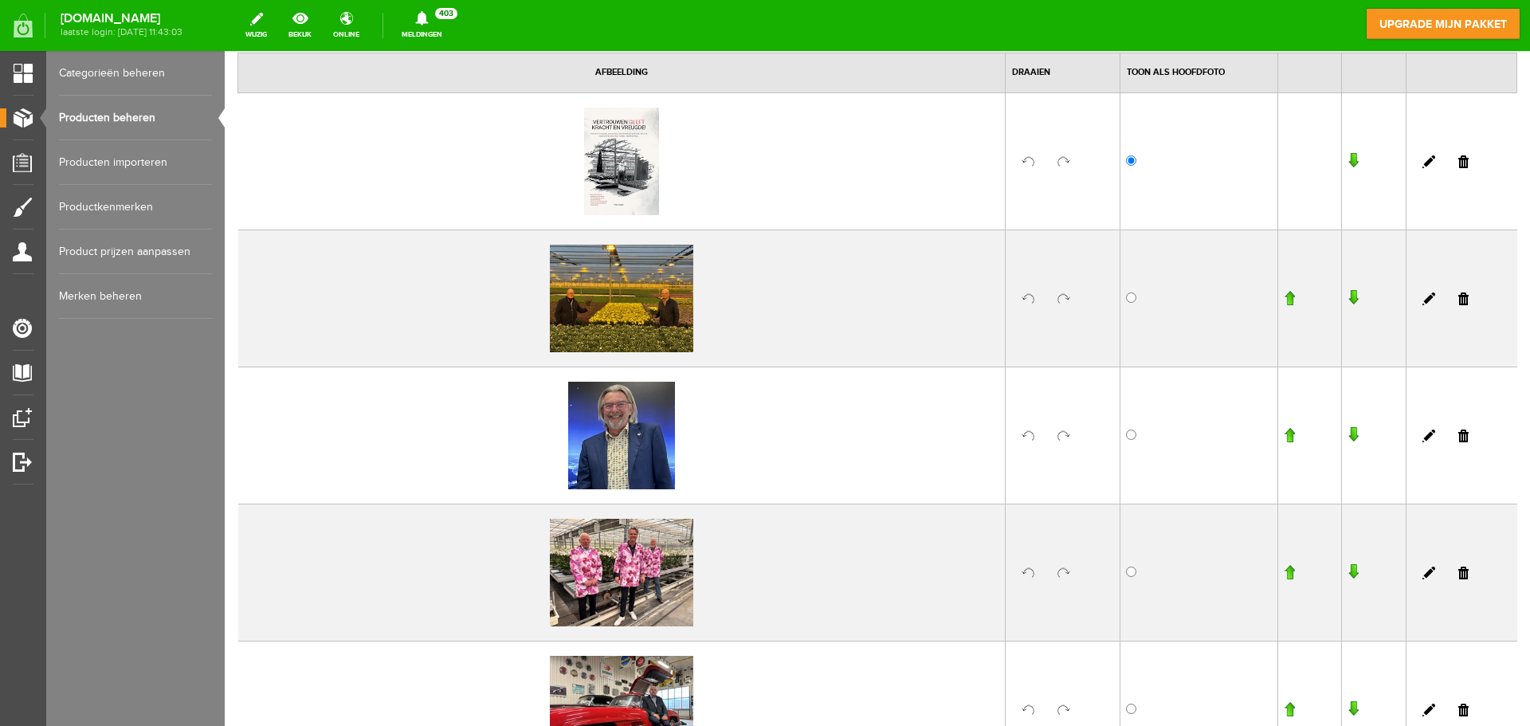
click at [1347, 432] on input "button" at bounding box center [1352, 435] width 11 height 16
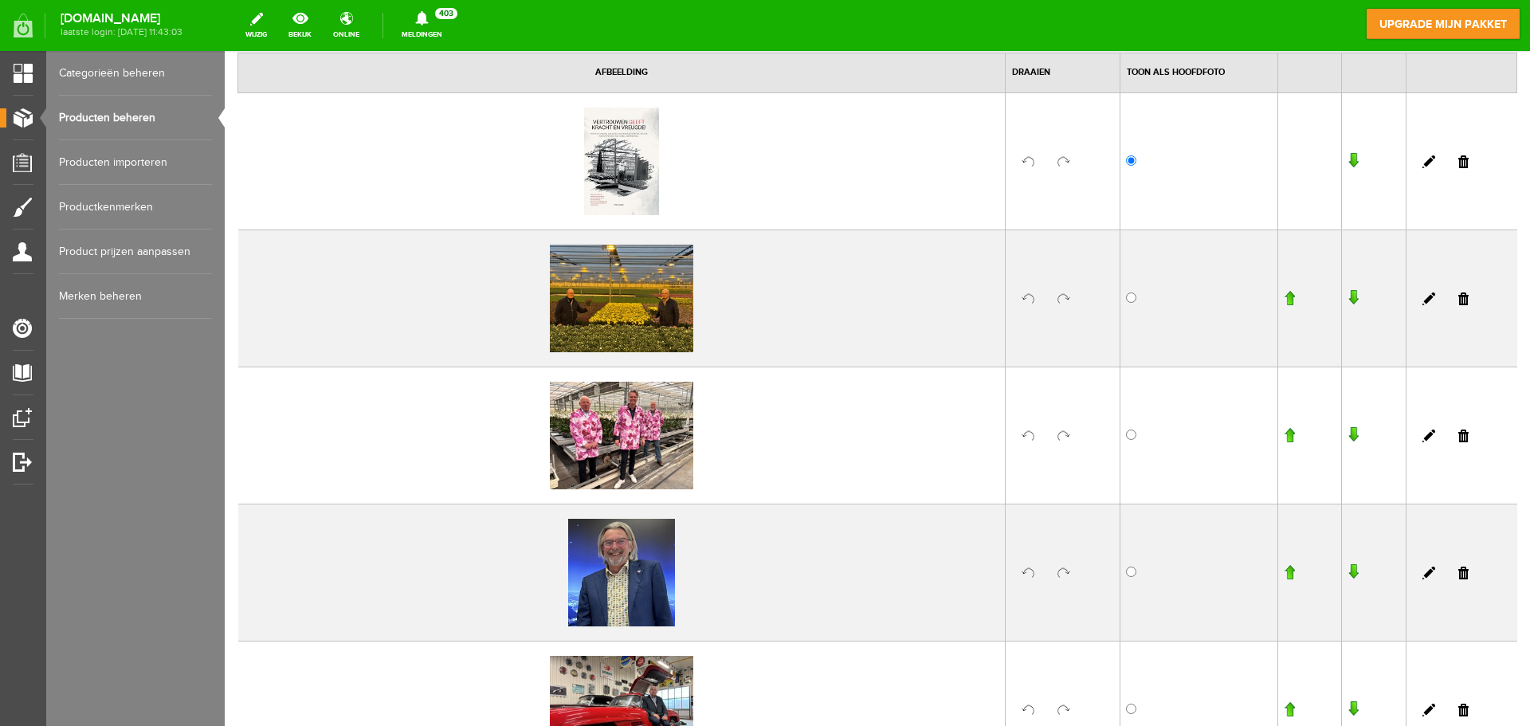
click at [1347, 570] on input "button" at bounding box center [1352, 572] width 11 height 16
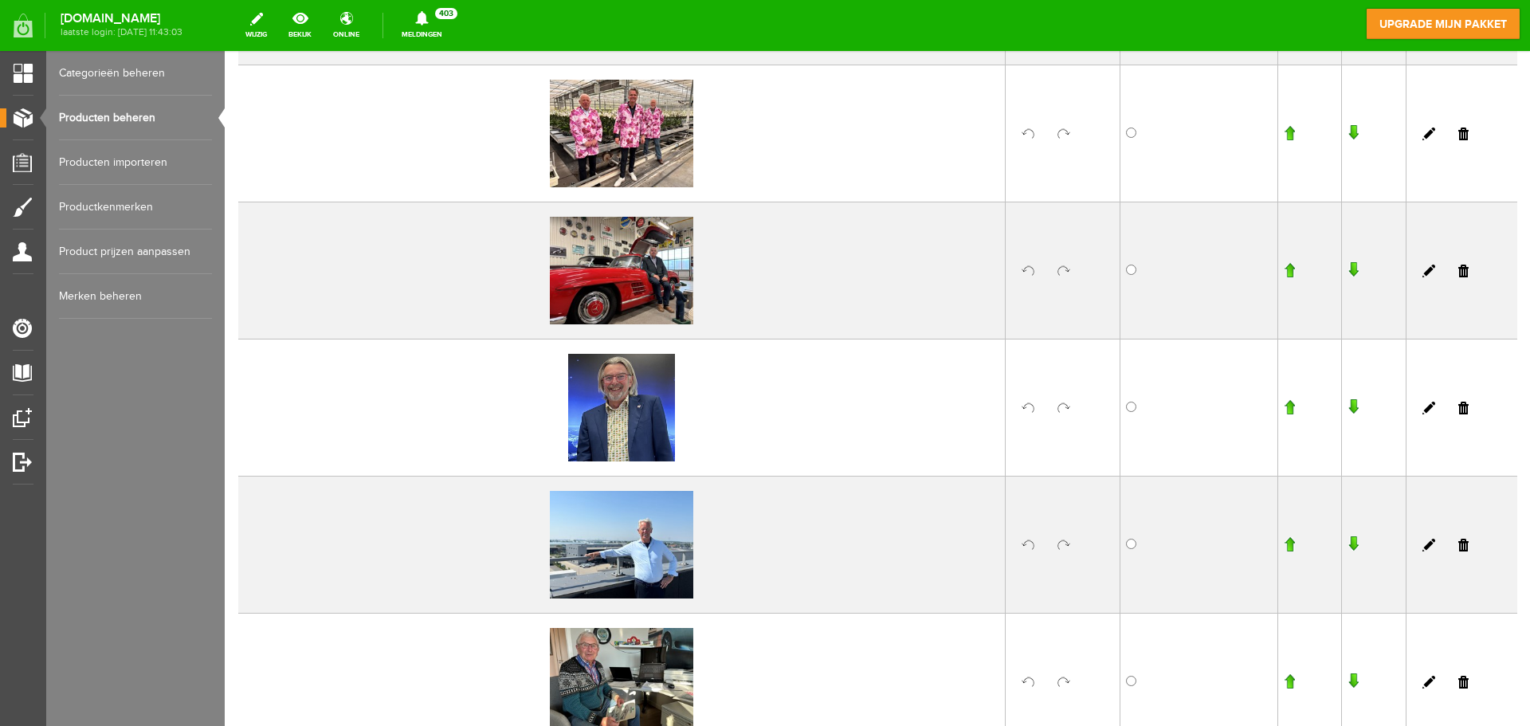
scroll to position [637, 0]
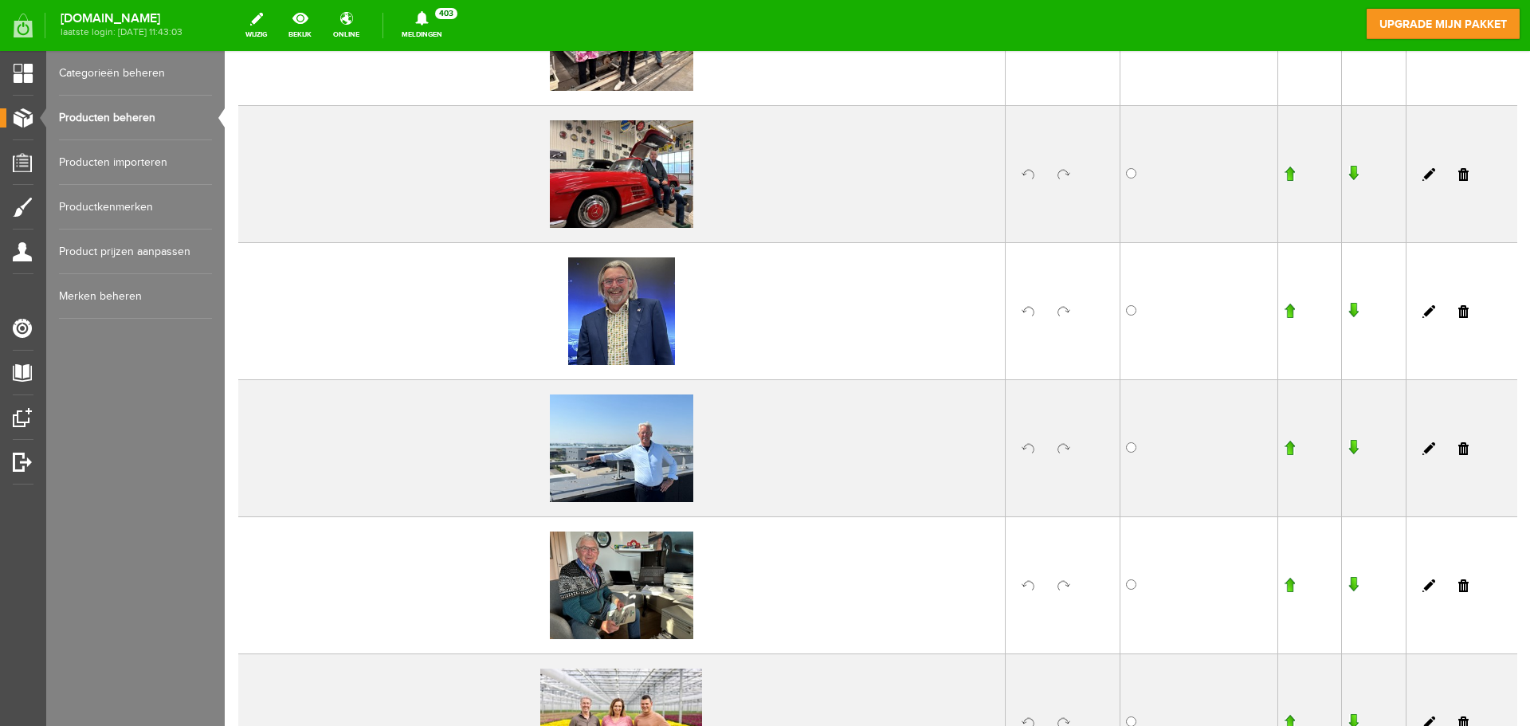
click at [1347, 312] on input "button" at bounding box center [1352, 311] width 11 height 16
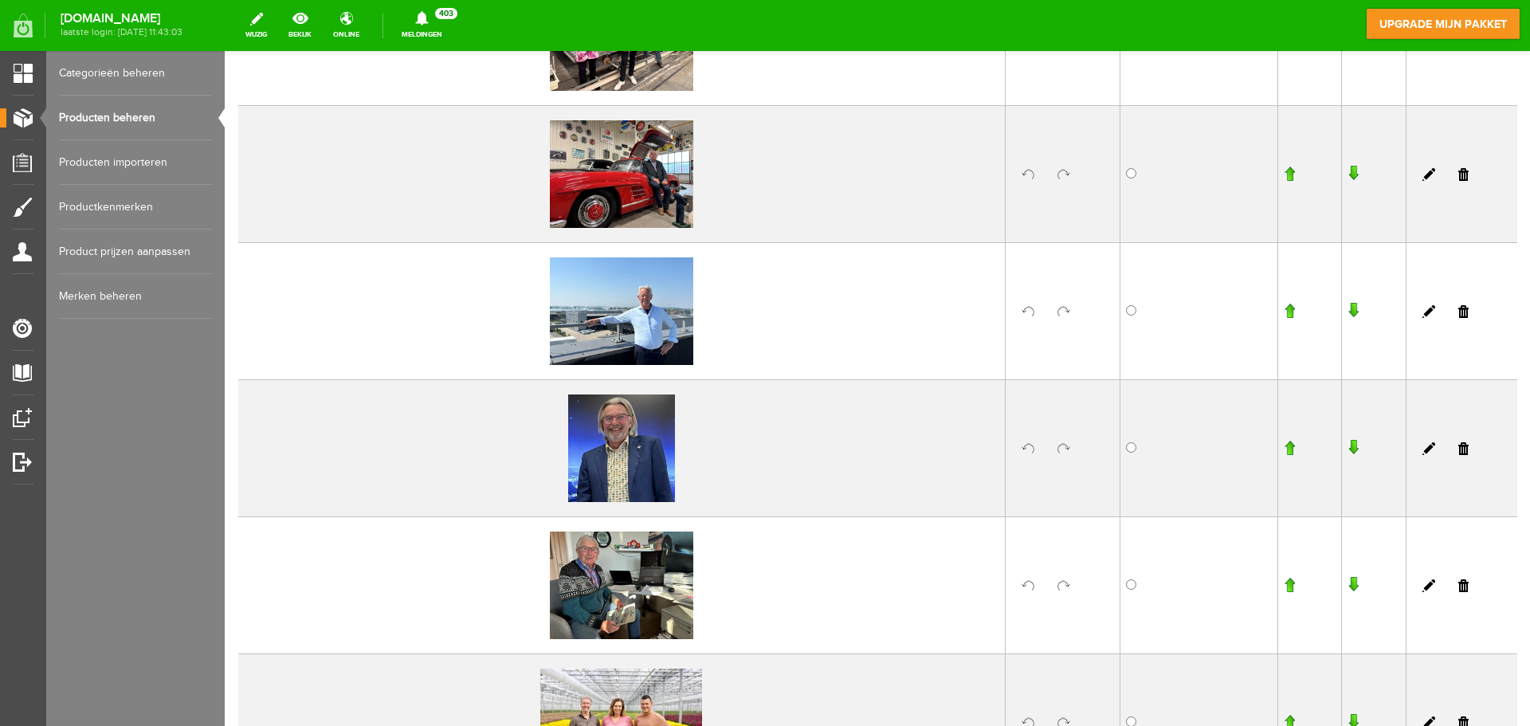
click at [1347, 445] on input "button" at bounding box center [1352, 448] width 11 height 16
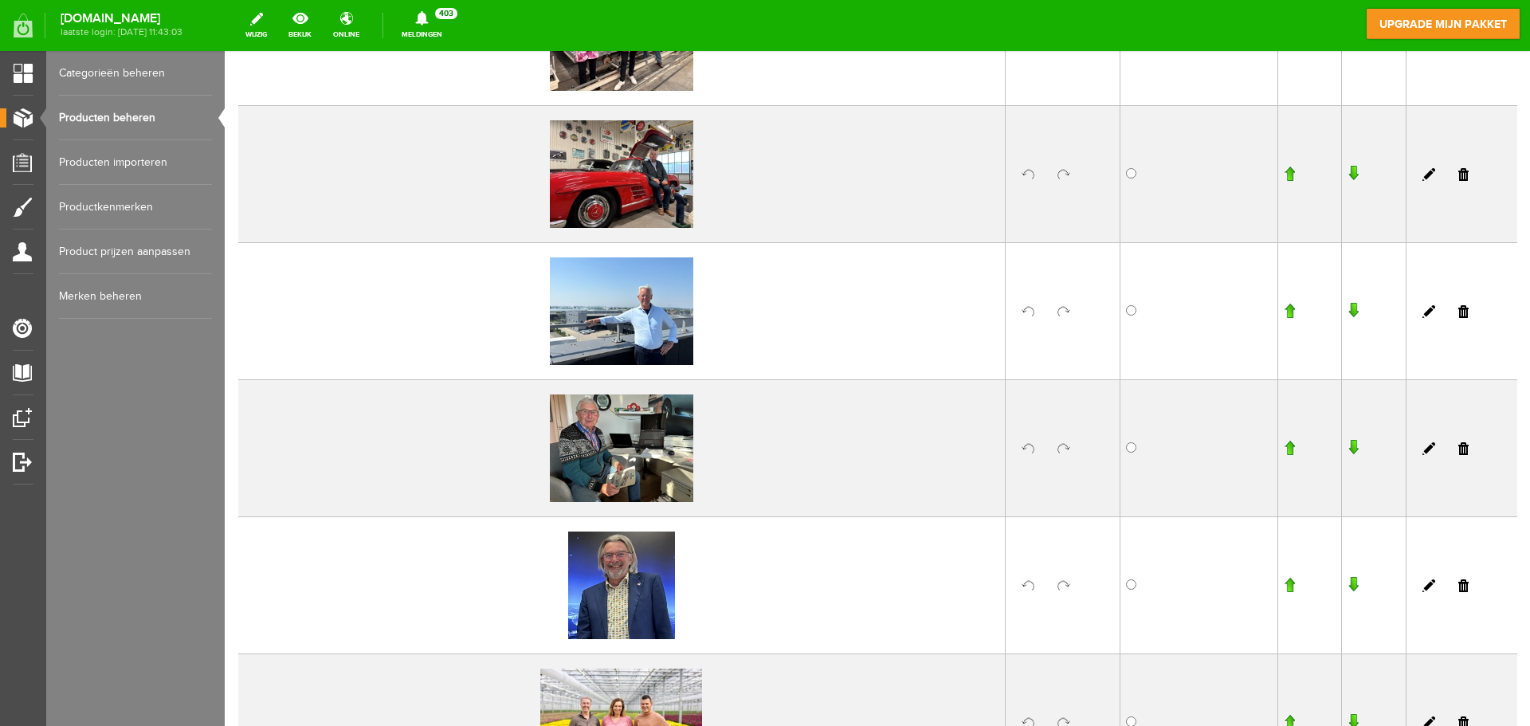
click at [1347, 584] on input "button" at bounding box center [1352, 585] width 11 height 16
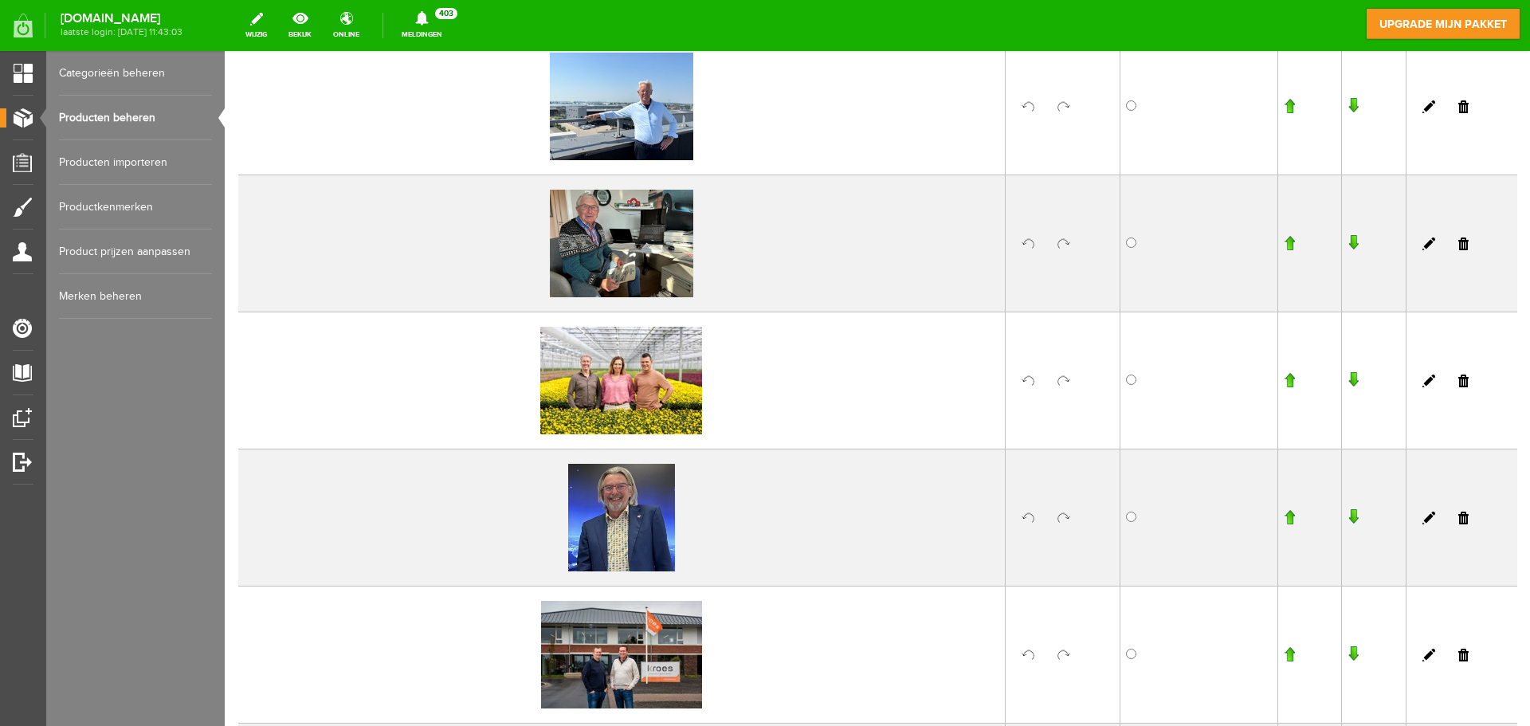
scroll to position [956, 0]
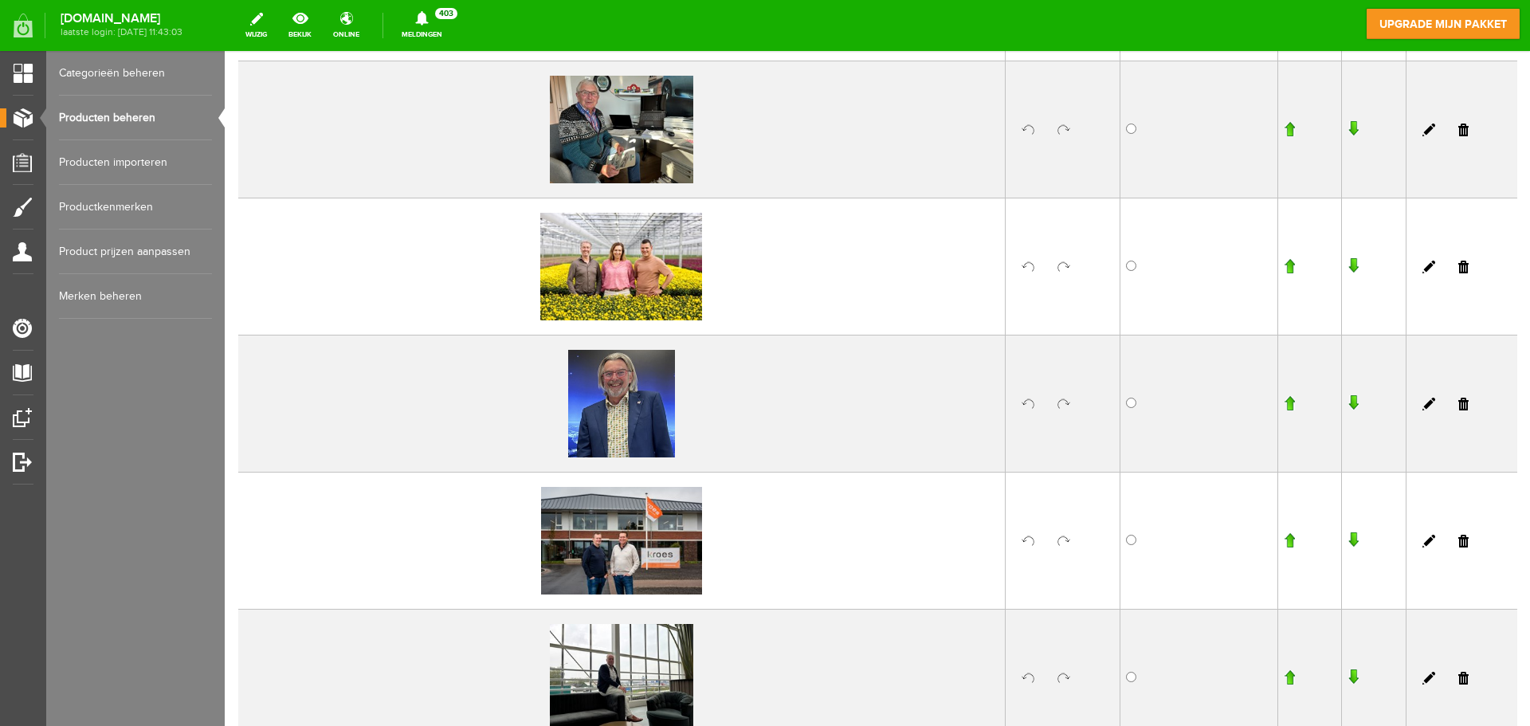
click at [1347, 397] on input "button" at bounding box center [1352, 403] width 11 height 16
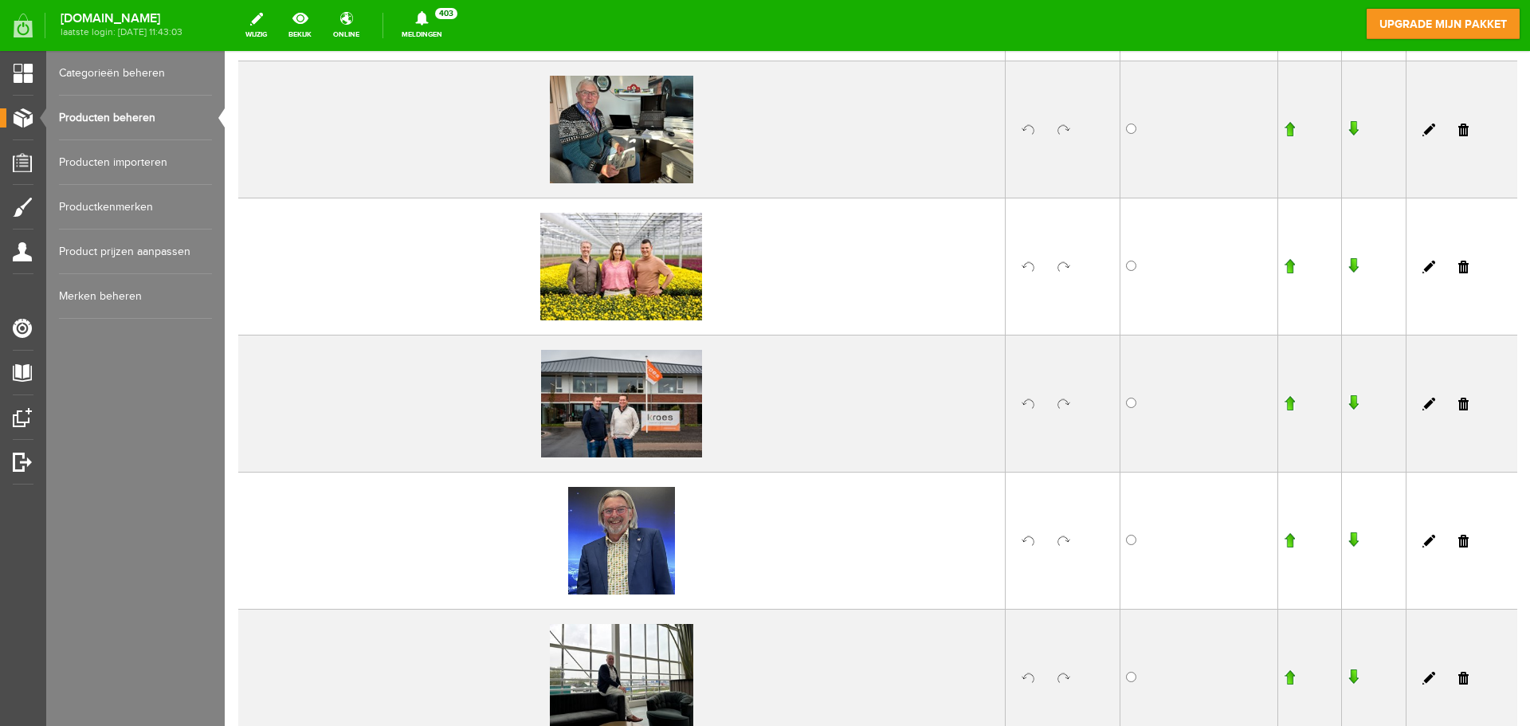
click at [1347, 541] on input "button" at bounding box center [1352, 540] width 11 height 16
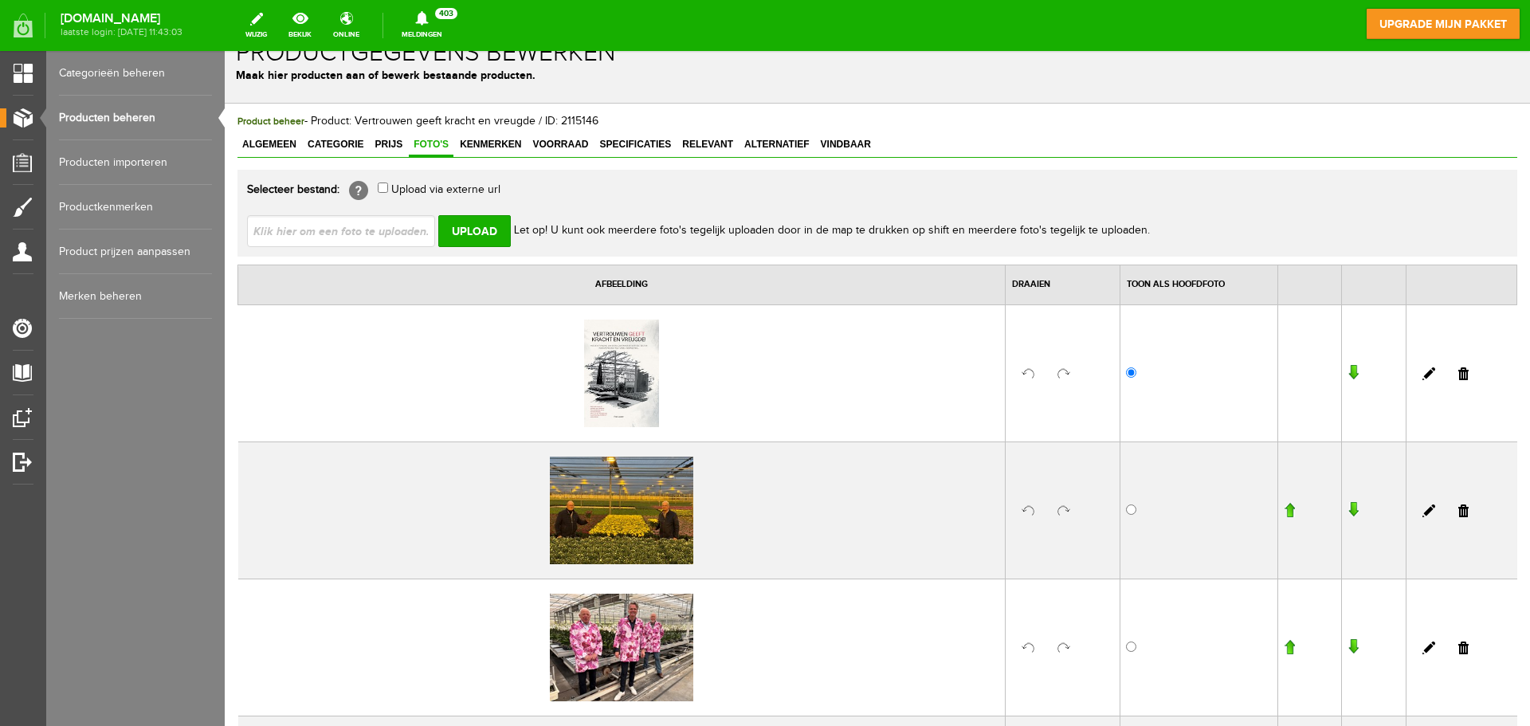
scroll to position [0, 0]
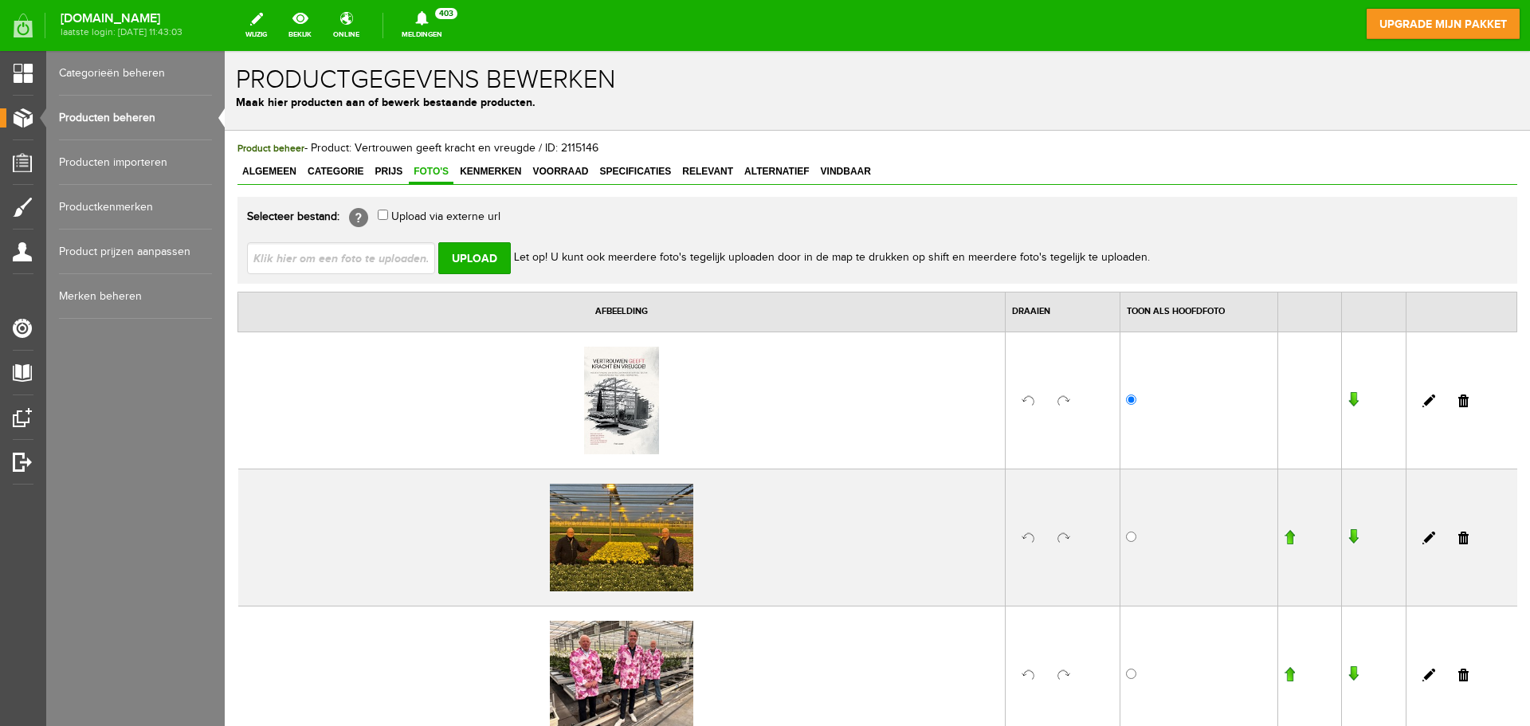
click at [410, 249] on input "file" at bounding box center [347, 257] width 201 height 30
type input "C:\fakepath\252-_K0A9244.jpg"
type input "252-_K0A9244.jpg"
click at [480, 259] on input "Upload" at bounding box center [474, 258] width 73 height 32
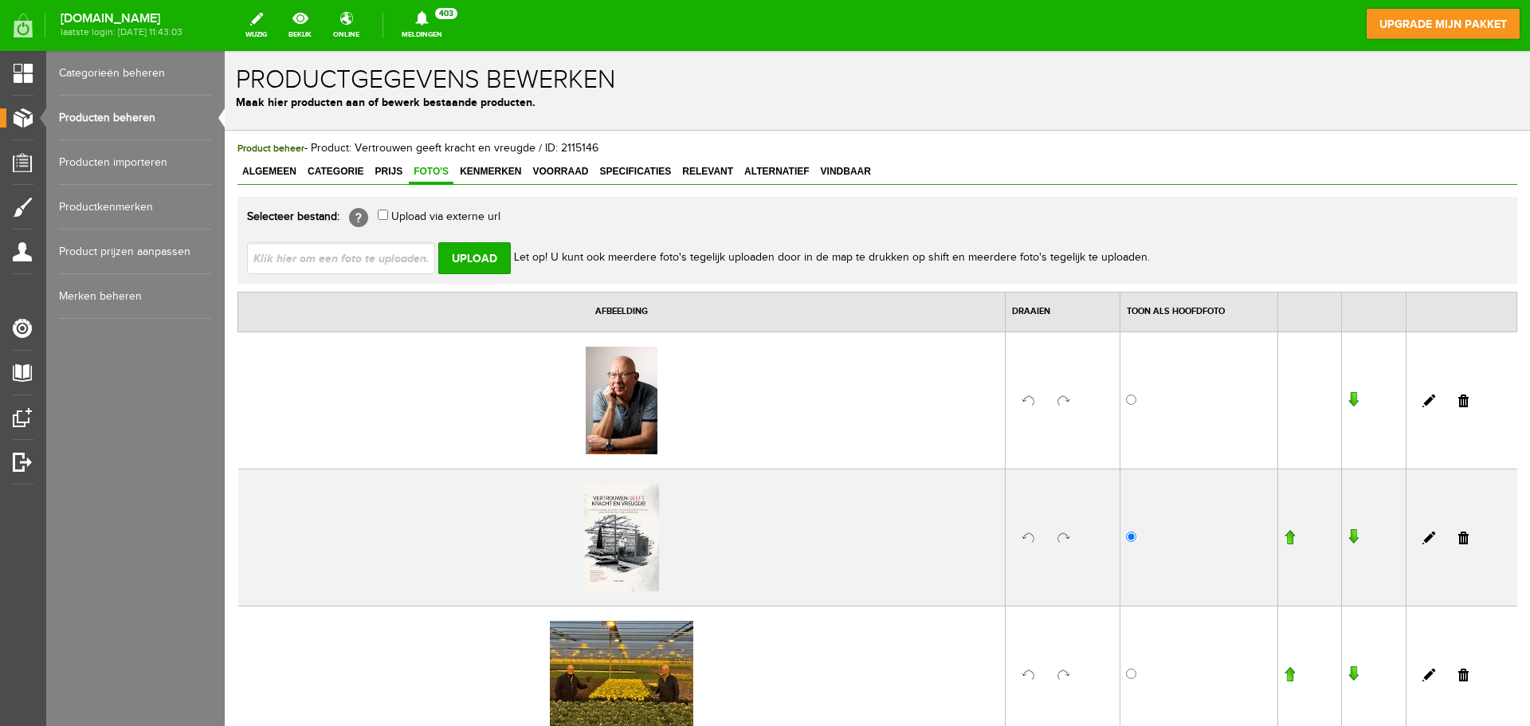
click at [1347, 401] on input "button" at bounding box center [1352, 400] width 11 height 16
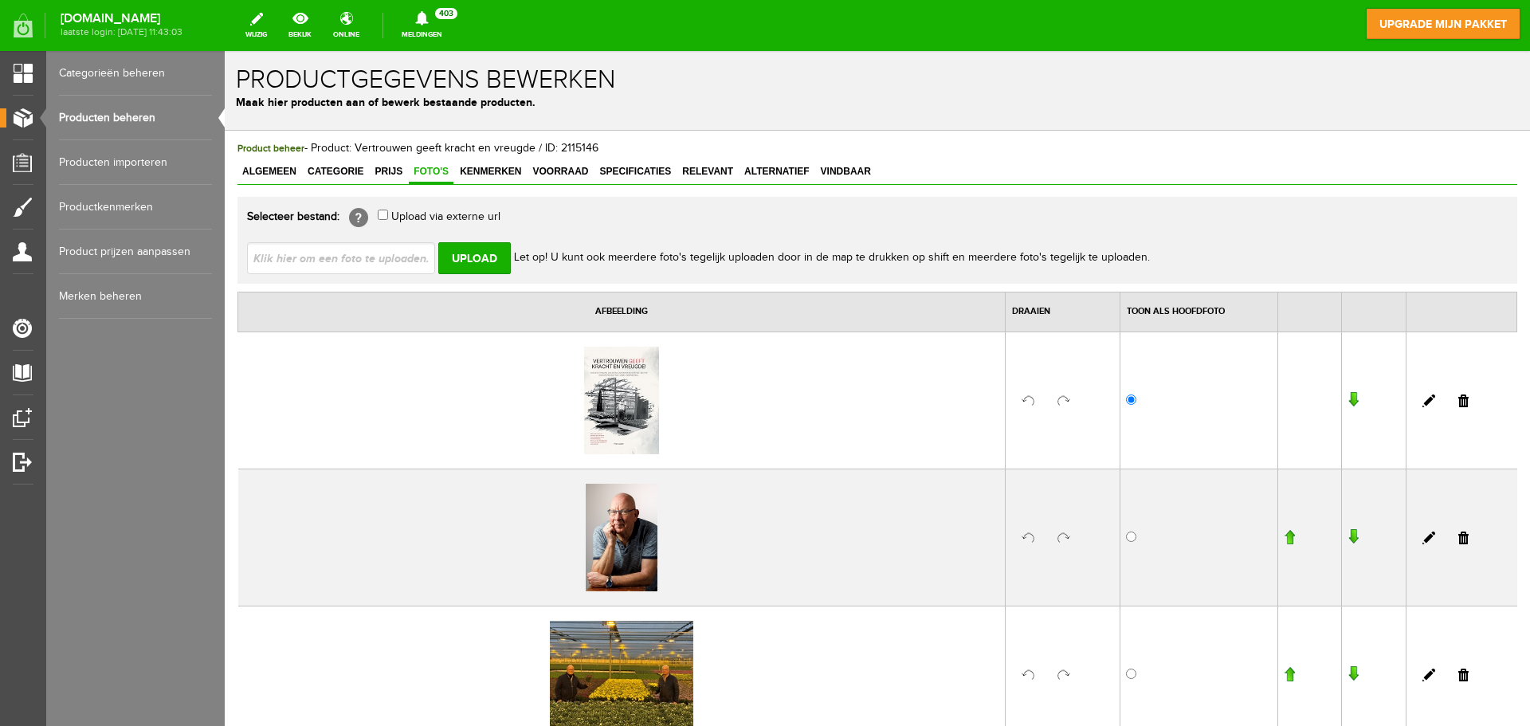
click at [1350, 542] on td at bounding box center [1374, 537] width 64 height 137
click at [1347, 535] on input "button" at bounding box center [1352, 537] width 11 height 16
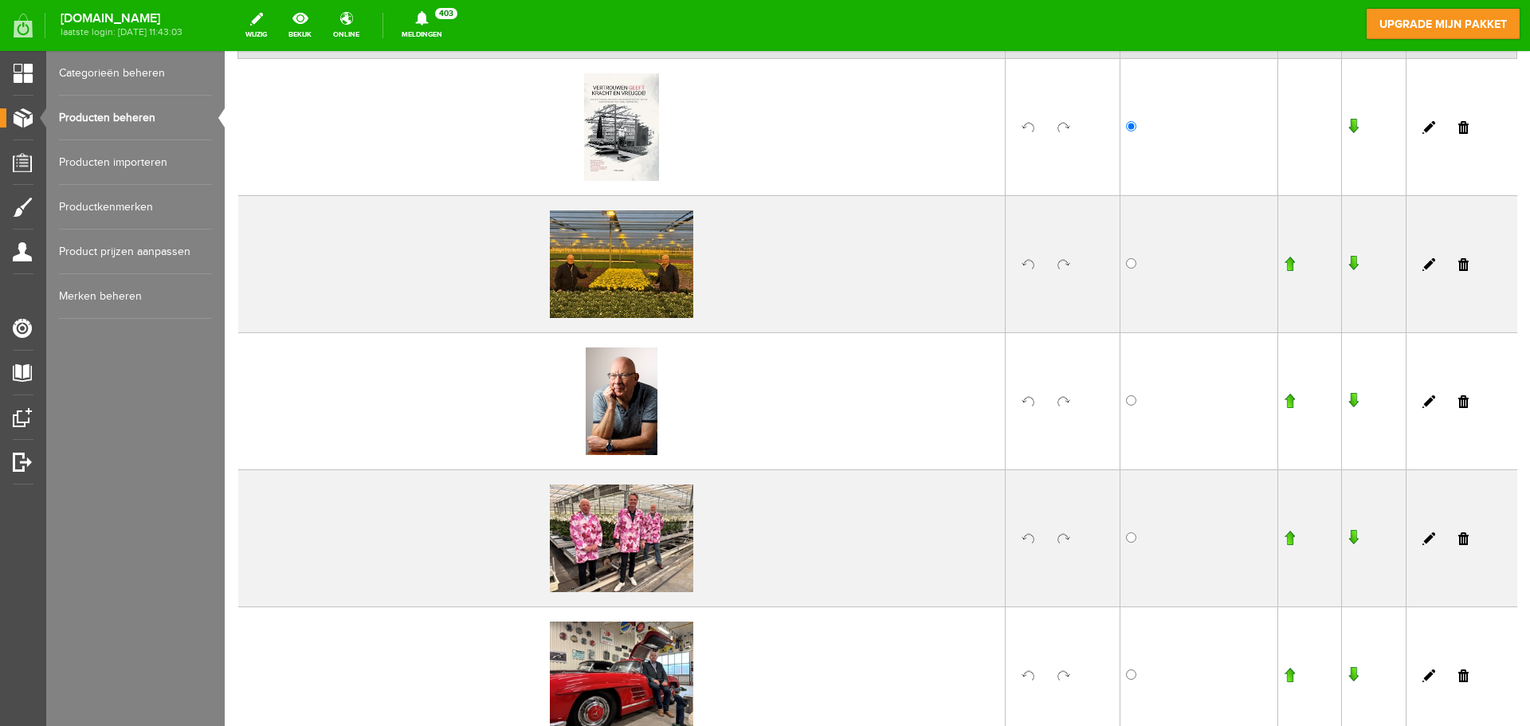
scroll to position [398, 0]
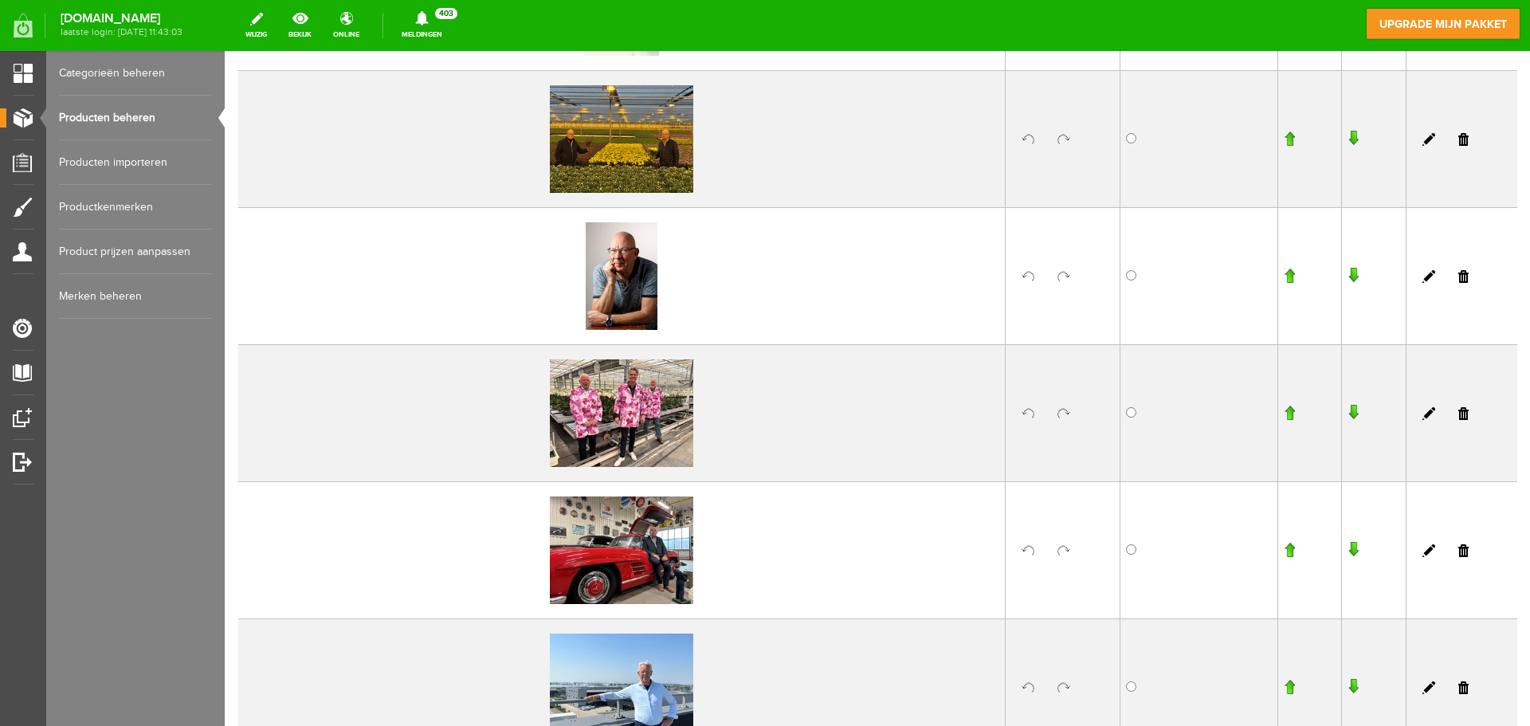
click at [1347, 271] on input "button" at bounding box center [1352, 276] width 11 height 16
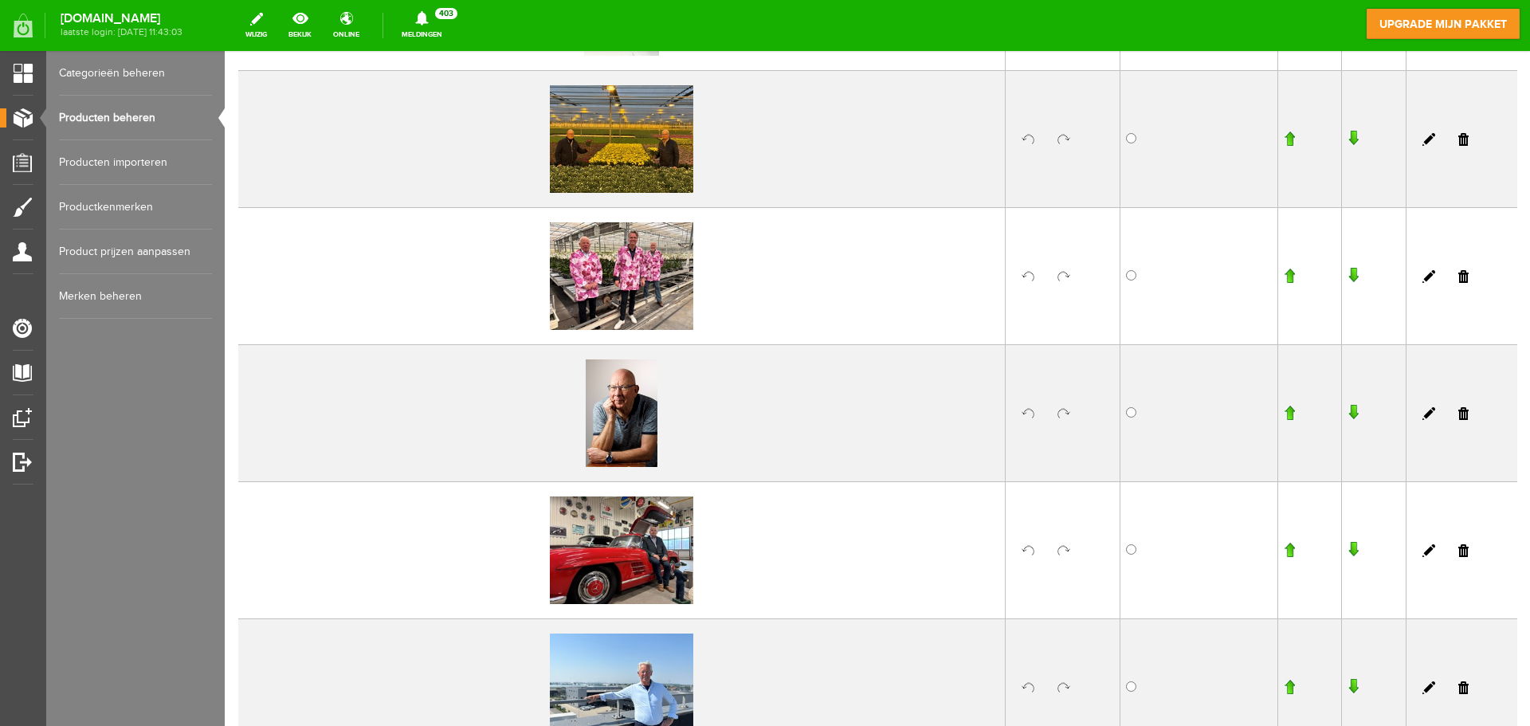
click at [1347, 406] on input "button" at bounding box center [1352, 413] width 11 height 16
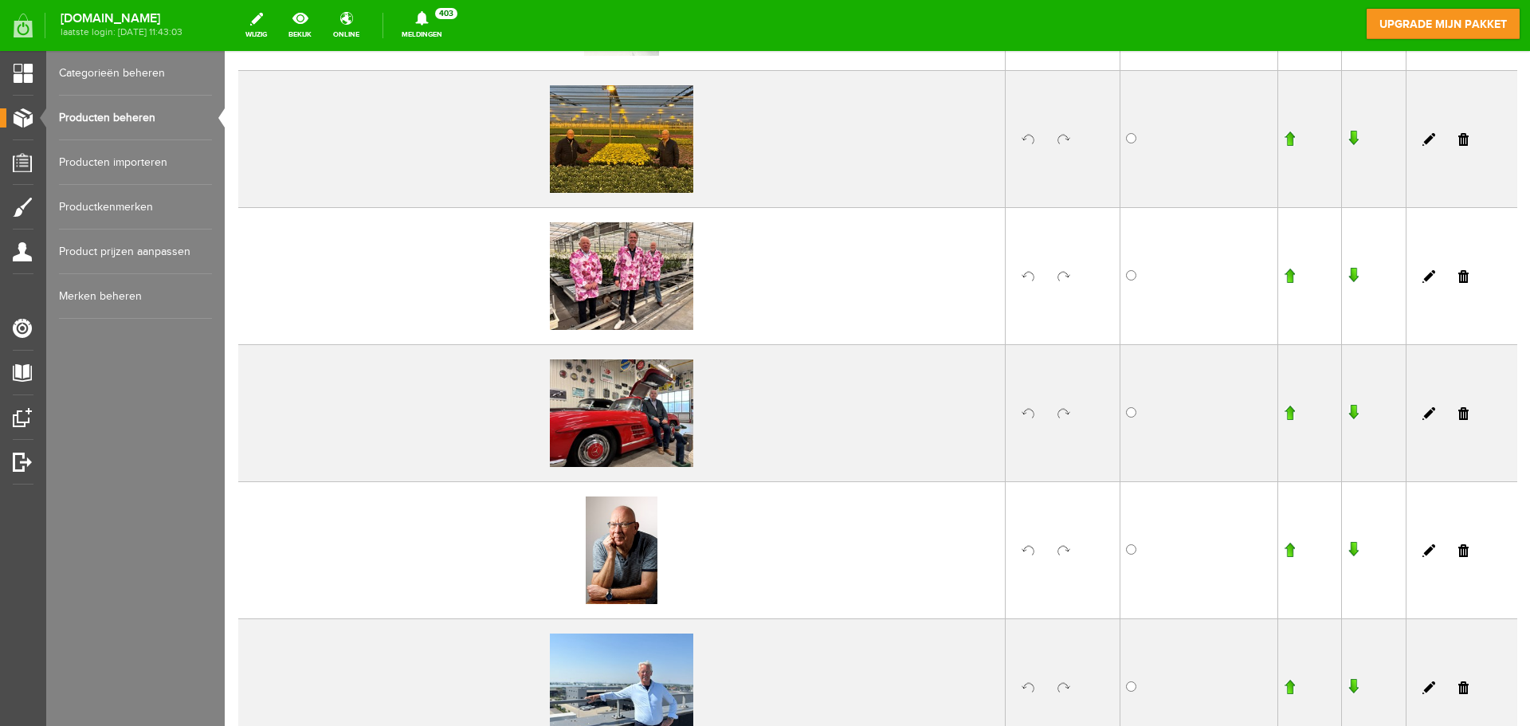
click at [1347, 548] on input "button" at bounding box center [1352, 550] width 11 height 16
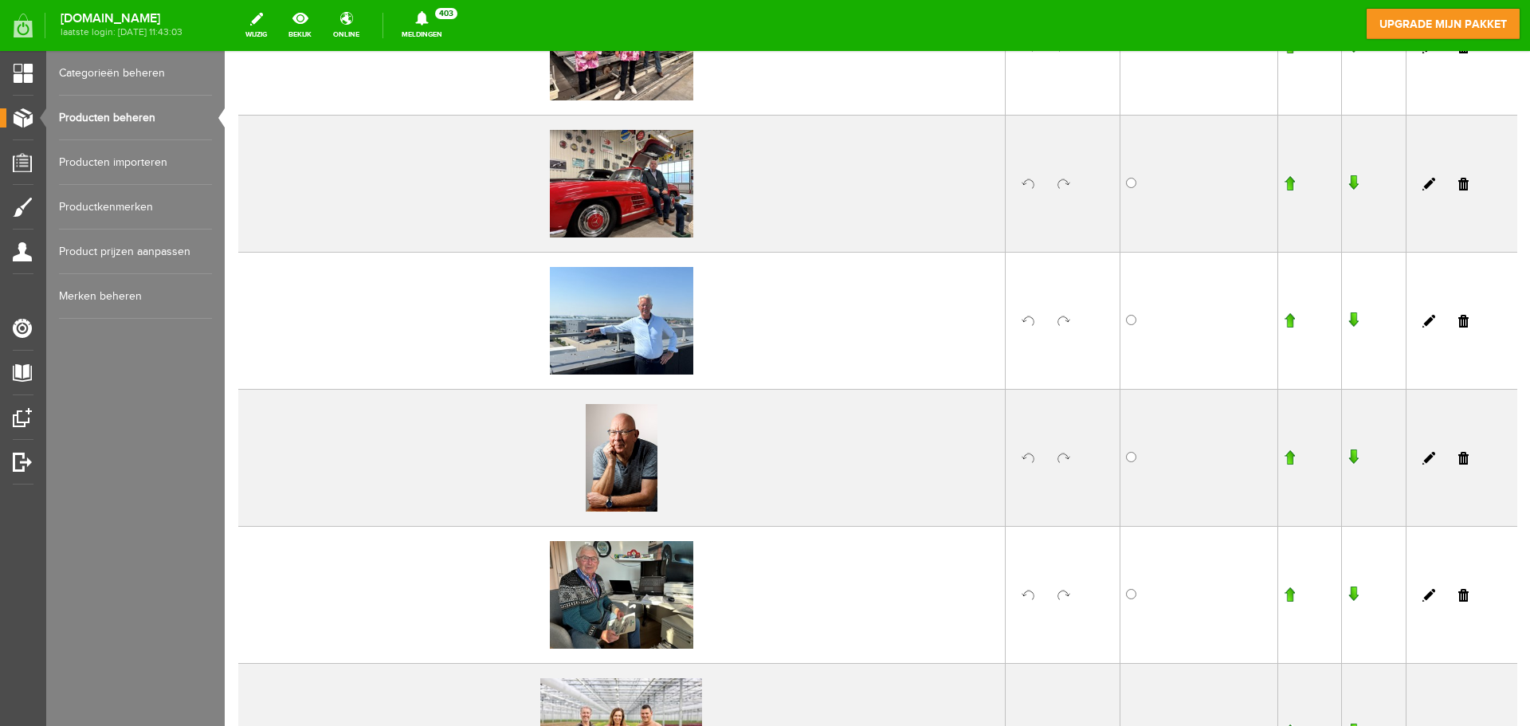
scroll to position [797, 0]
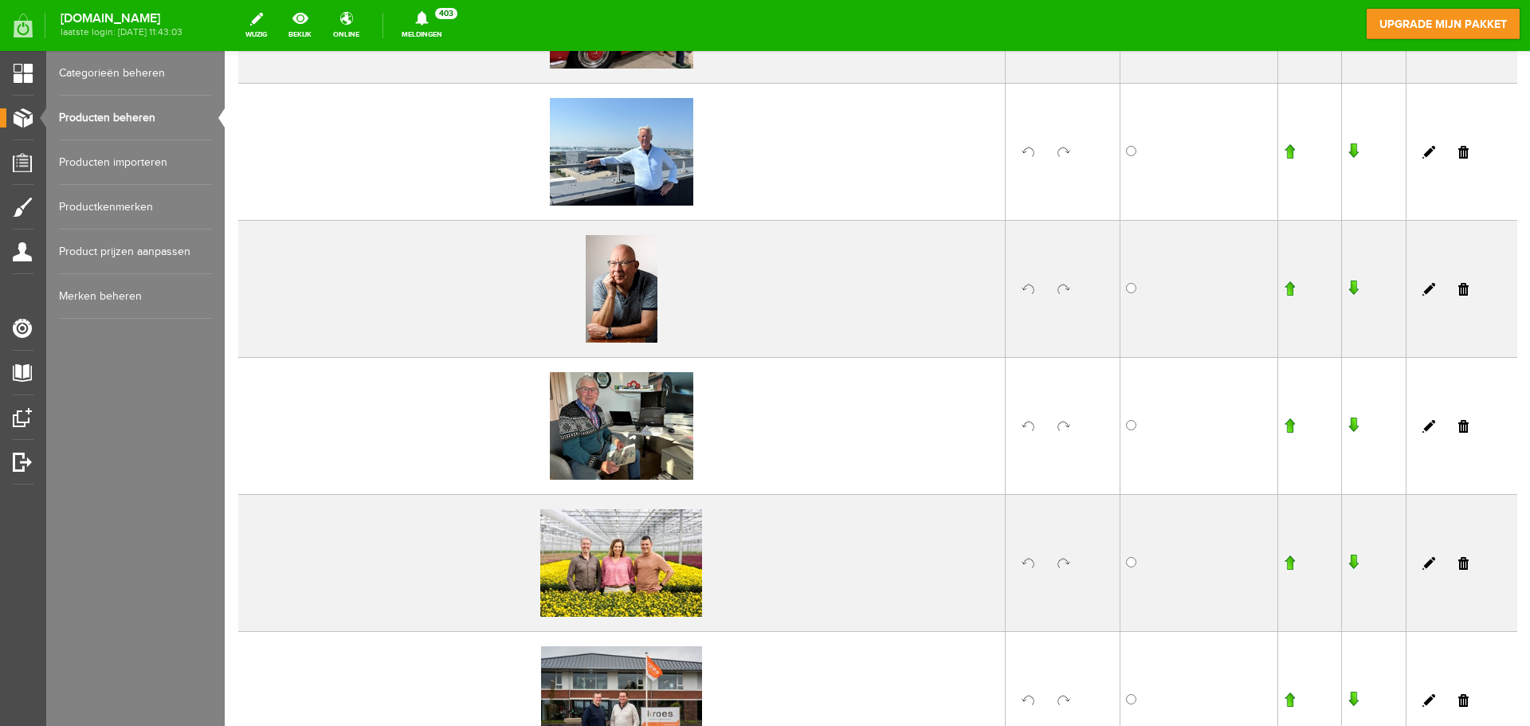
click at [1347, 284] on input "button" at bounding box center [1352, 288] width 11 height 16
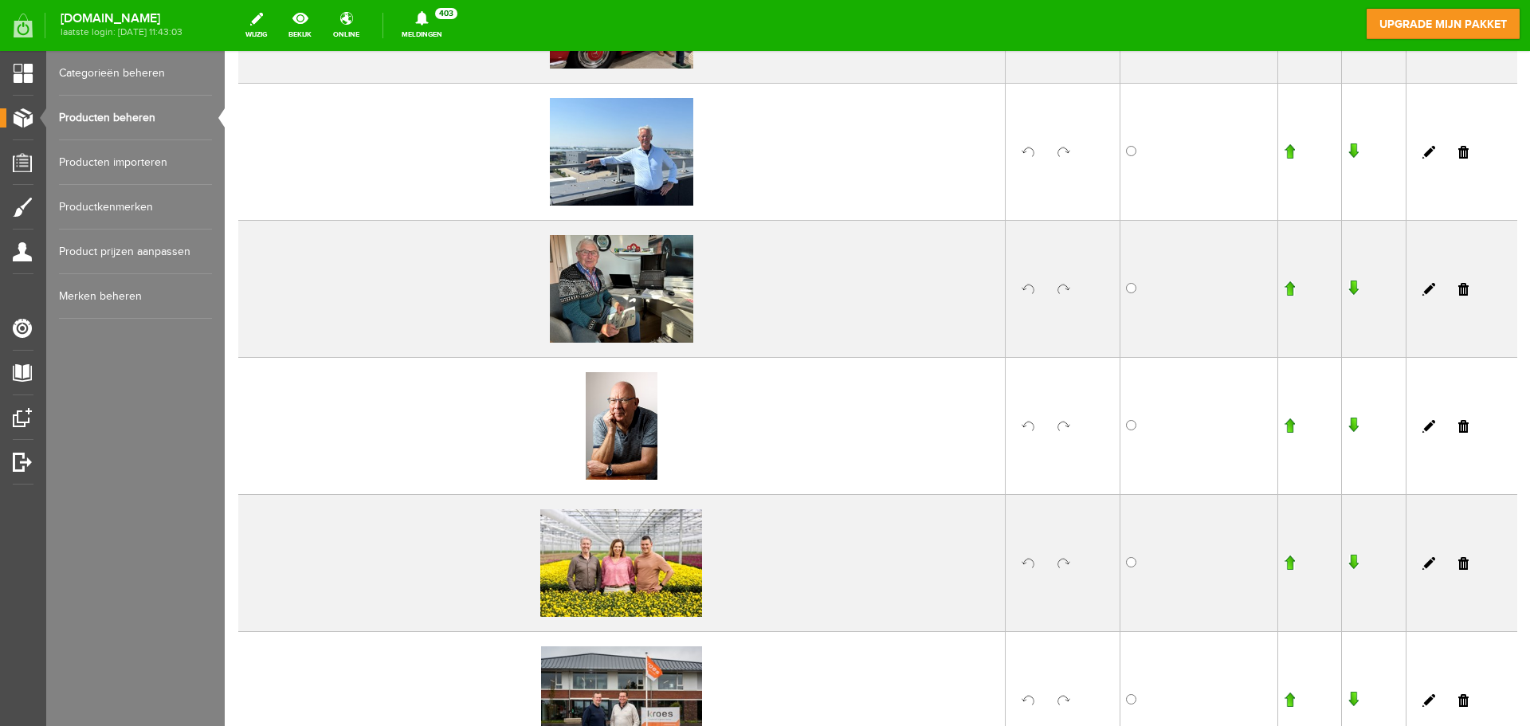
click at [1347, 421] on input "button" at bounding box center [1352, 426] width 11 height 16
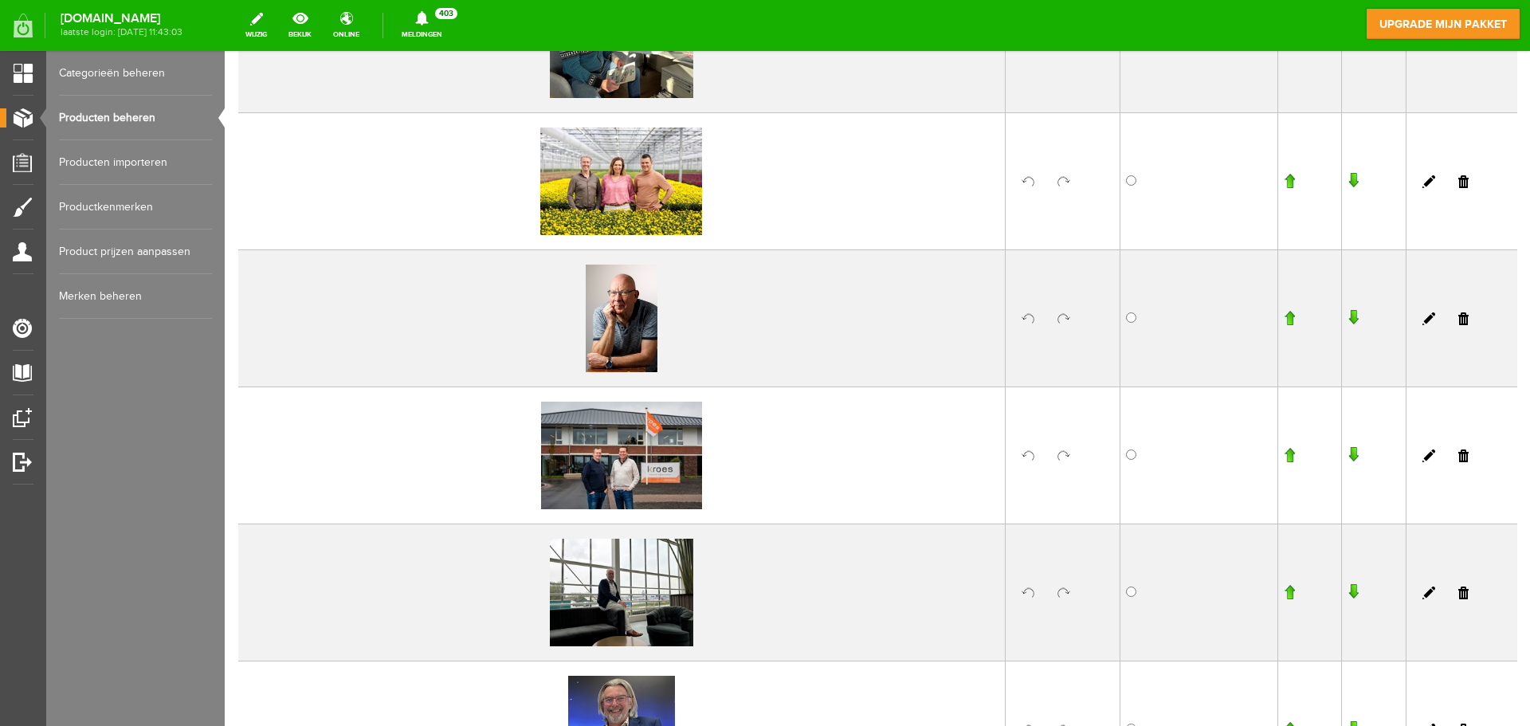
scroll to position [1116, 0]
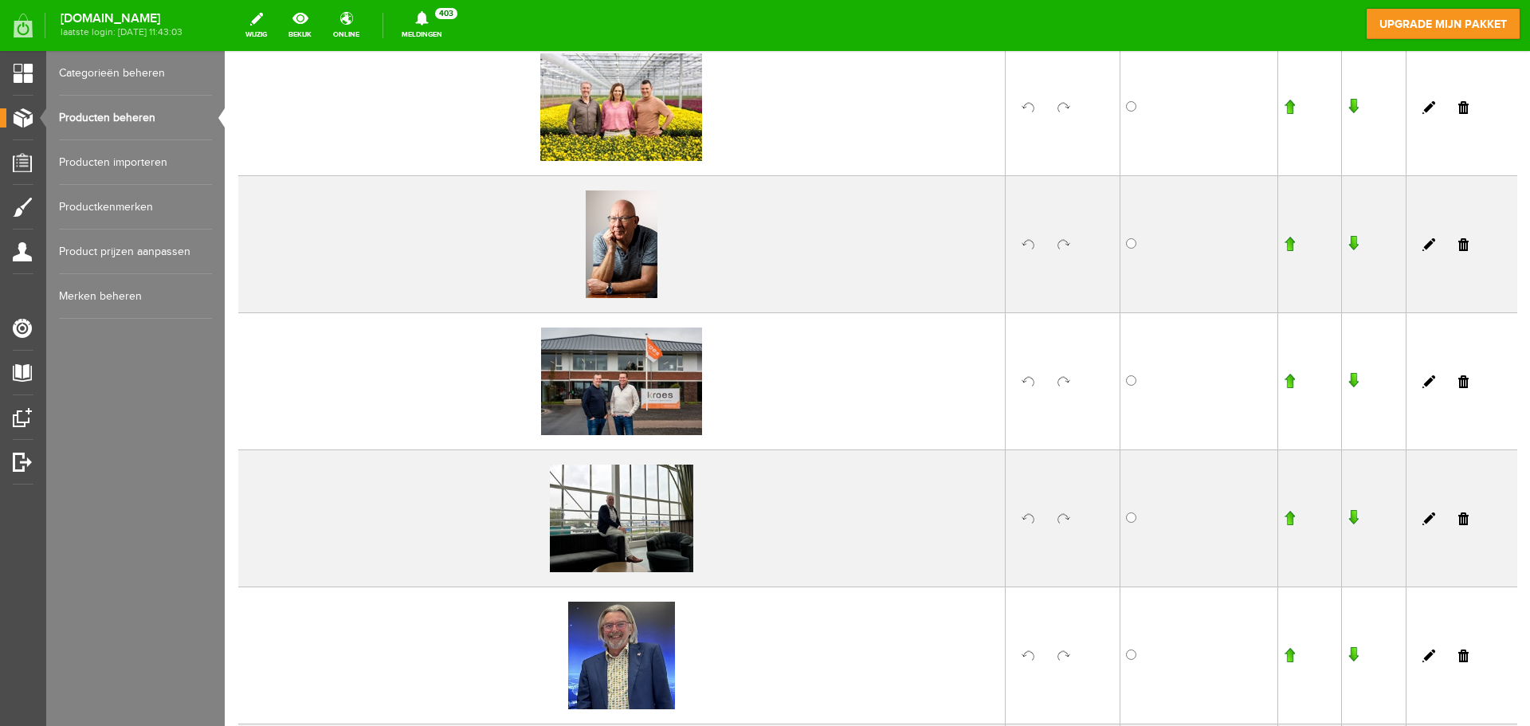
click at [1347, 243] on input "button" at bounding box center [1352, 244] width 11 height 16
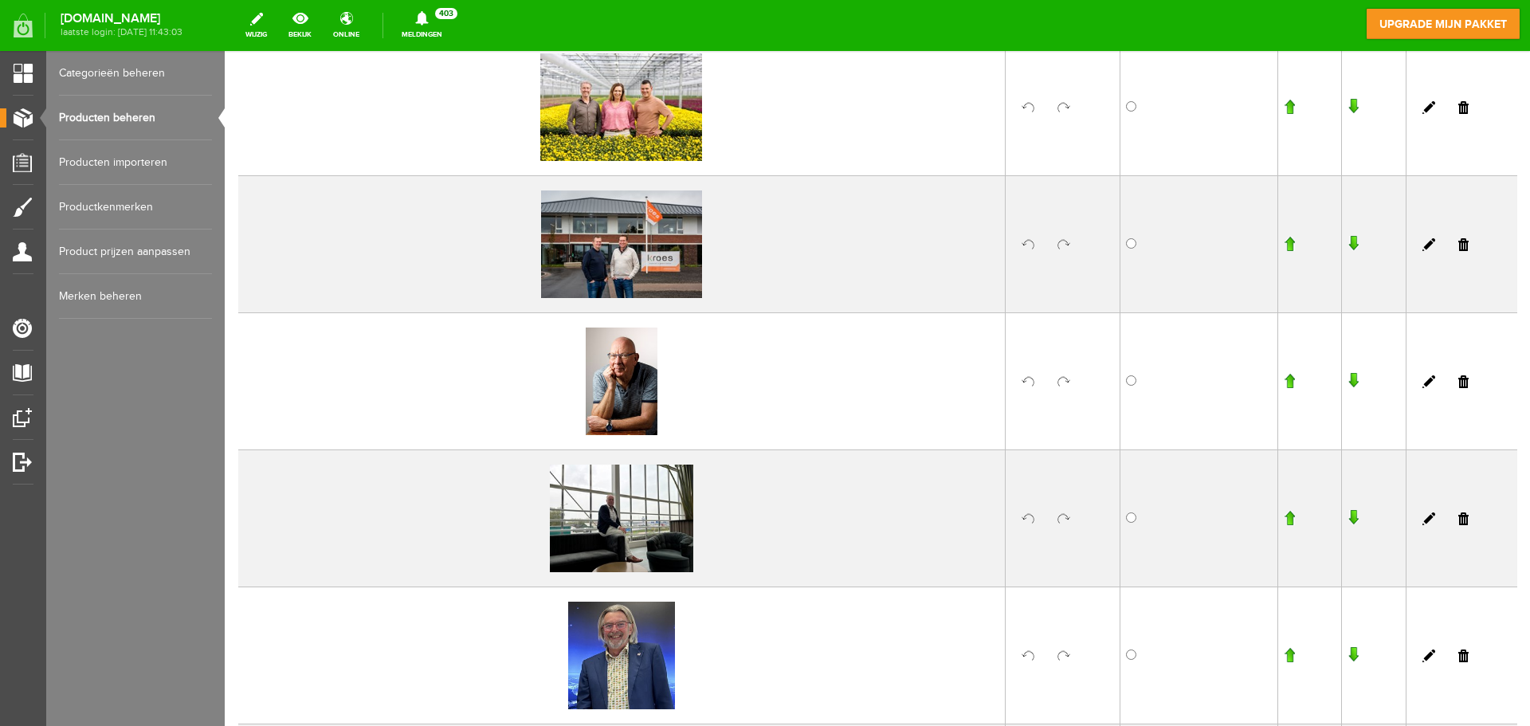
click at [1347, 381] on input "button" at bounding box center [1352, 381] width 11 height 16
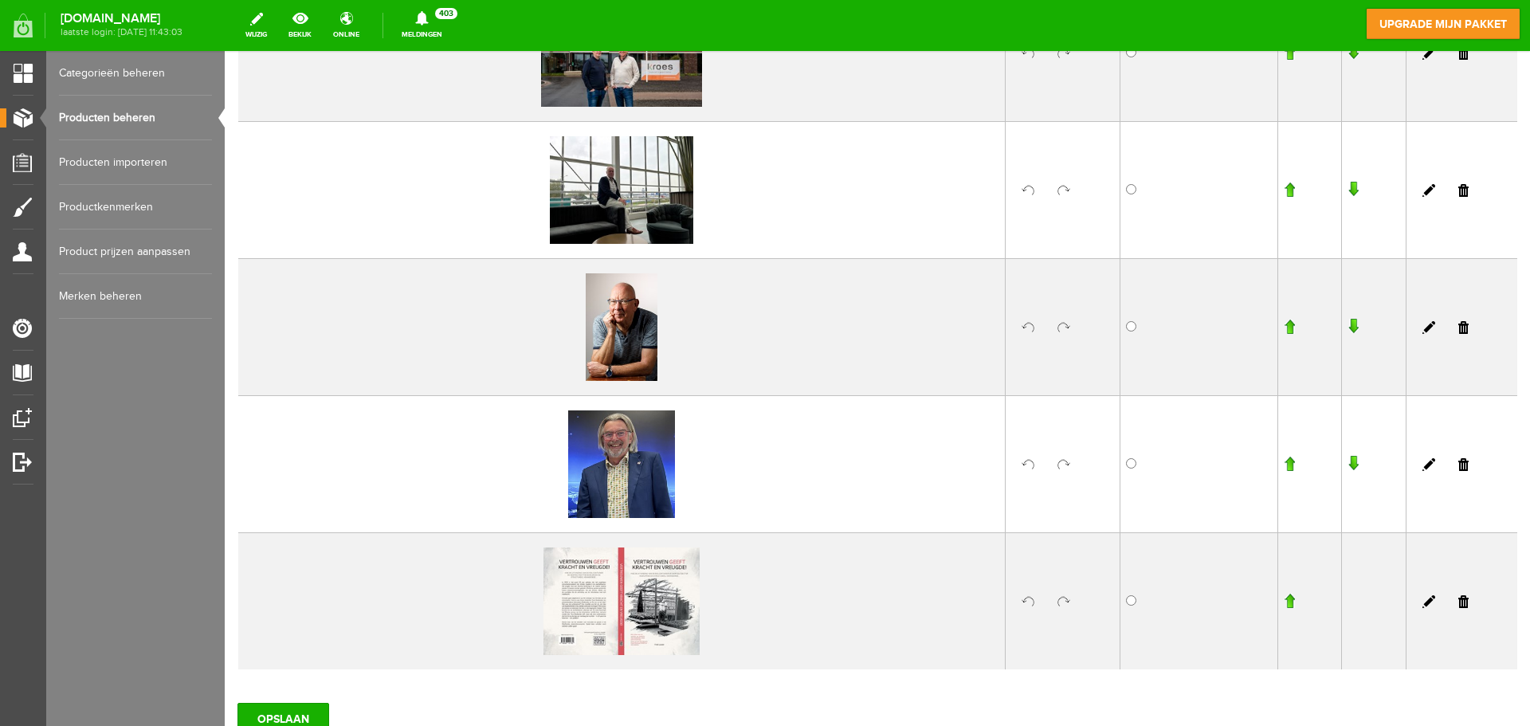
scroll to position [1433, 0]
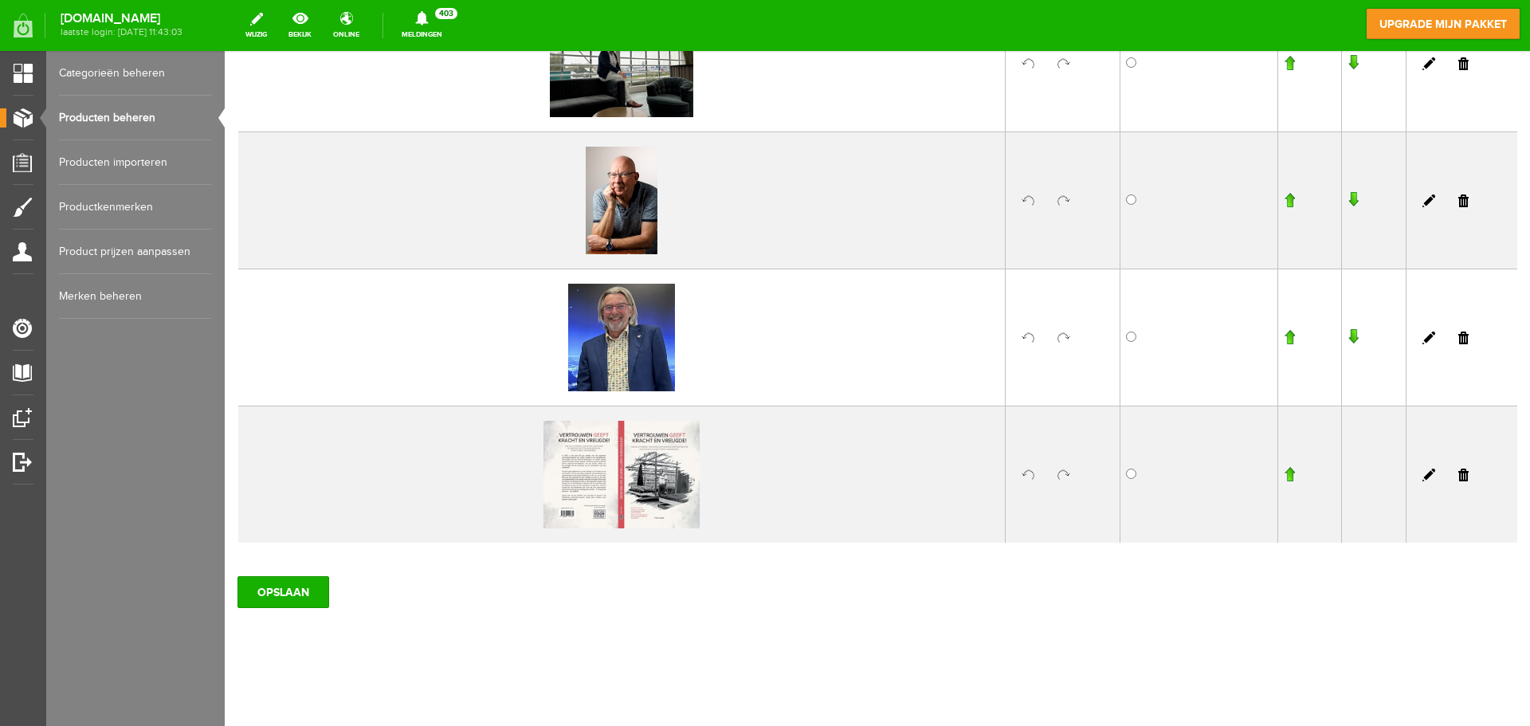
click at [1347, 199] on input "button" at bounding box center [1352, 200] width 11 height 16
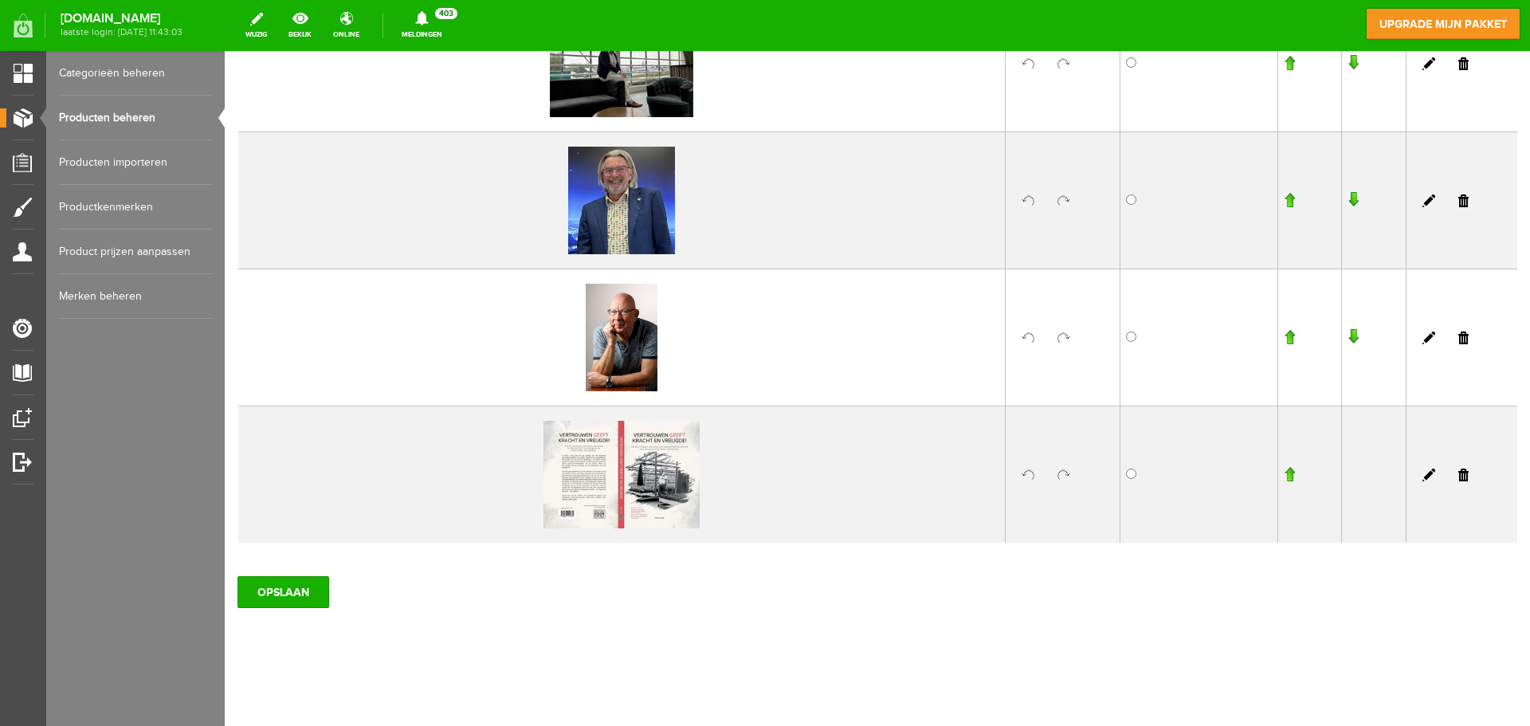
click at [1347, 193] on input "button" at bounding box center [1352, 200] width 11 height 16
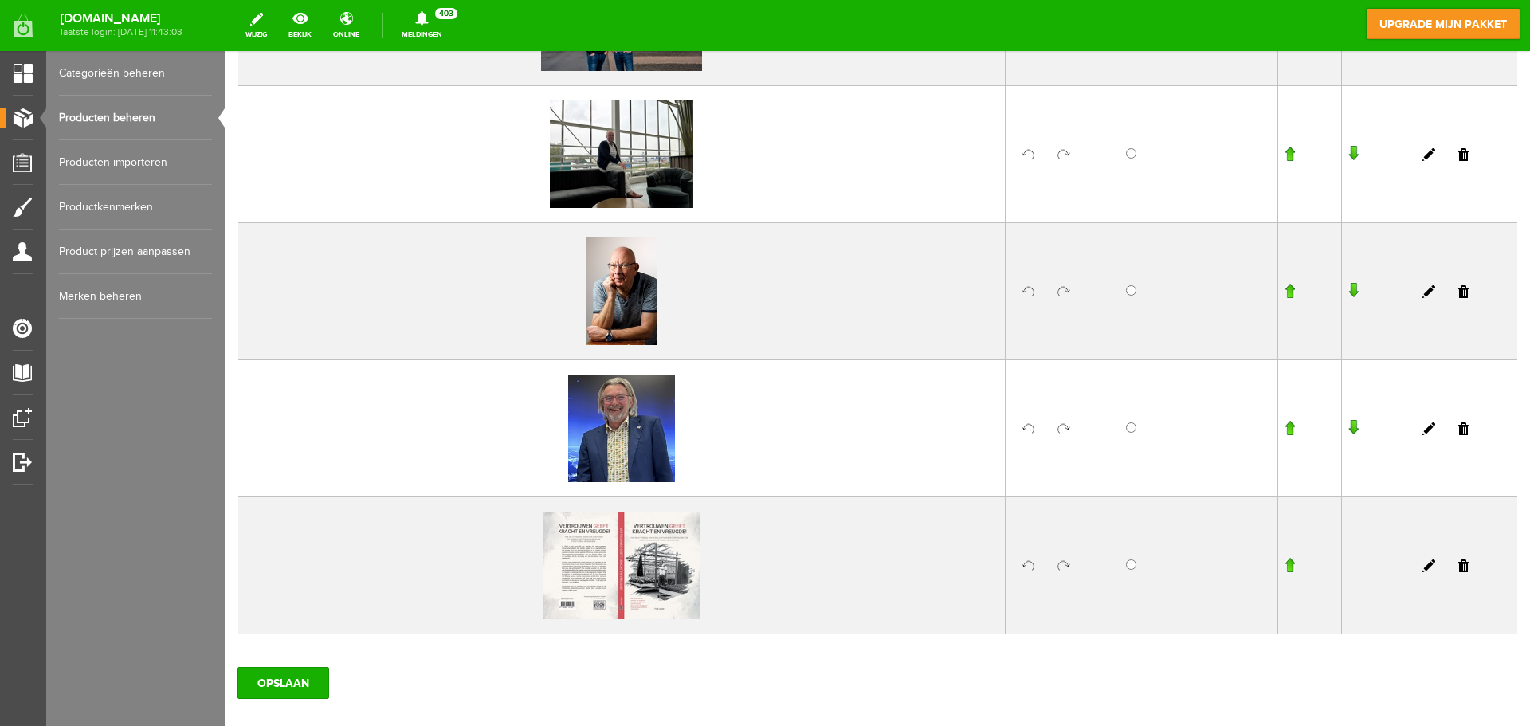
scroll to position [1355, 0]
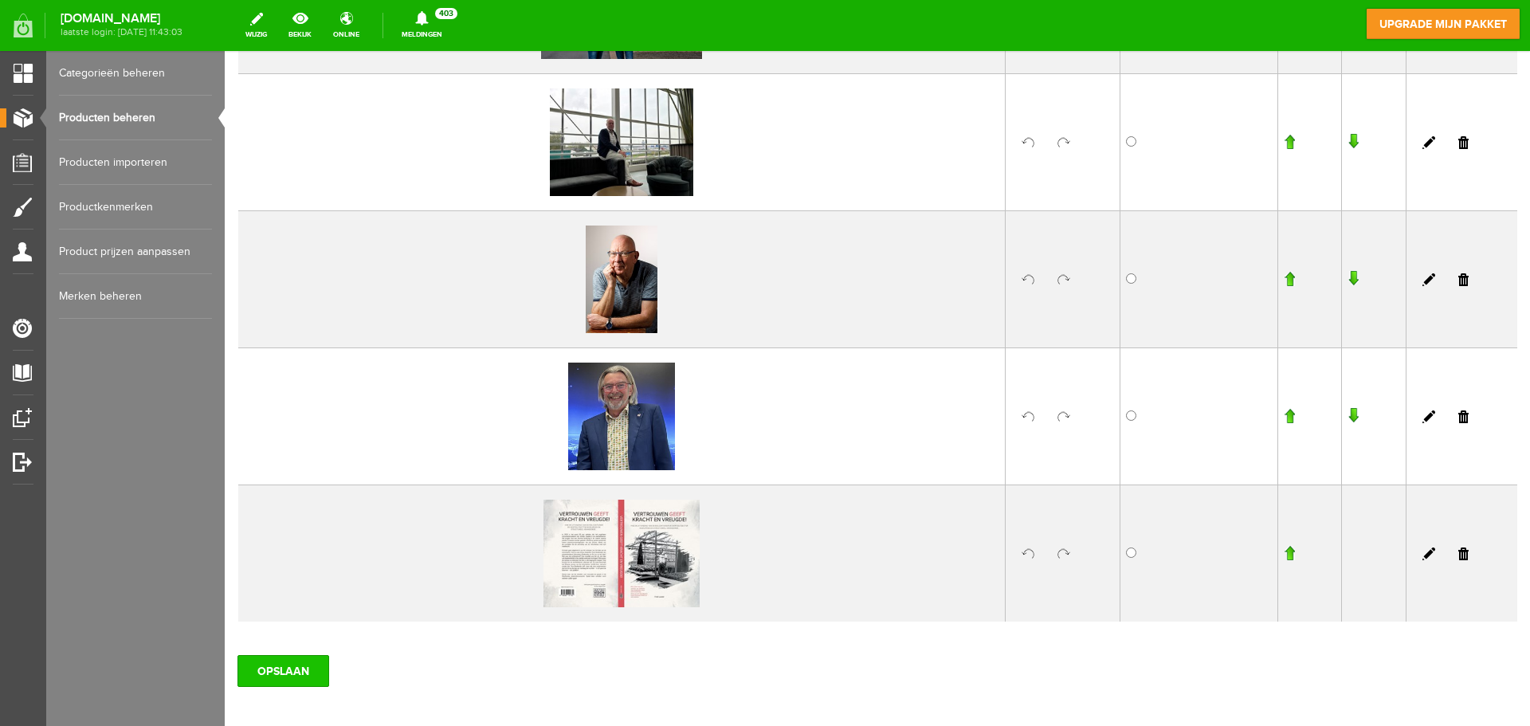
click at [315, 667] on input "OPSLAAN" at bounding box center [283, 671] width 92 height 32
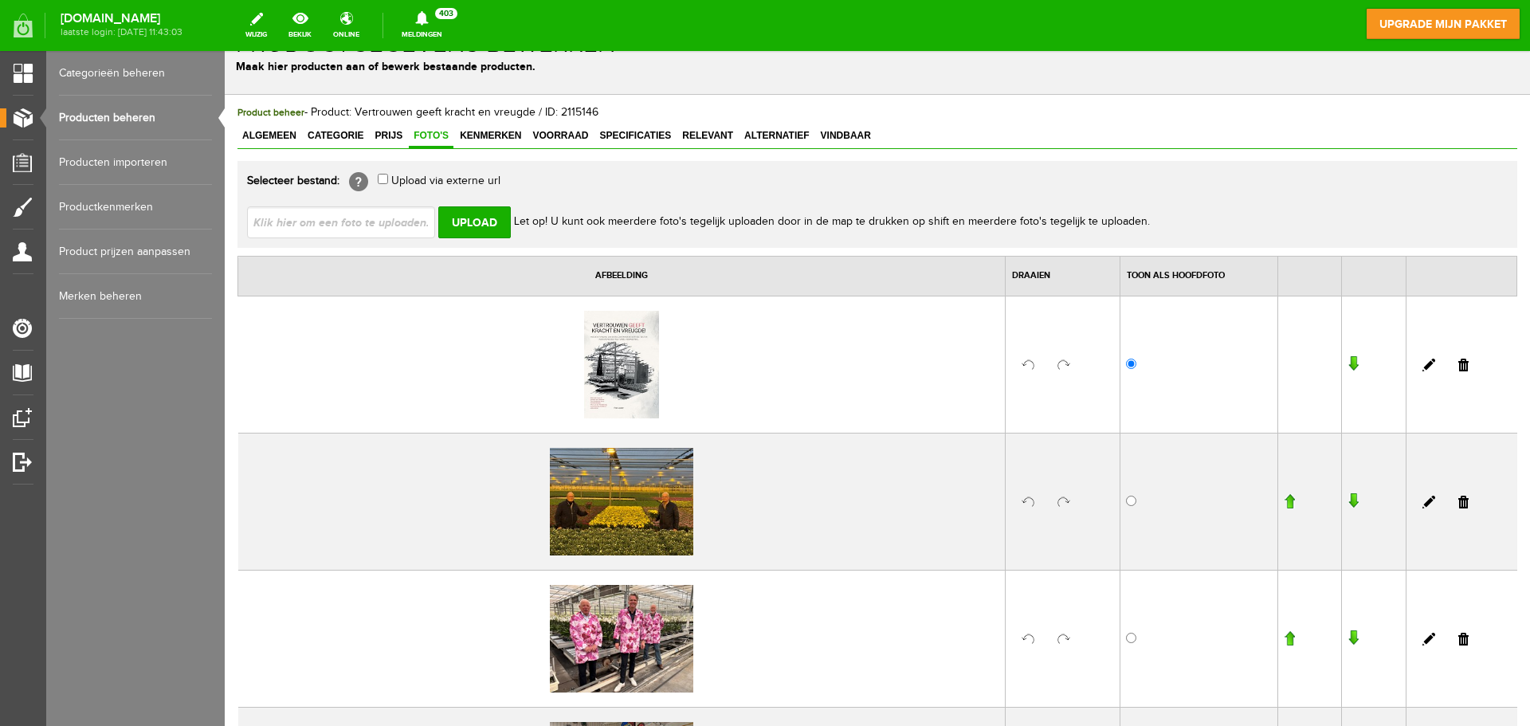
scroll to position [0, 0]
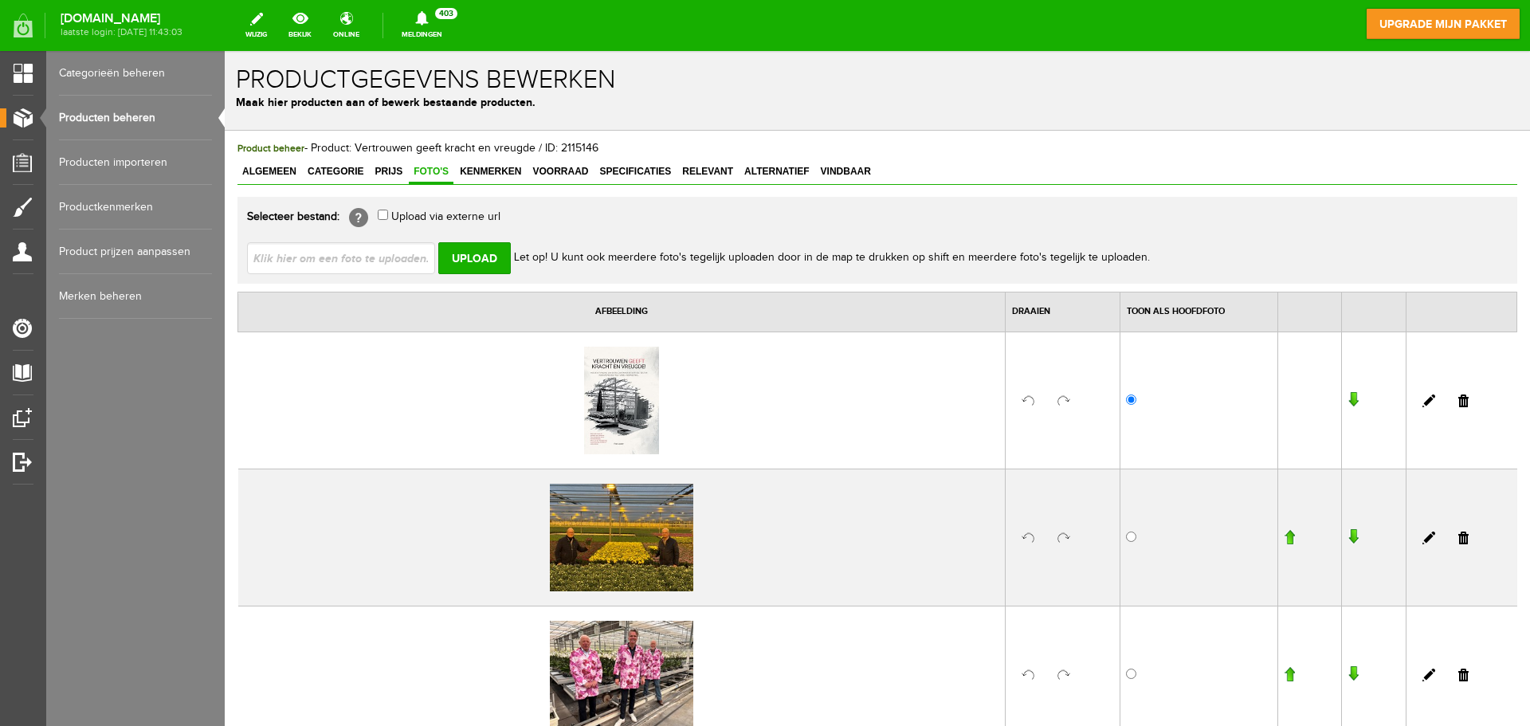
click at [111, 64] on link "Categorieën beheren" at bounding box center [135, 73] width 153 height 45
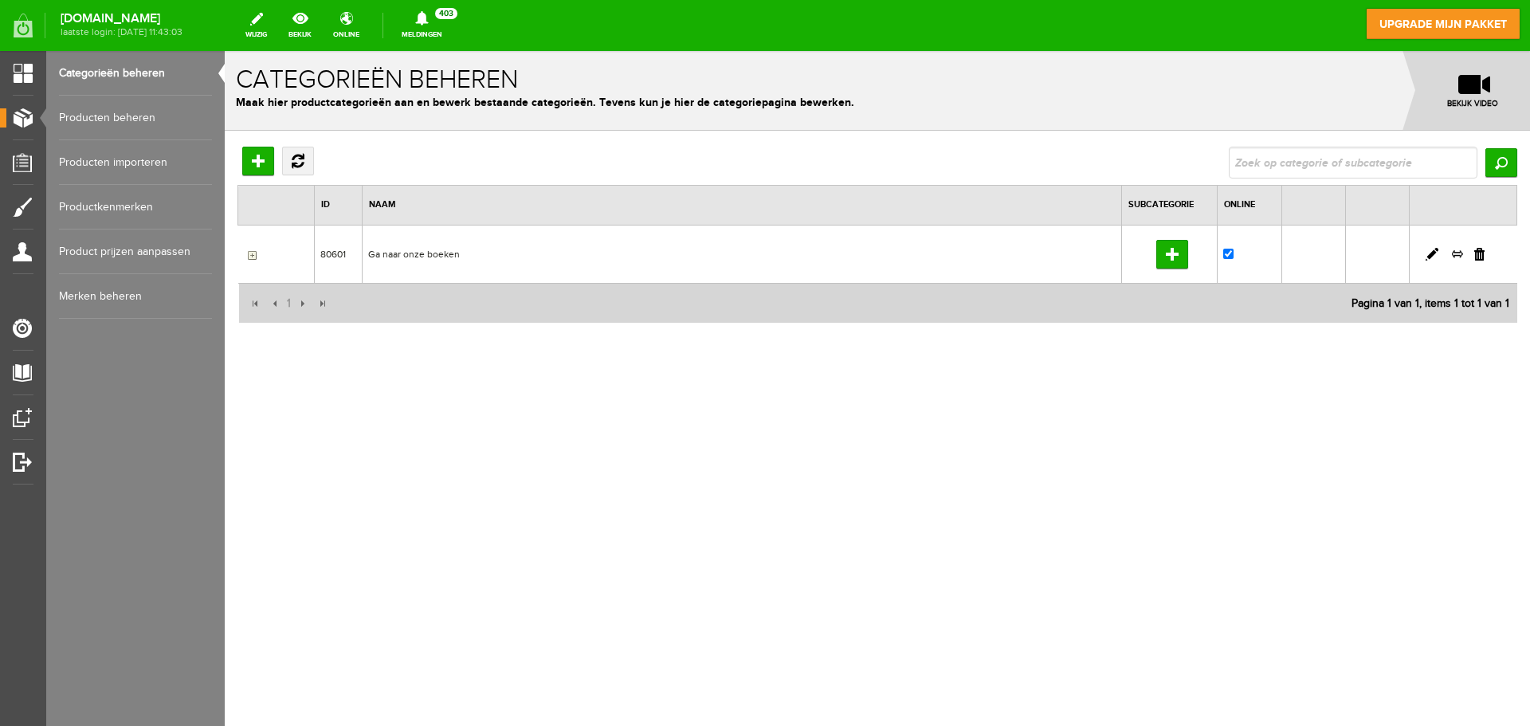
click at [112, 108] on link "Producten beheren" at bounding box center [135, 118] width 153 height 45
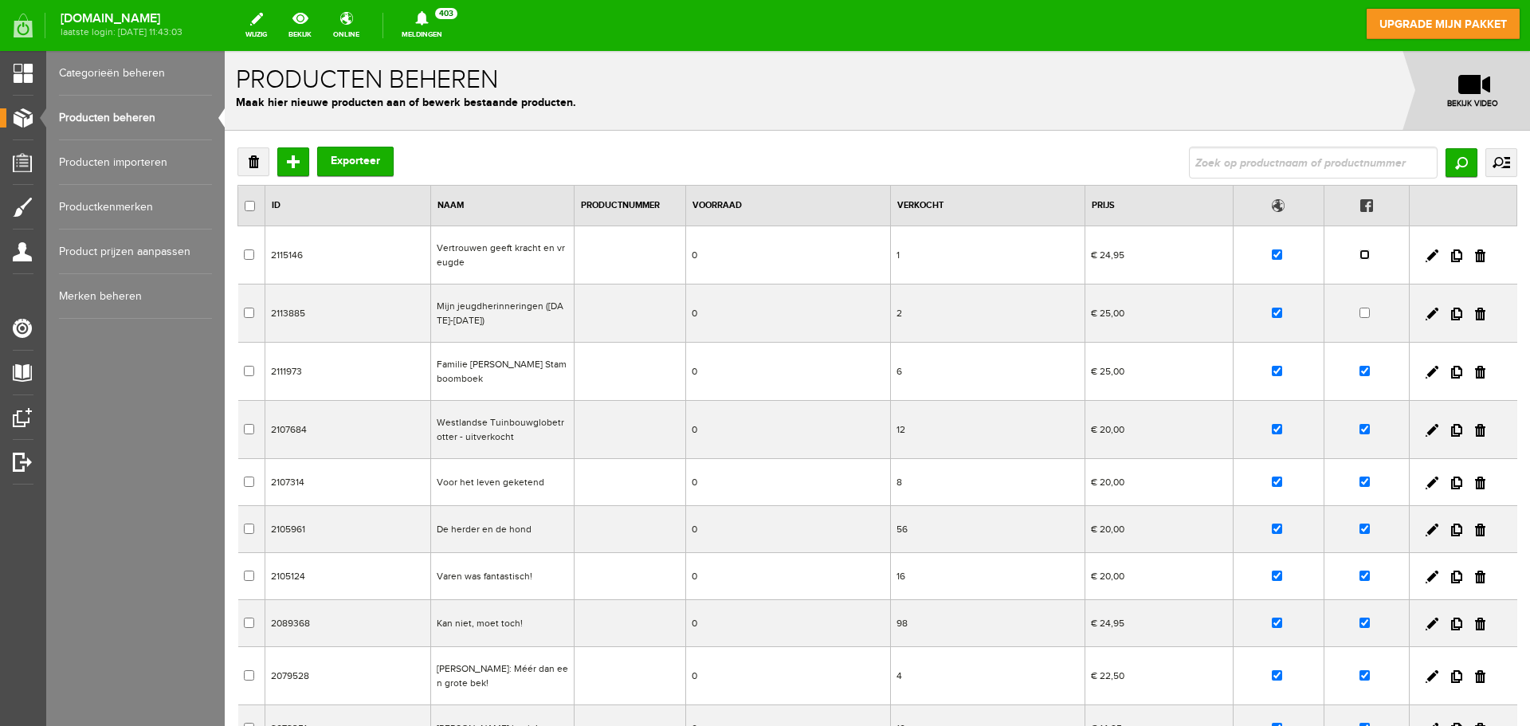
click at [1359, 259] on input "checkbox" at bounding box center [1364, 254] width 10 height 10
checkbox input "true"
click at [1359, 313] on input "checkbox" at bounding box center [1364, 313] width 10 height 10
checkbox input "true"
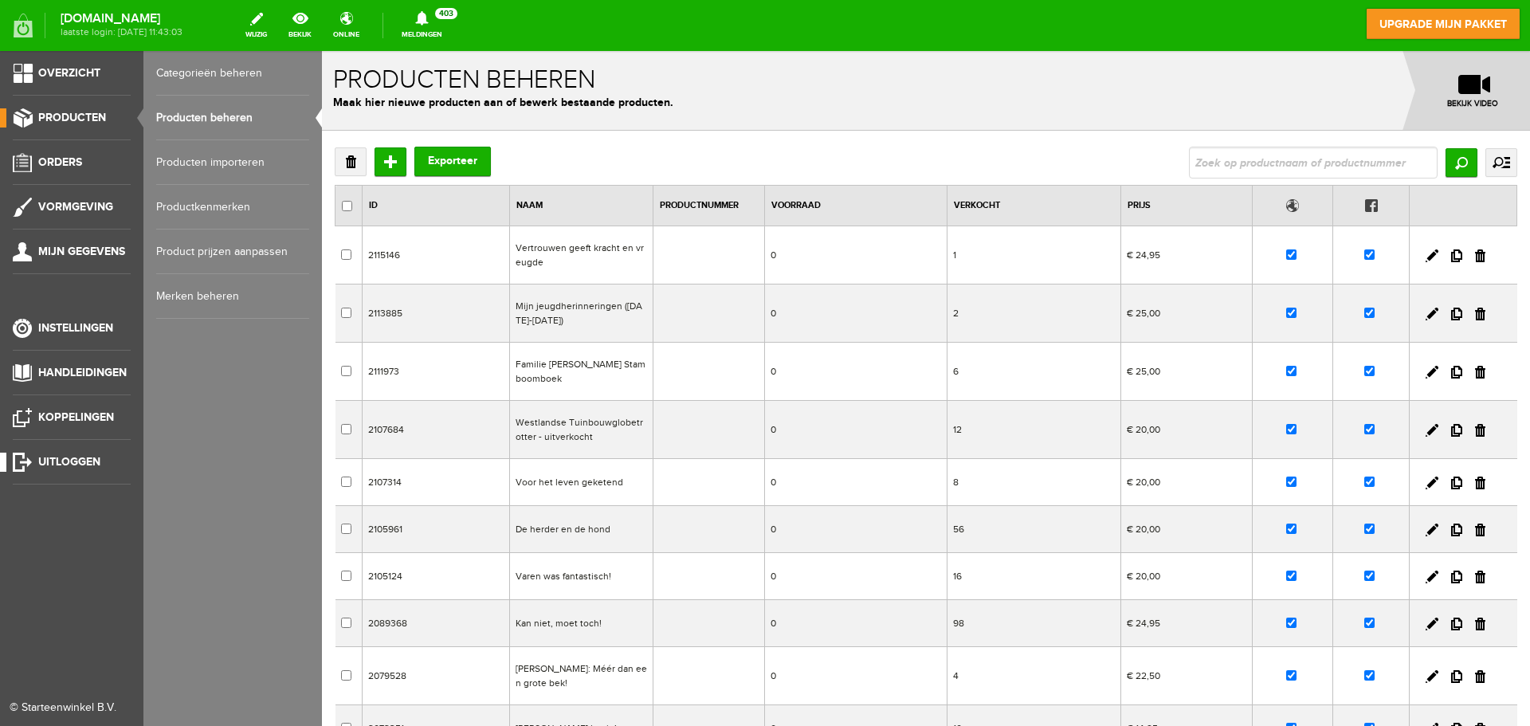
click at [63, 458] on span "Uitloggen" at bounding box center [69, 462] width 62 height 14
